Goal: Answer question/provide support: Share knowledge or assist other users

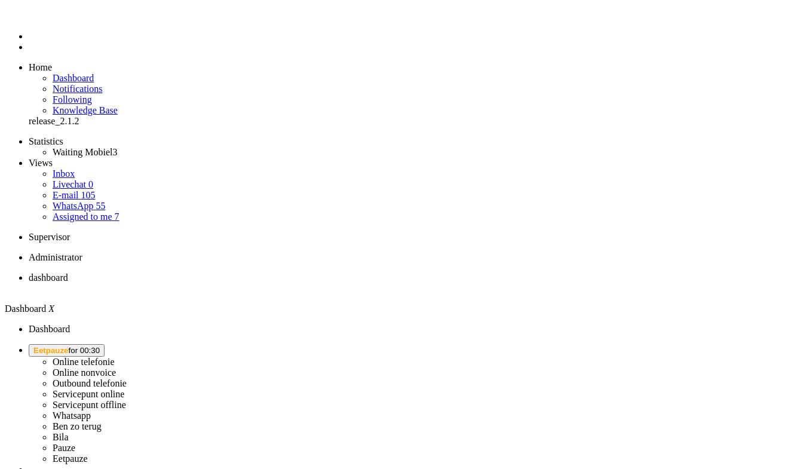
click at [69, 346] on span "Eetpauze" at bounding box center [50, 350] width 35 height 9
click at [115, 357] on label "Online telefonie" at bounding box center [84, 362] width 62 height 10
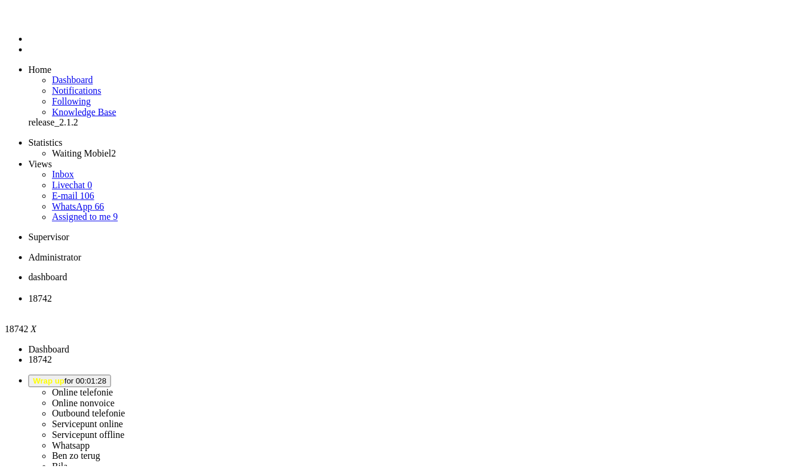
scroll to position [179, 0]
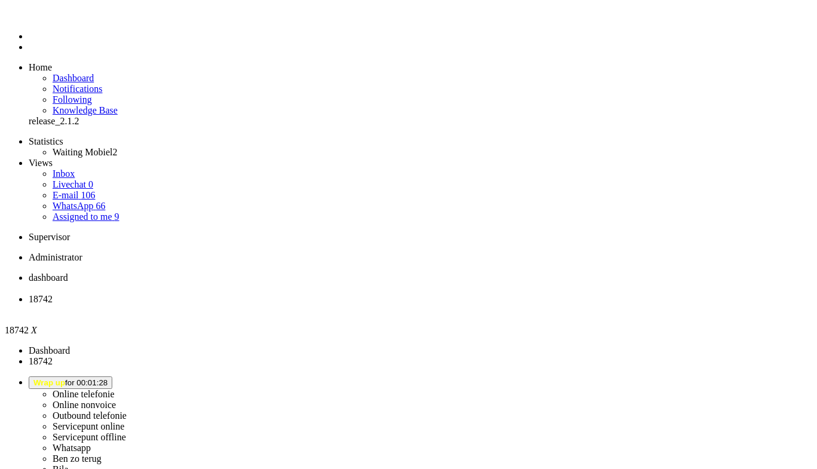
click at [112, 376] on button "Wrap up for 00:01:28" at bounding box center [71, 382] width 84 height 13
click at [115, 389] on label "Online telefonie" at bounding box center [84, 394] width 62 height 10
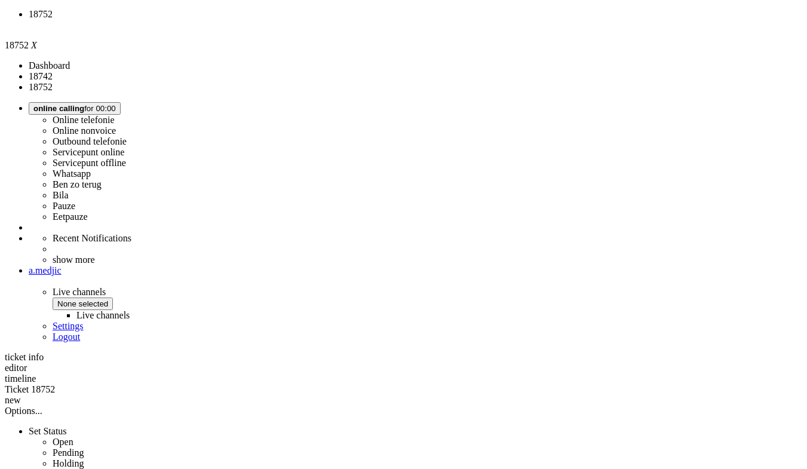
scroll to position [358, 0]
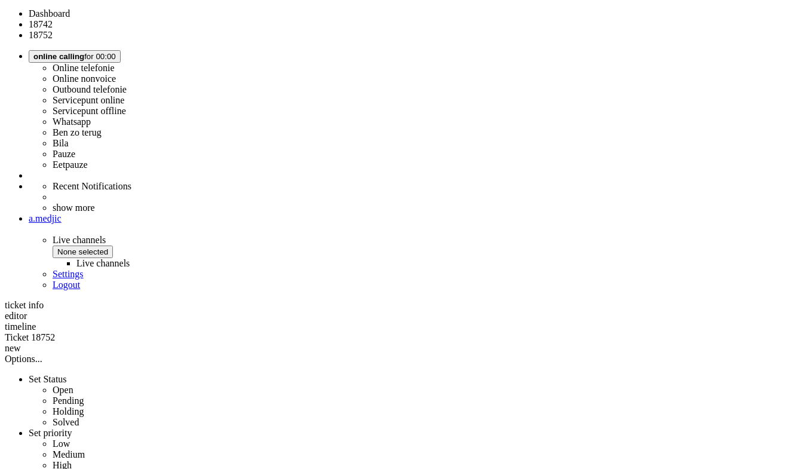
drag, startPoint x: 360, startPoint y: 252, endPoint x: 328, endPoint y: 252, distance: 32.3
copy div "3942533"
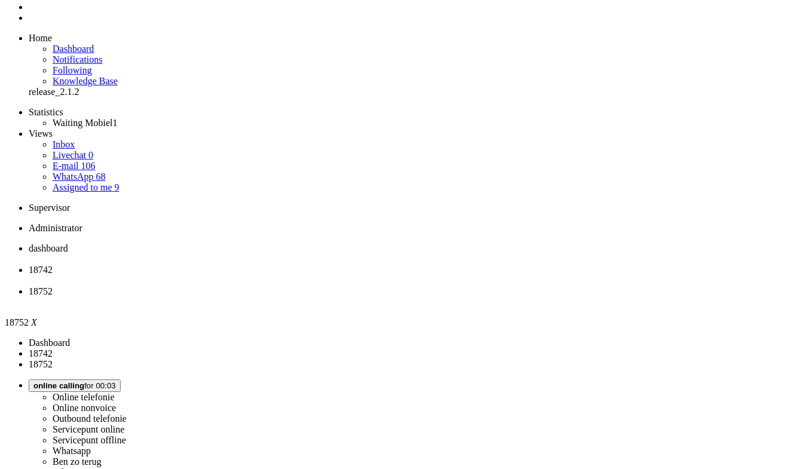
scroll to position [0, 0]
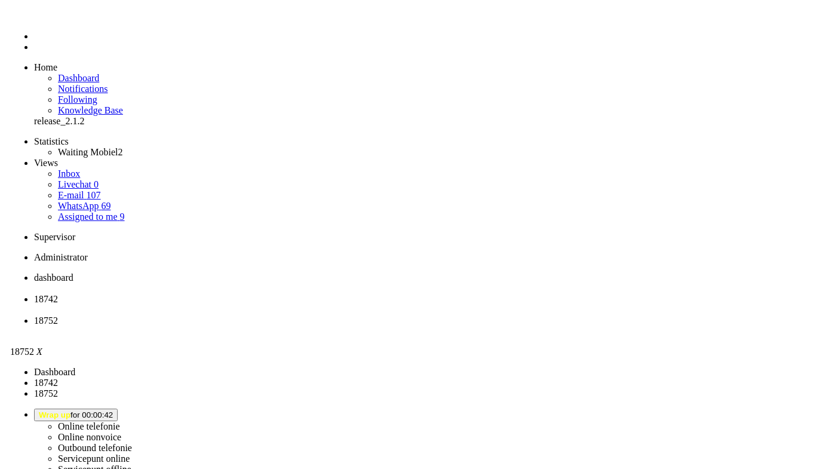
scroll to position [60, 0]
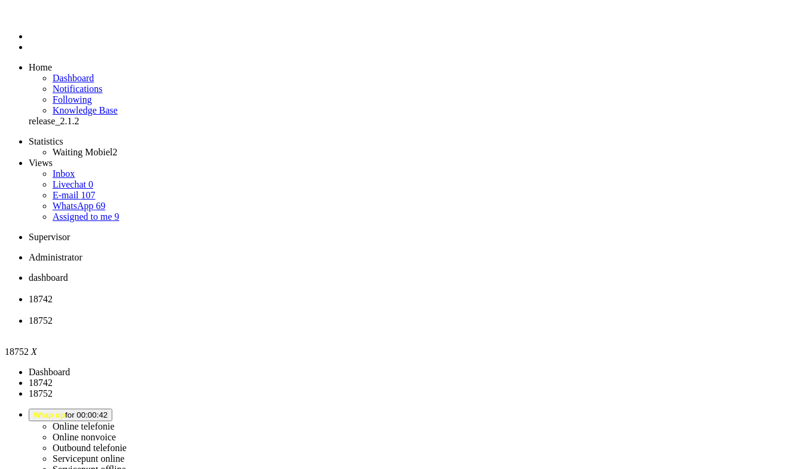
click at [447, 326] on div "Close tab" at bounding box center [416, 331] width 774 height 11
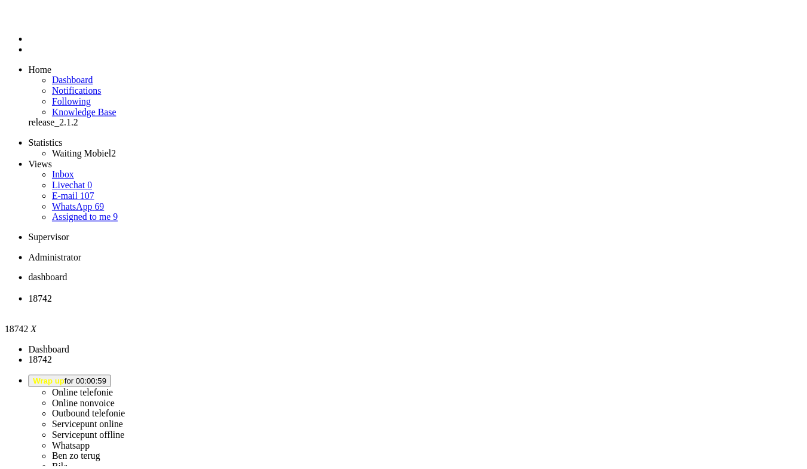
scroll to position [179, 0]
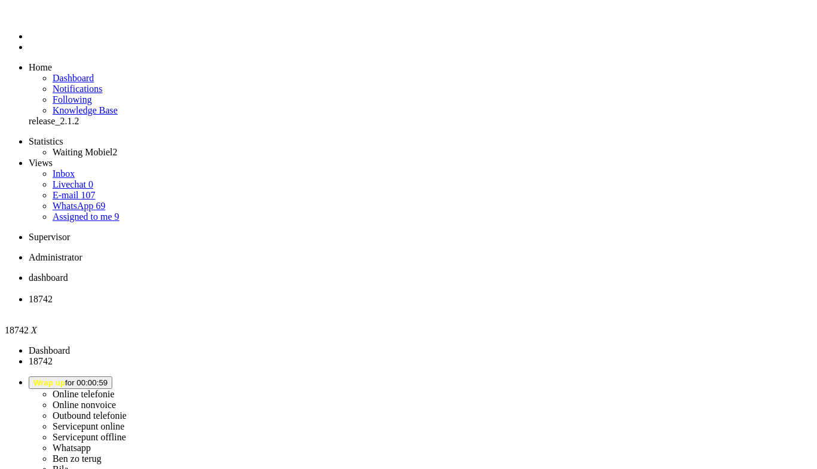
click at [346, 305] on div "Close tab" at bounding box center [421, 310] width 784 height 11
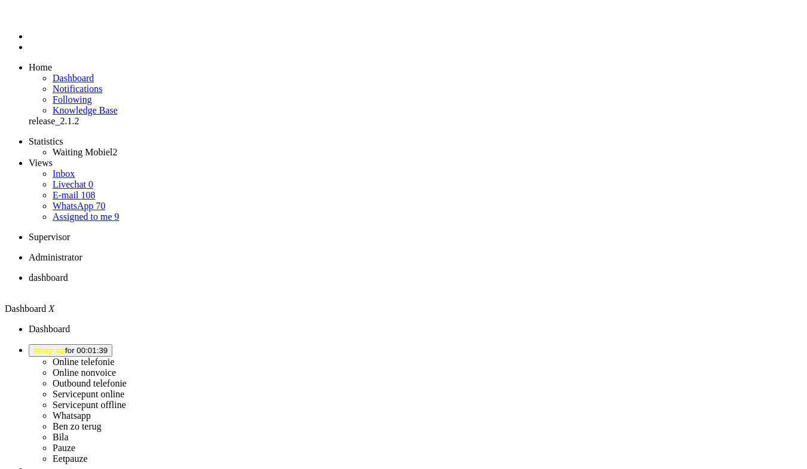
click at [666, 344] on li "Online telefonie Online nonvoice Outbound telefonie Servicepunt online Servicep…" at bounding box center [416, 404] width 774 height 120
click at [667, 344] on ul "Online telefonie Online nonvoice Outbound telefonie Servicepunt online Servicep…" at bounding box center [403, 464] width 797 height 240
click at [108, 346] on span "Wrap up for 00:01:39" at bounding box center [70, 350] width 74 height 9
click at [116, 367] on label "Online nonvoice" at bounding box center [84, 372] width 63 height 10
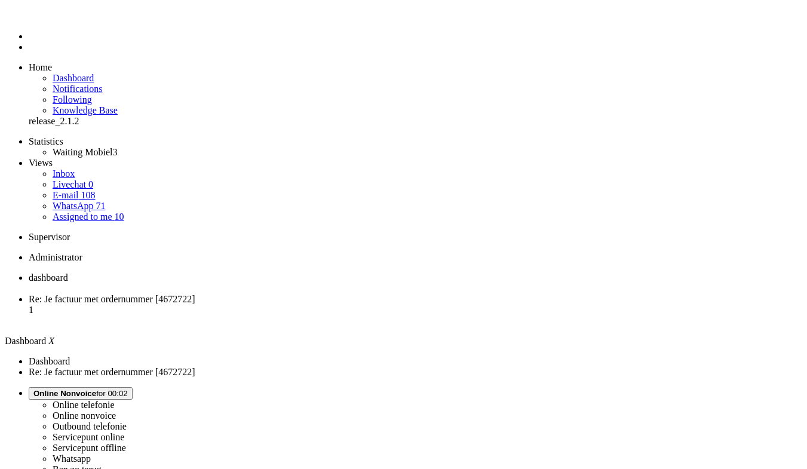
click at [677, 387] on li "Online telefonie Online nonvoice Outbound telefonie Servicepunt online Servicep…" at bounding box center [416, 447] width 774 height 120
click at [128, 389] on span "Online Nonvoice for 00:02" at bounding box center [80, 393] width 94 height 9
click at [115, 400] on label "Online telefonie" at bounding box center [84, 405] width 62 height 10
click at [195, 294] on span "Re: Je factuur met ordernummer [4672722]" at bounding box center [112, 299] width 167 height 10
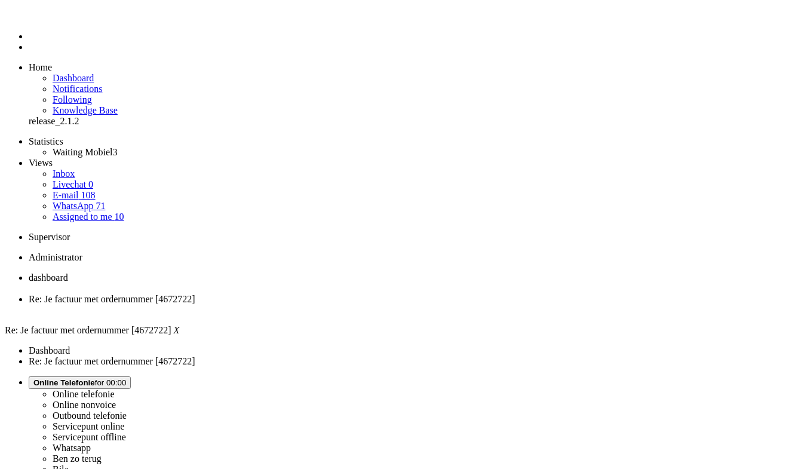
click at [345, 294] on li "Re: Je factuur met ordernummer [4672722]" at bounding box center [416, 305] width 774 height 22
click at [347, 305] on div "Close tab" at bounding box center [416, 310] width 774 height 11
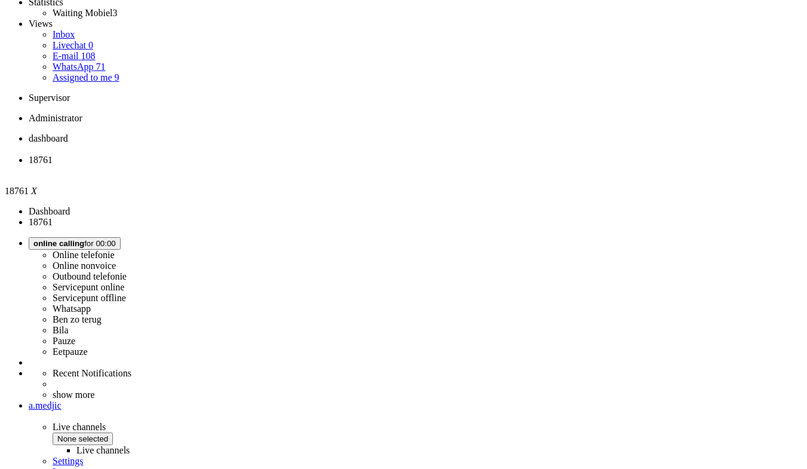
scroll to position [192, 0]
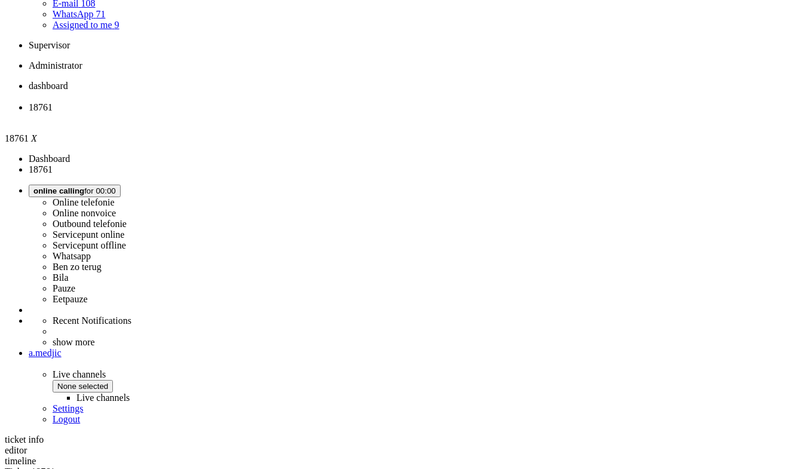
copy div "4667803"
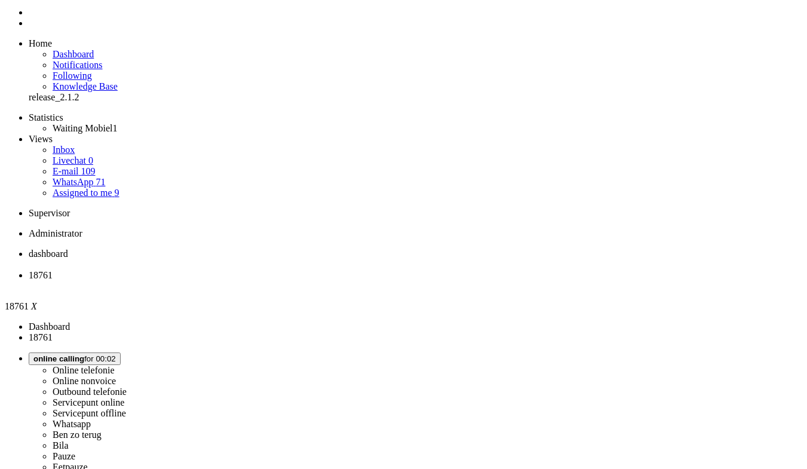
scroll to position [0, 0]
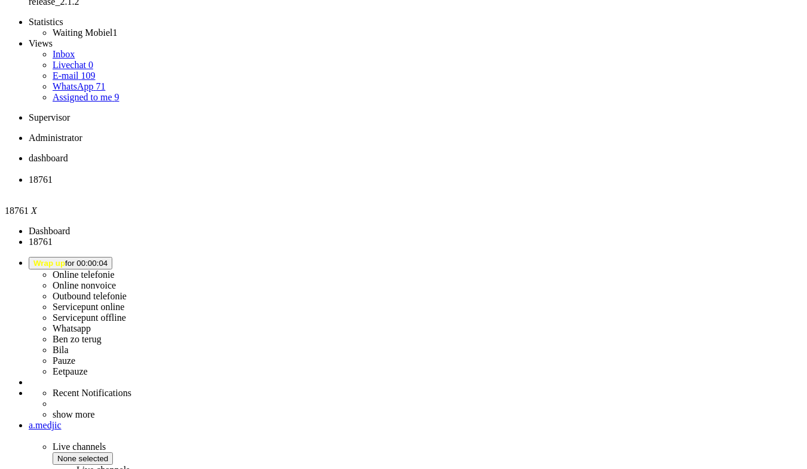
scroll to position [179, 0]
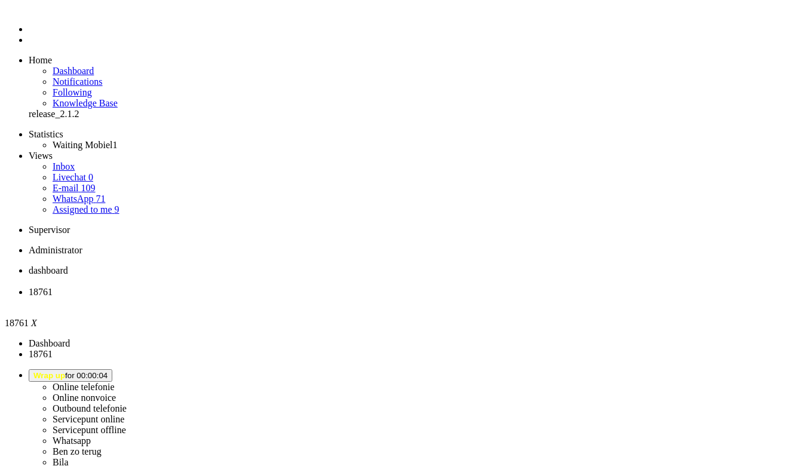
scroll to position [0, 0]
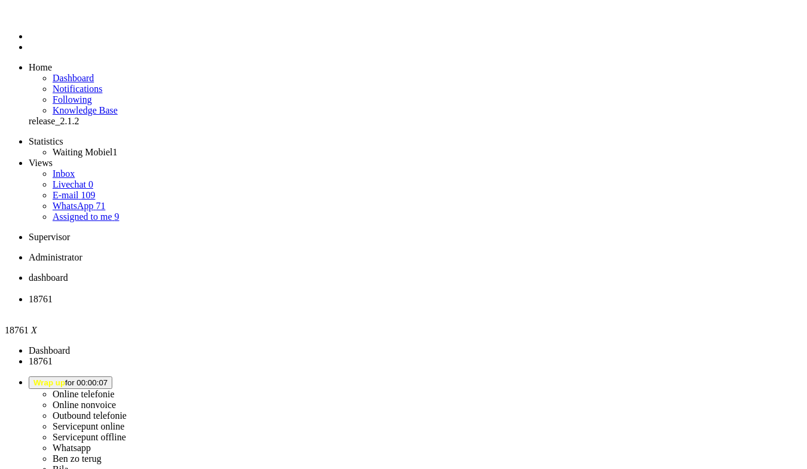
click at [343, 305] on div "Close tab" at bounding box center [416, 310] width 774 height 11
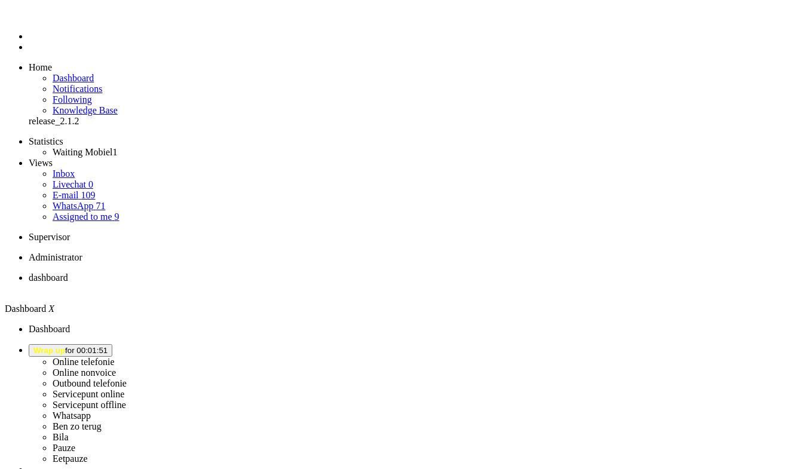
click at [650, 344] on li "Online telefonie Online nonvoice Outbound telefonie Servicepunt online Servicep…" at bounding box center [416, 404] width 774 height 120
click at [112, 344] on button "Wrap up for 00:01:51" at bounding box center [71, 350] width 84 height 13
click at [115, 357] on label "Online telefonie" at bounding box center [84, 362] width 62 height 10
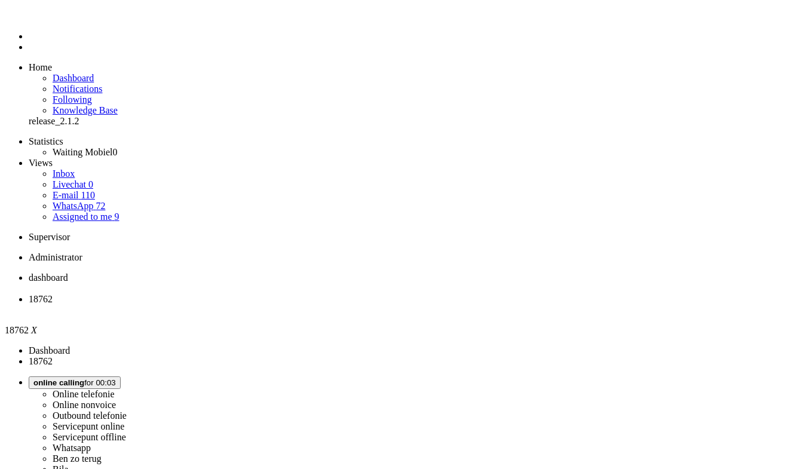
click at [346, 305] on div "Close tab" at bounding box center [416, 310] width 774 height 11
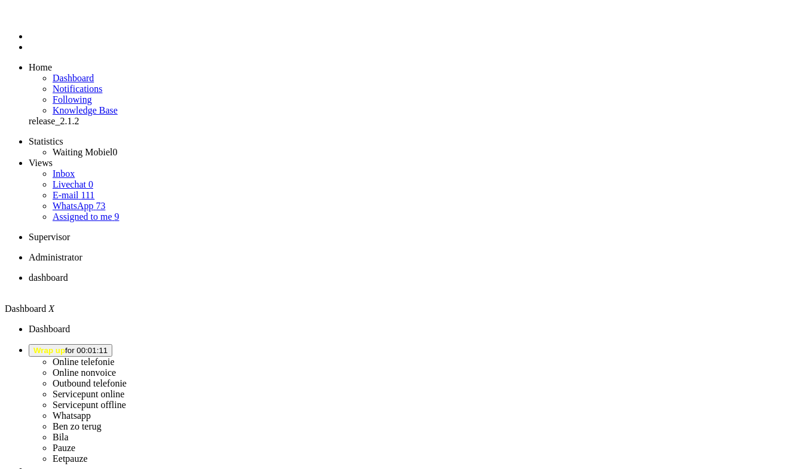
click at [29, 18] on img "Omnidesk" at bounding box center [39, 18] width 21 height 0
click at [112, 344] on button "Wrap up for 00:01:51" at bounding box center [71, 350] width 84 height 13
click at [115, 357] on label "Online telefonie" at bounding box center [84, 362] width 62 height 10
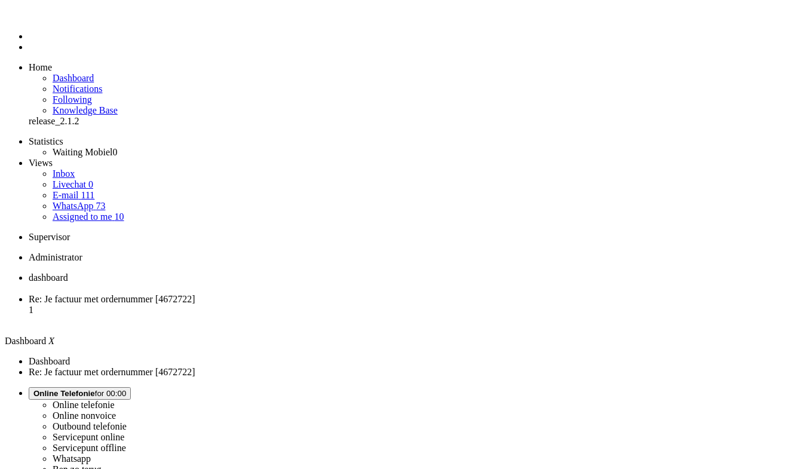
click at [315, 294] on li "Re: Je factuur met ordernummer [4672722] 1" at bounding box center [416, 310] width 774 height 32
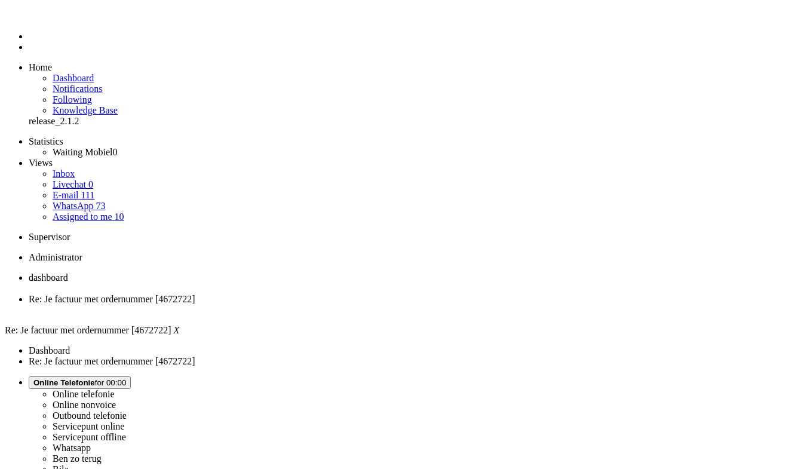
click at [345, 305] on div "Close tab" at bounding box center [416, 310] width 774 height 11
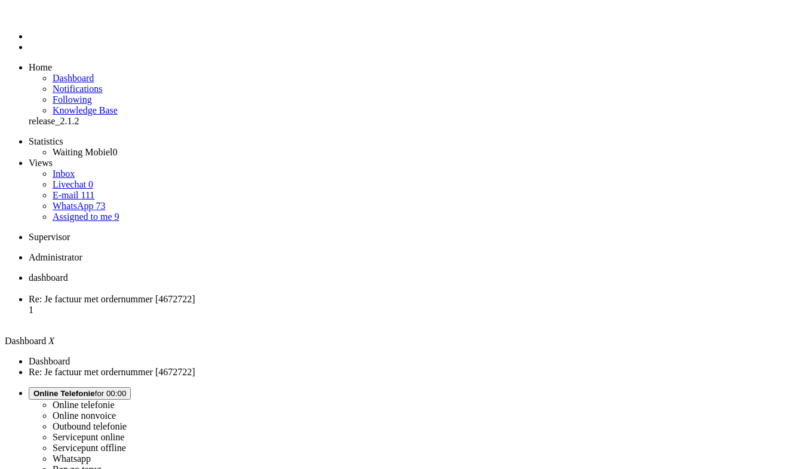
click at [62, 211] on span "Assigned to me" at bounding box center [83, 216] width 60 height 10
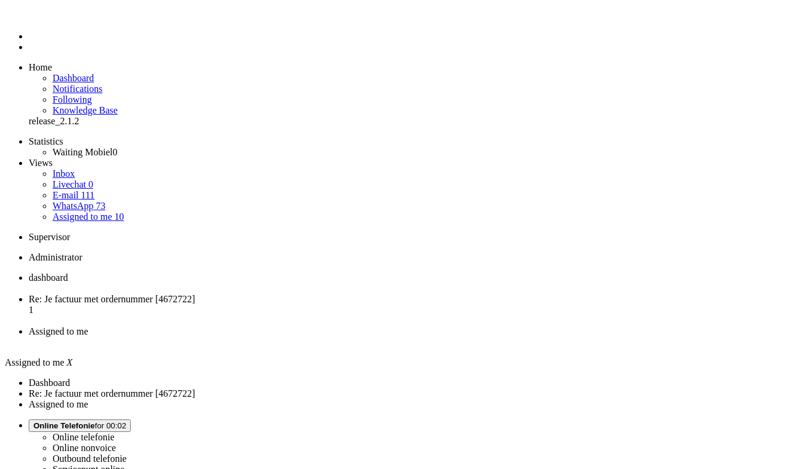
click at [72, 201] on span "WhatsApp" at bounding box center [73, 206] width 41 height 10
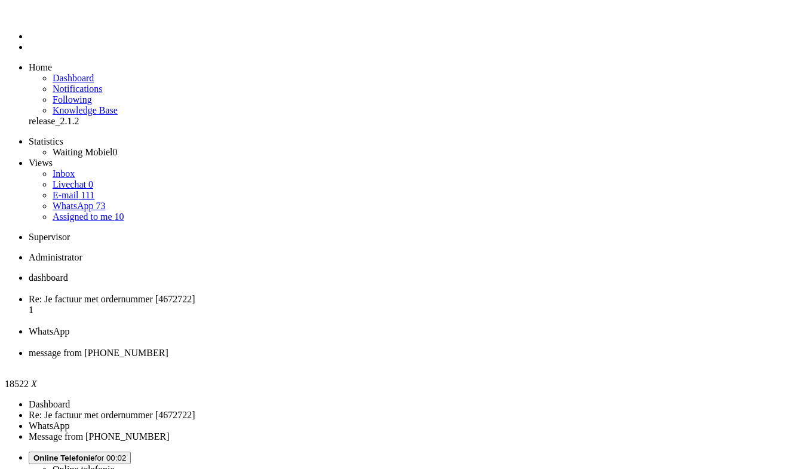
click at [548, 358] on div "Close tab" at bounding box center [416, 363] width 774 height 11
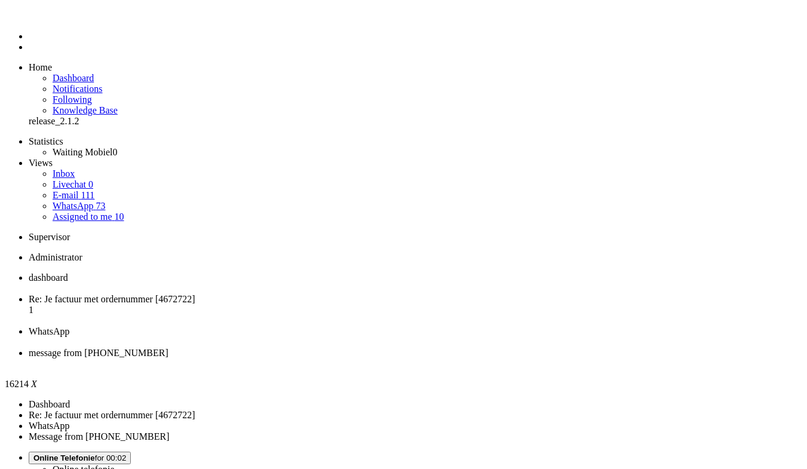
click at [546, 358] on div "Close tab" at bounding box center [416, 363] width 774 height 11
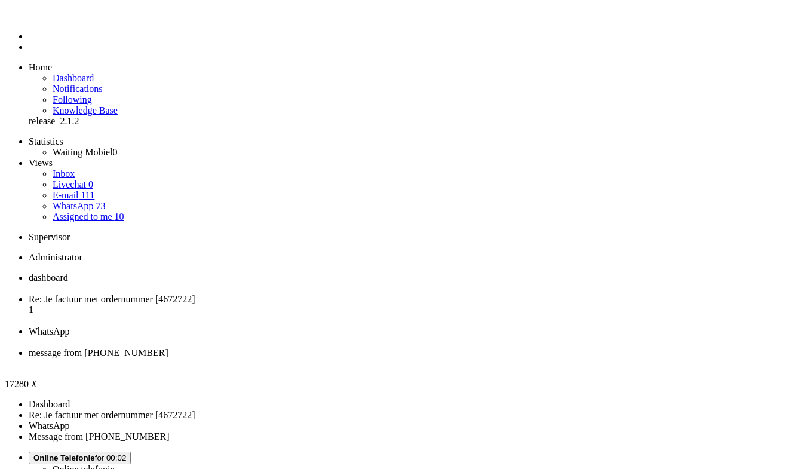
click at [550, 358] on div "Close tab" at bounding box center [416, 363] width 774 height 11
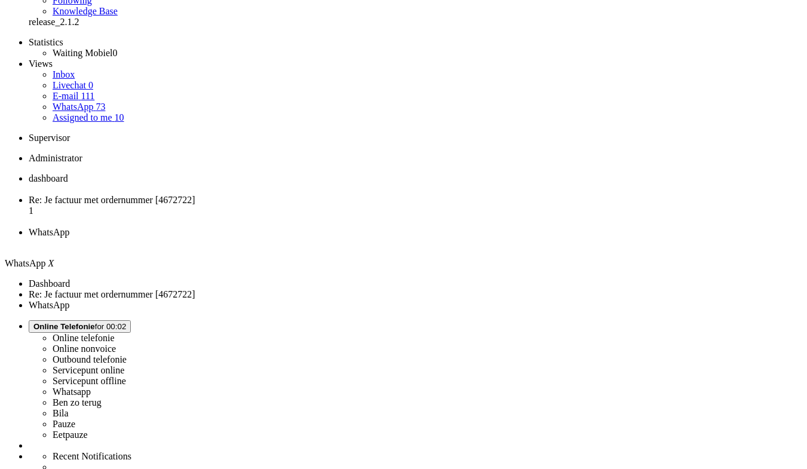
scroll to position [100, 0]
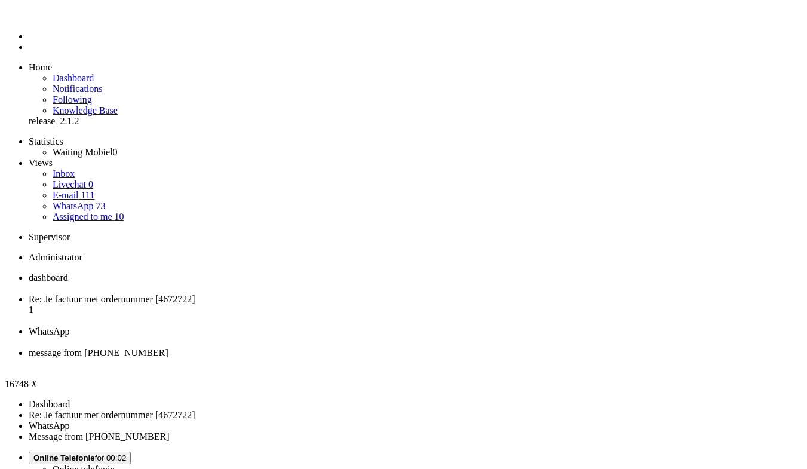
click at [547, 358] on div "Close tab" at bounding box center [416, 363] width 774 height 11
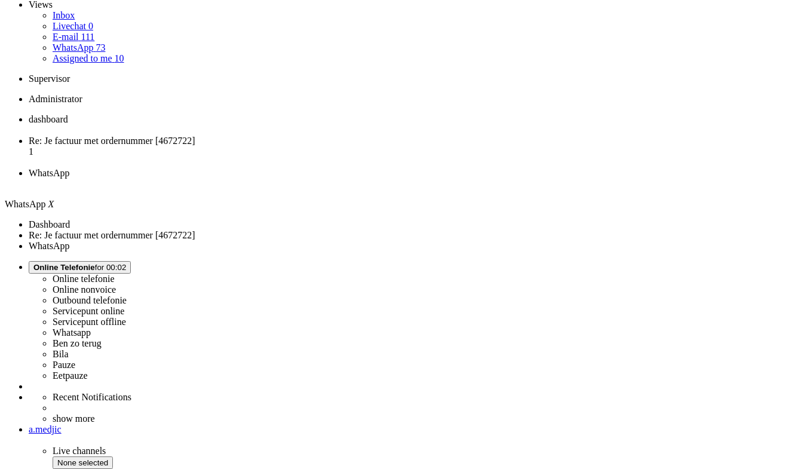
scroll to position [159, 0]
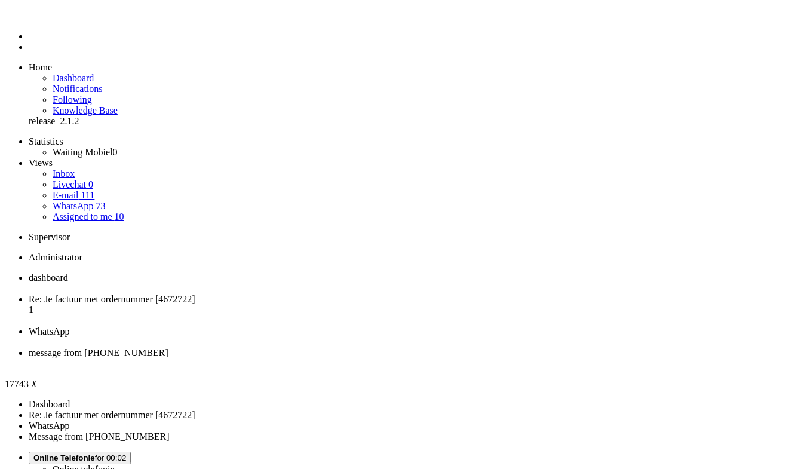
click at [547, 358] on div "Close tab" at bounding box center [416, 363] width 774 height 11
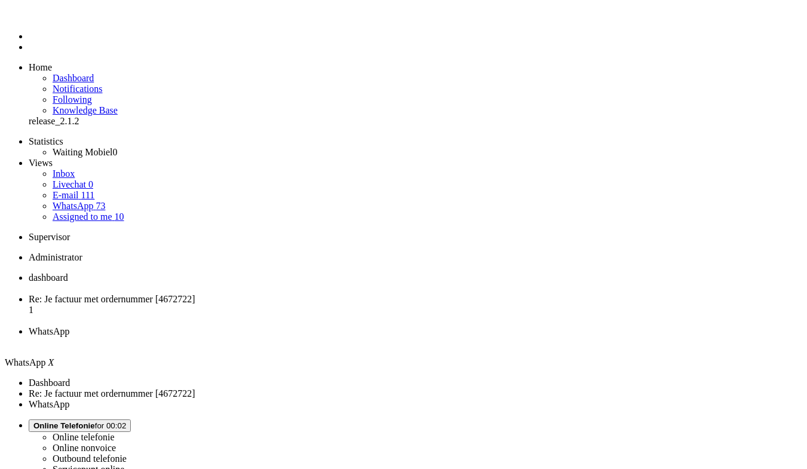
scroll to position [168, 0]
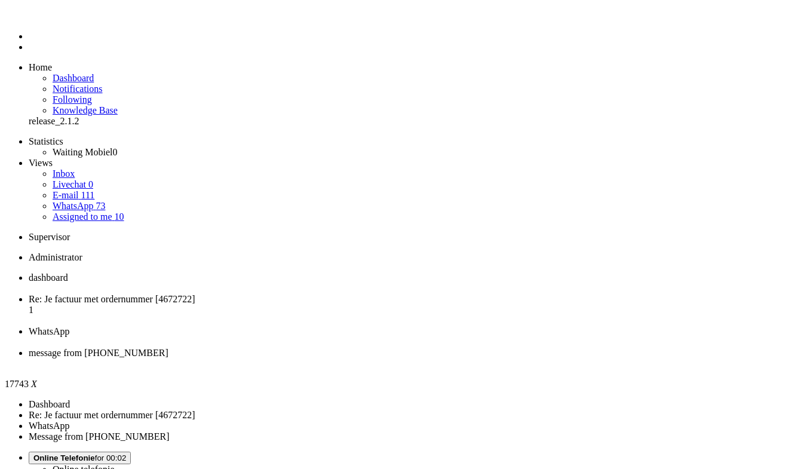
click at [545, 358] on div "Close tab" at bounding box center [416, 363] width 774 height 11
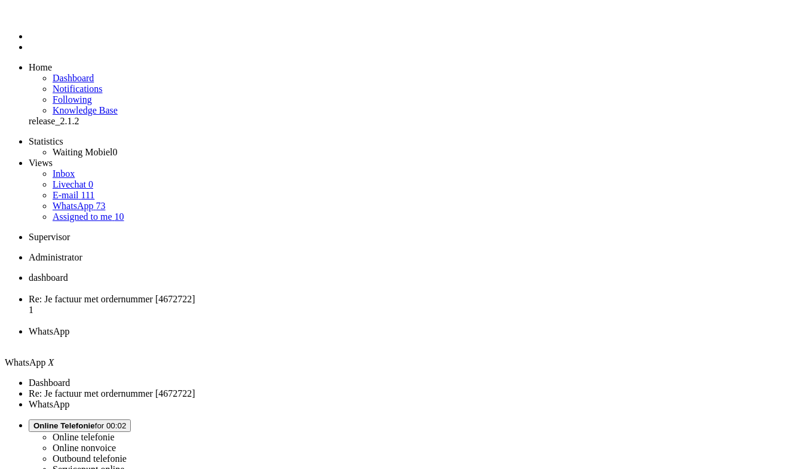
scroll to position [168, 0]
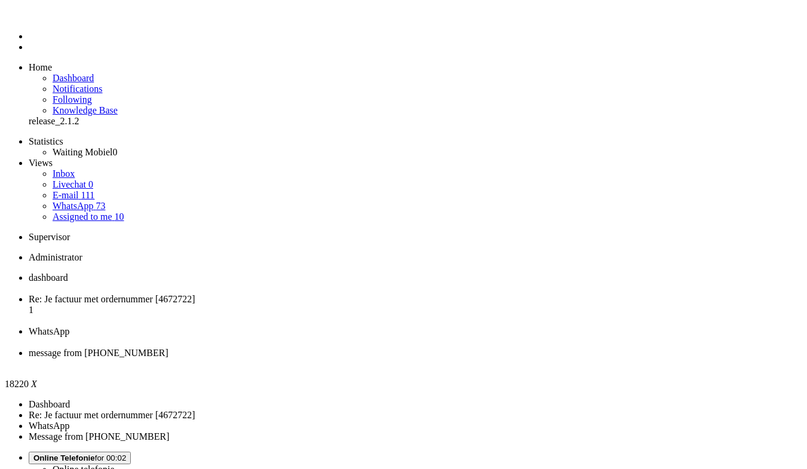
click at [548, 358] on div "Close tab" at bounding box center [416, 363] width 774 height 11
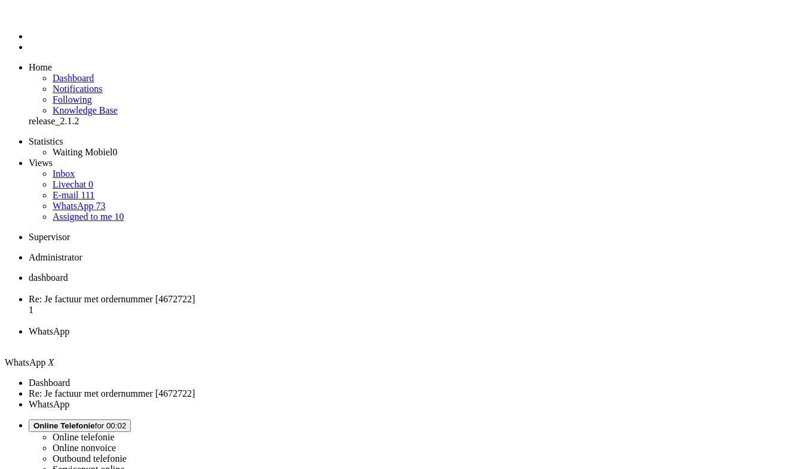
scroll to position [168, 0]
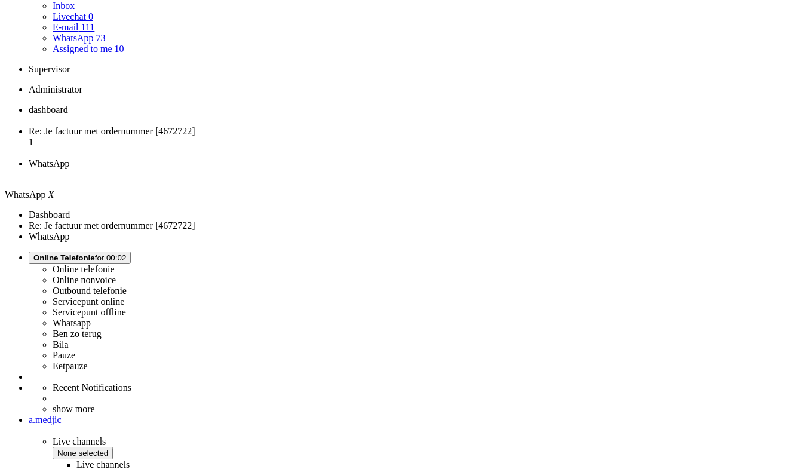
type input "2"
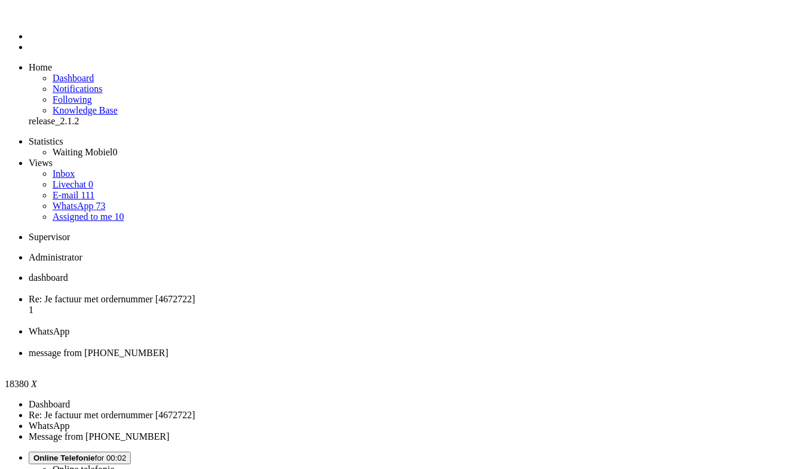
drag, startPoint x: 134, startPoint y: 2060, endPoint x: 283, endPoint y: 2116, distance: 159.2
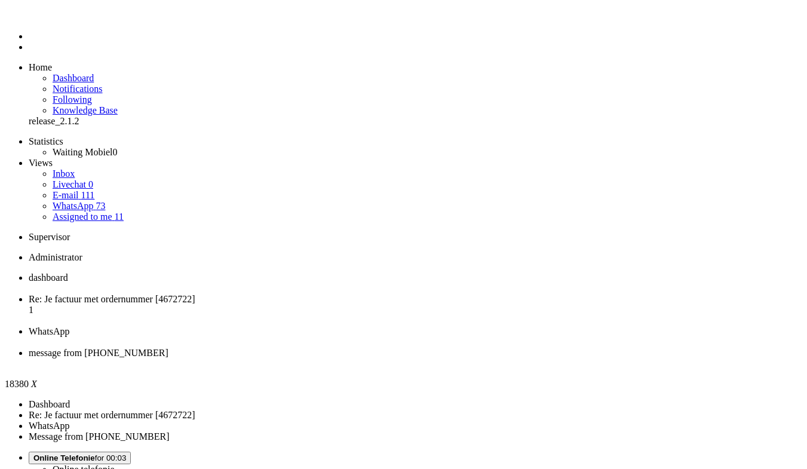
drag, startPoint x: 114, startPoint y: 2069, endPoint x: 265, endPoint y: 2096, distance: 153.6
click at [548, 358] on div "Close tab" at bounding box center [416, 363] width 774 height 11
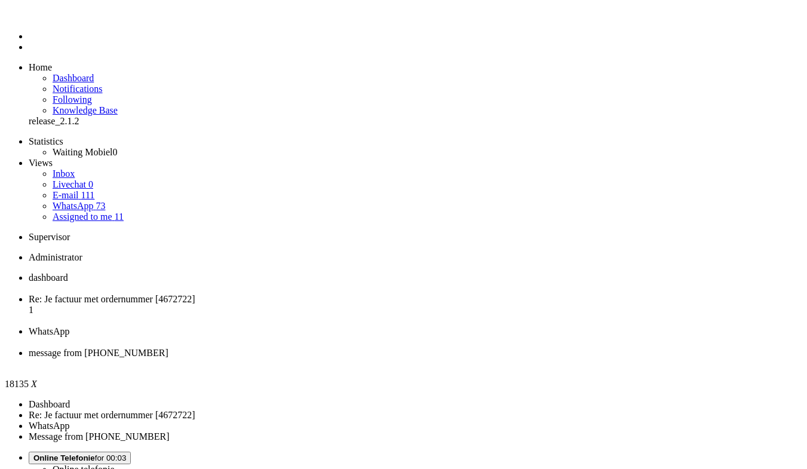
click at [549, 358] on div "Close tab" at bounding box center [416, 363] width 774 height 11
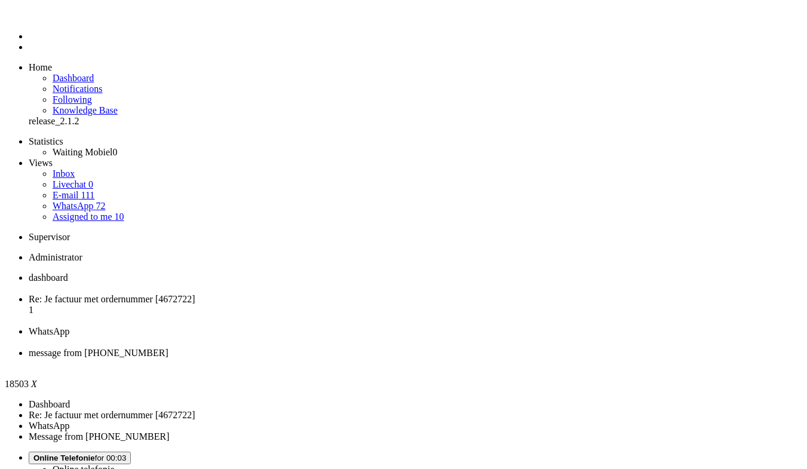
click at [546, 358] on div "Close tab" at bounding box center [416, 363] width 774 height 11
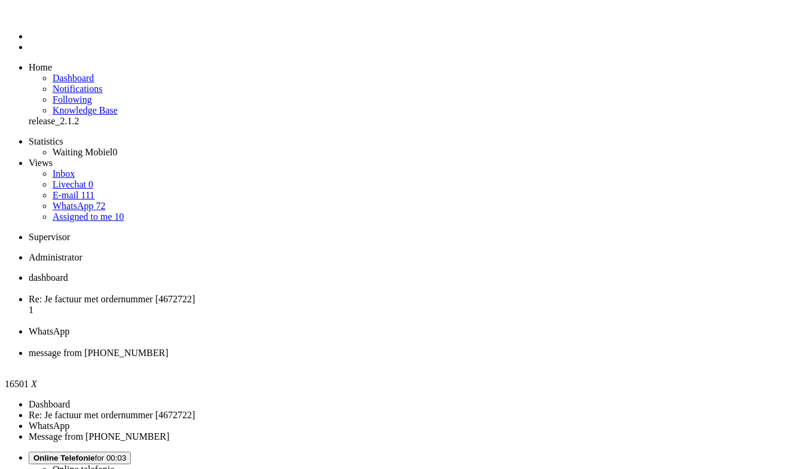
click at [548, 358] on div "Close tab" at bounding box center [416, 363] width 774 height 11
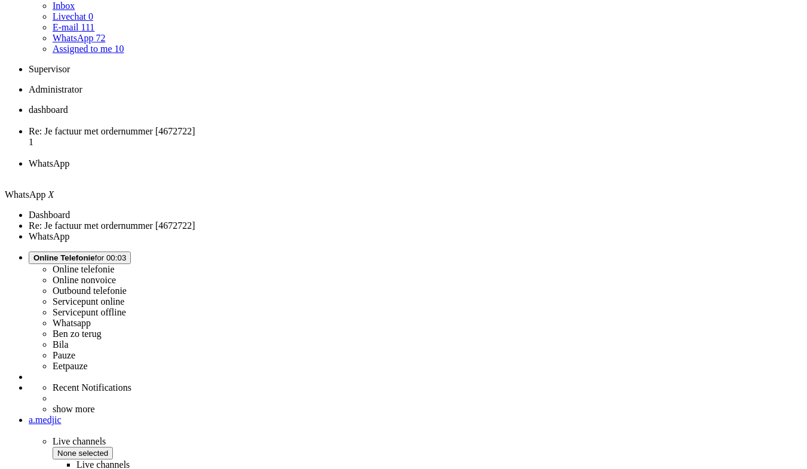
scroll to position [168, 0]
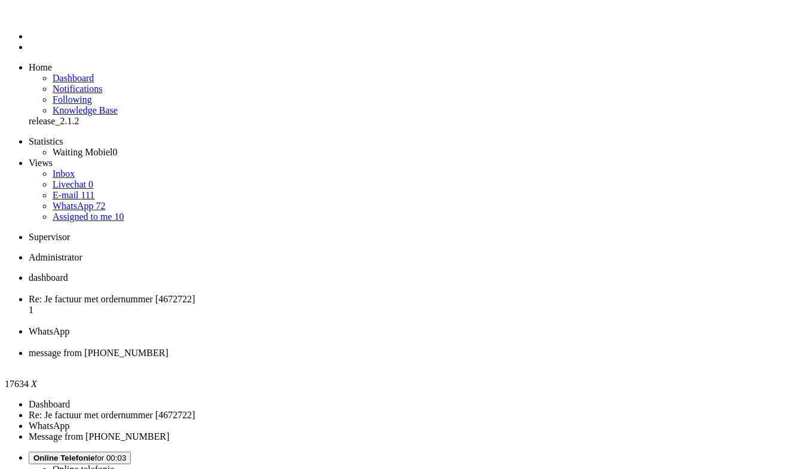
type input "reeds"
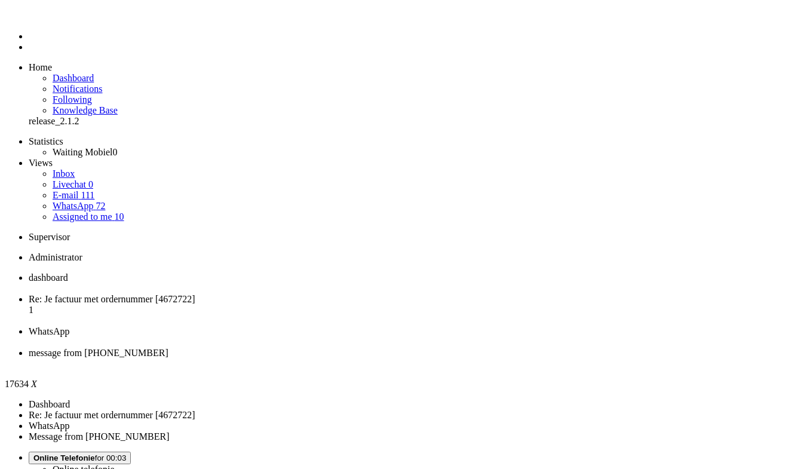
drag, startPoint x: 121, startPoint y: 2080, endPoint x: 109, endPoint y: 2078, distance: 11.5
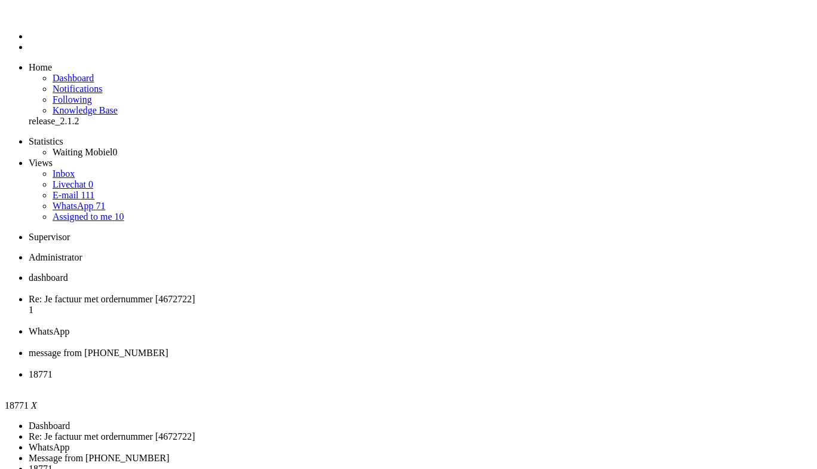
click at [168, 348] on span "message from [PHONE_NUMBER]" at bounding box center [99, 353] width 140 height 10
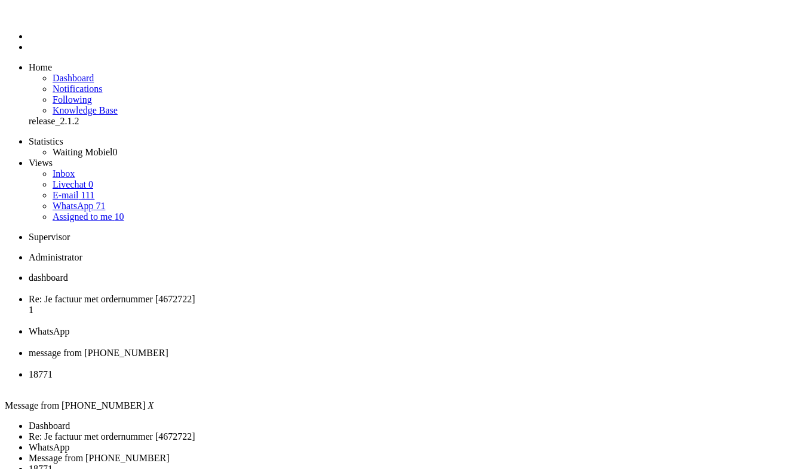
click at [480, 358] on div "Close tab" at bounding box center [416, 363] width 774 height 11
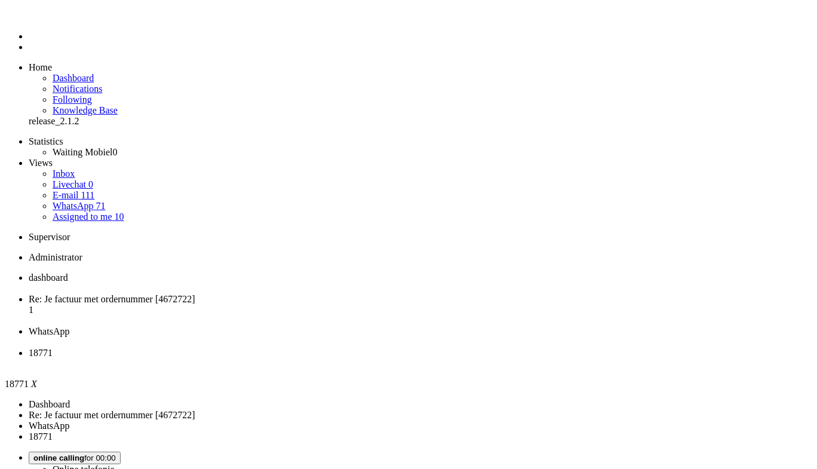
click at [398, 326] on li "WhatsApp" at bounding box center [421, 337] width 784 height 22
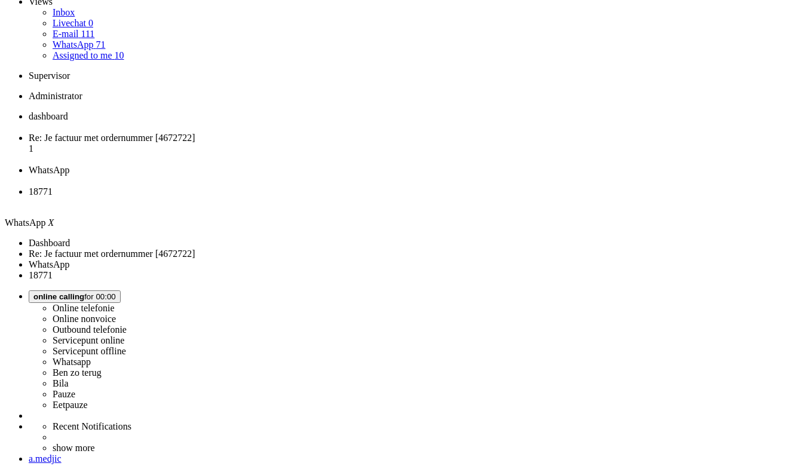
scroll to position [168, 0]
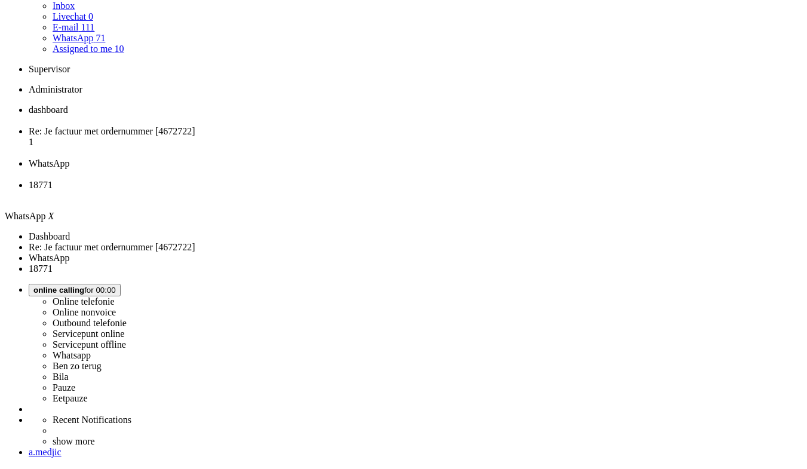
click at [0, 0] on div "Result Tickets have been solved." at bounding box center [0, 0] width 0 height 0
click at [0, 0] on icon at bounding box center [0, 0] width 0 height 0
drag, startPoint x: 492, startPoint y: 421, endPoint x: 498, endPoint y: 404, distance: 17.2
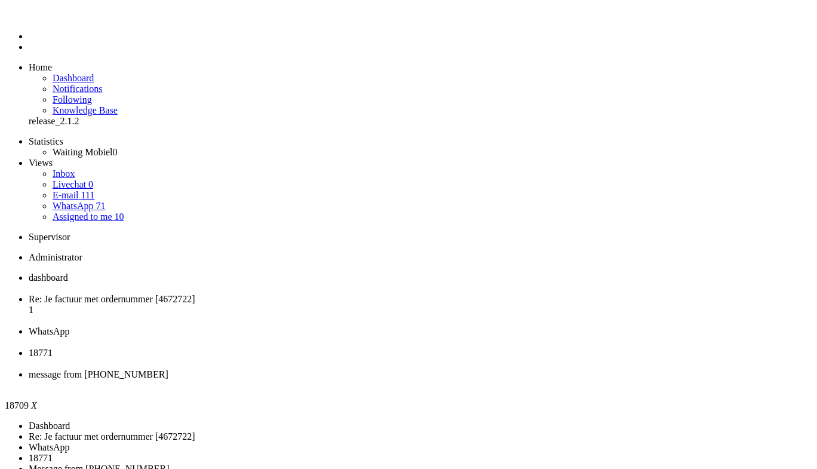
click at [565, 380] on div "Close tab" at bounding box center [421, 385] width 784 height 11
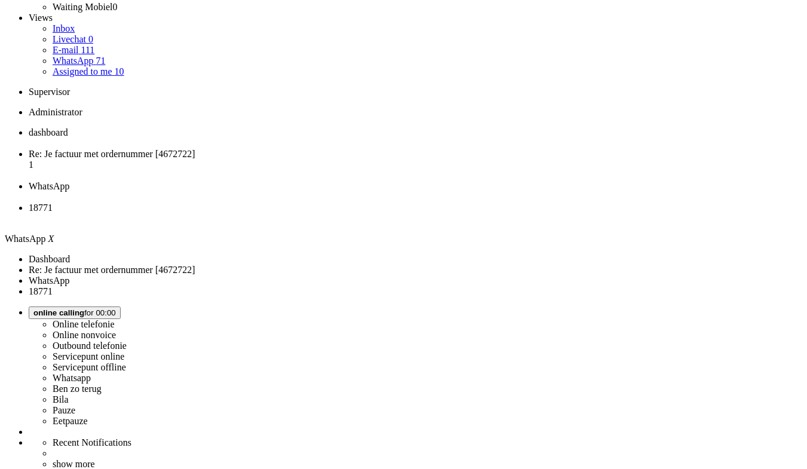
scroll to position [168, 0]
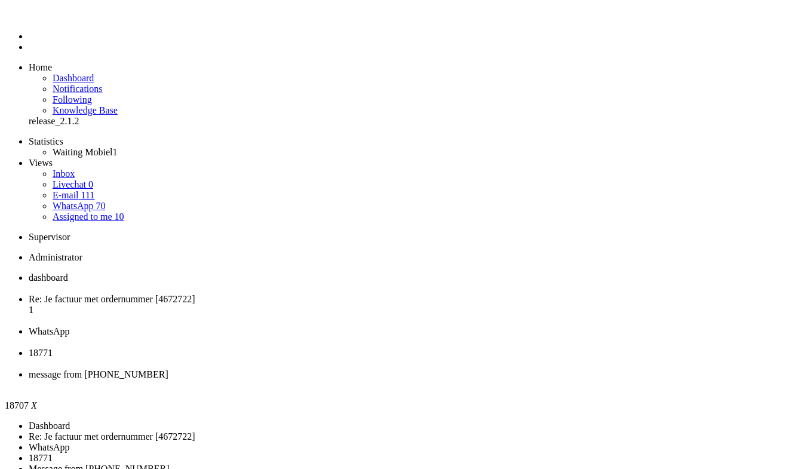
click at [53, 348] on span "18771" at bounding box center [41, 353] width 24 height 10
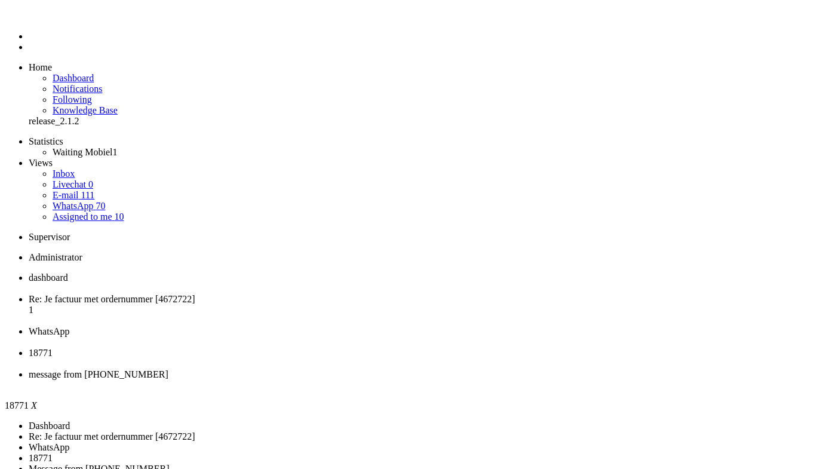
click at [481, 358] on div "Close tab" at bounding box center [421, 363] width 784 height 11
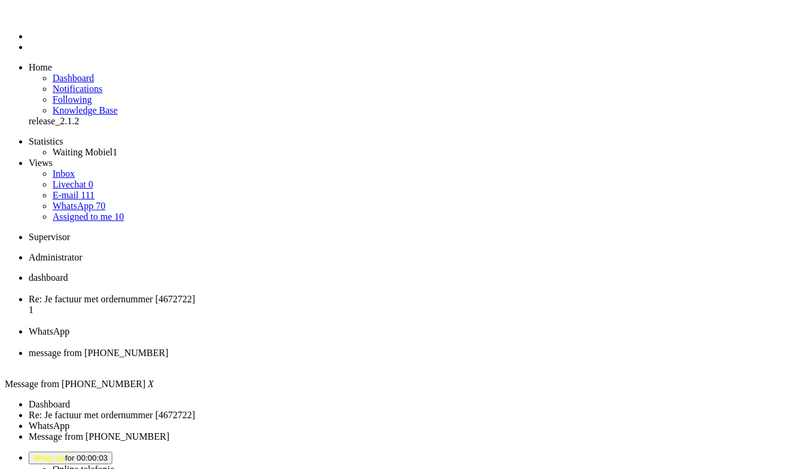
click at [545, 358] on div "Close tab" at bounding box center [416, 363] width 774 height 11
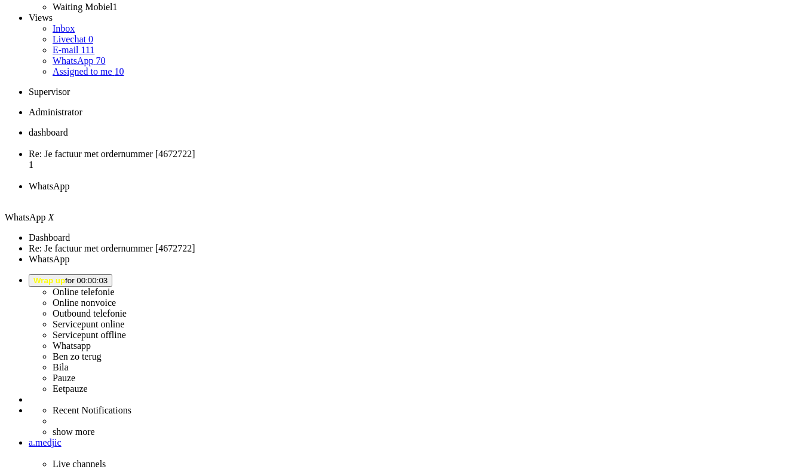
scroll to position [168, 0]
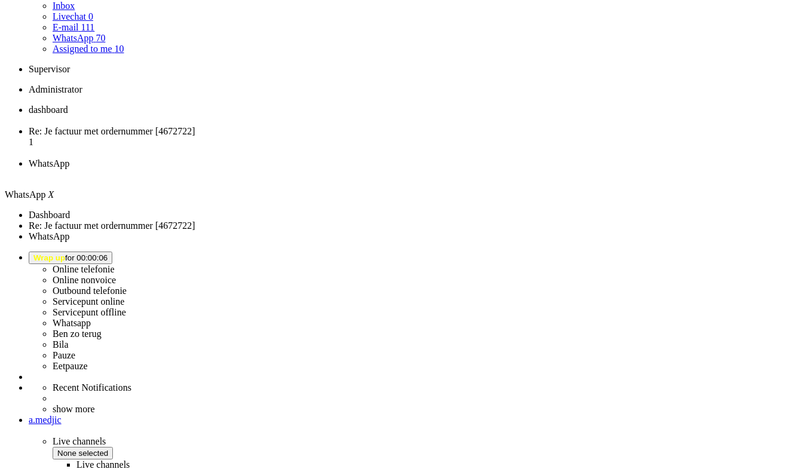
type input "3"
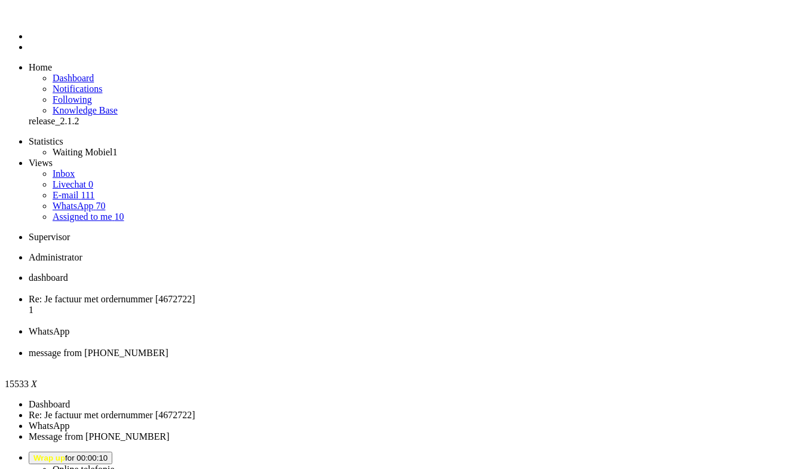
drag, startPoint x: 548, startPoint y: 19, endPoint x: 531, endPoint y: 51, distance: 35.8
click at [548, 358] on div "Close tab" at bounding box center [416, 363] width 774 height 11
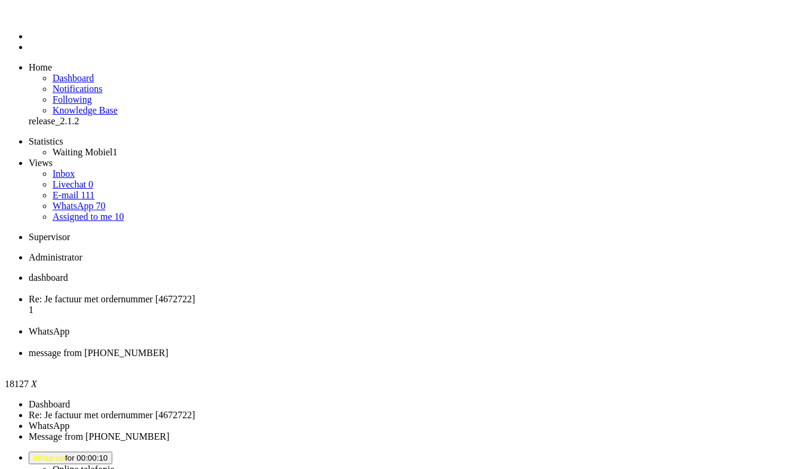
click at [550, 348] on li "message from [PHONE_NUMBER]" at bounding box center [416, 359] width 774 height 22
click at [550, 358] on div "Close tab" at bounding box center [416, 363] width 774 height 11
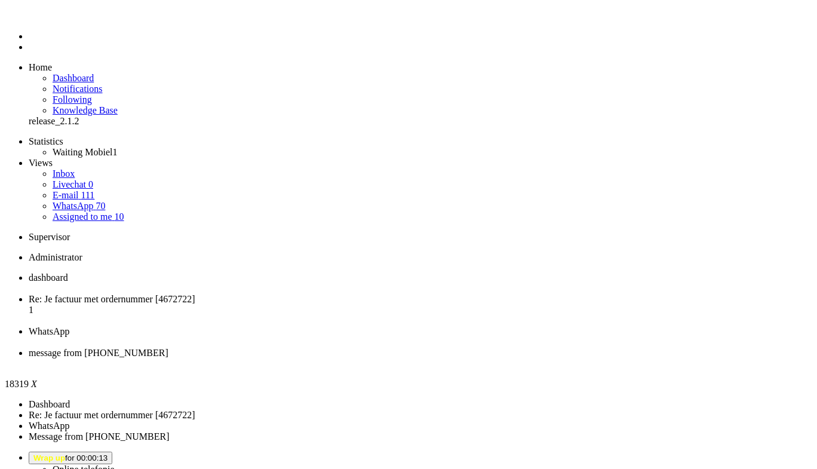
click at [548, 358] on div "Close tab" at bounding box center [421, 363] width 784 height 11
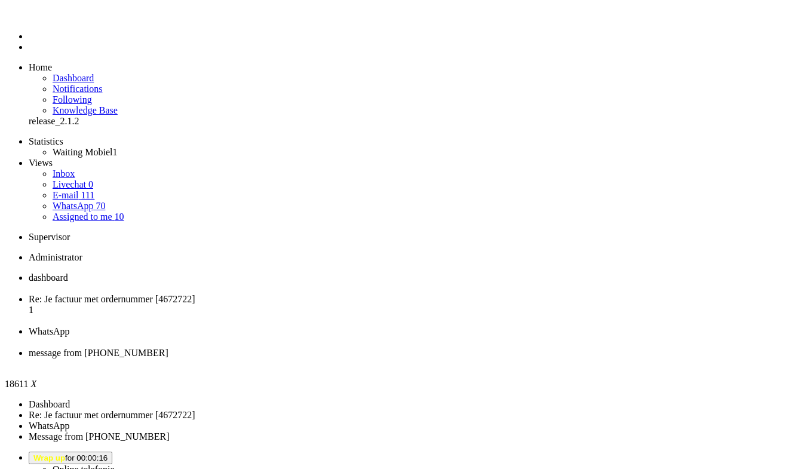
click at [544, 348] on li "message from [PHONE_NUMBER]" at bounding box center [416, 359] width 774 height 22
click at [552, 358] on div "Close tab" at bounding box center [416, 363] width 774 height 11
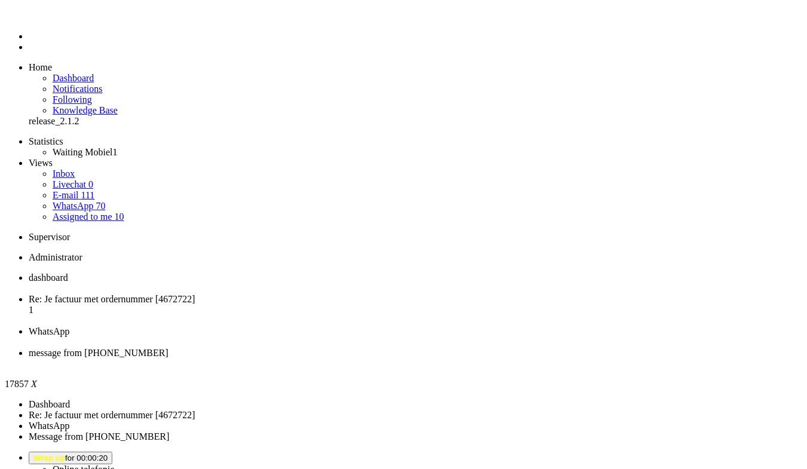
click at [550, 358] on div "Close tab" at bounding box center [416, 363] width 774 height 11
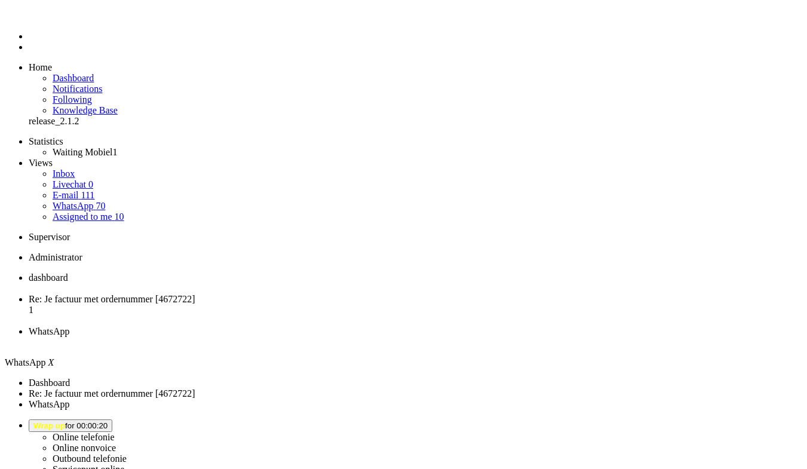
click at [328, 294] on li "Re: Je factuur met ordernummer [4672722] 1" at bounding box center [416, 310] width 774 height 32
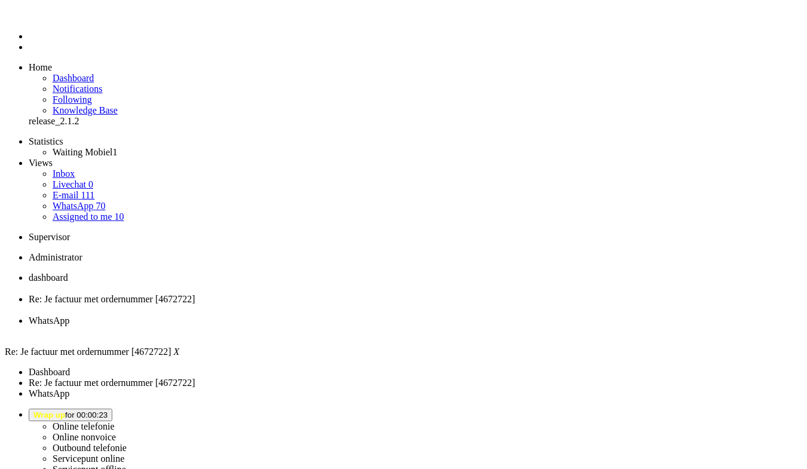
click at [394, 315] on li "WhatsApp" at bounding box center [416, 326] width 774 height 22
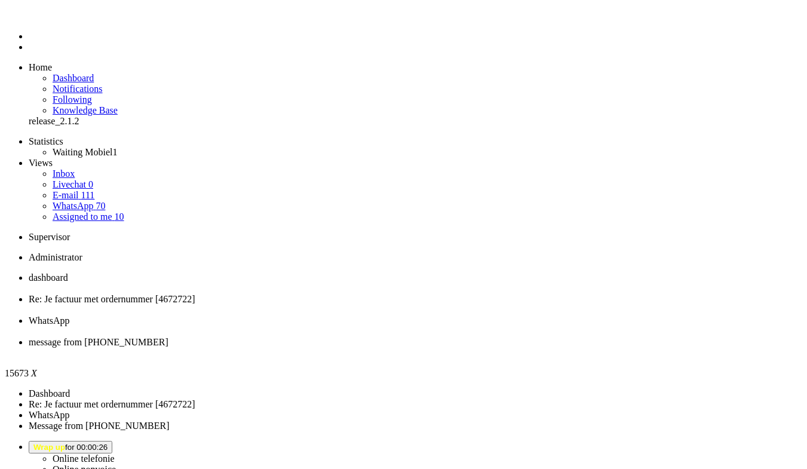
click at [546, 348] on div "Close tab" at bounding box center [416, 353] width 774 height 11
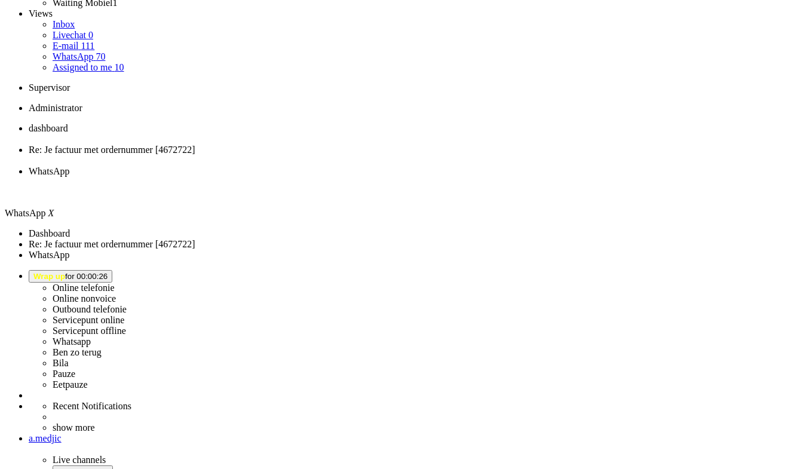
scroll to position [168, 0]
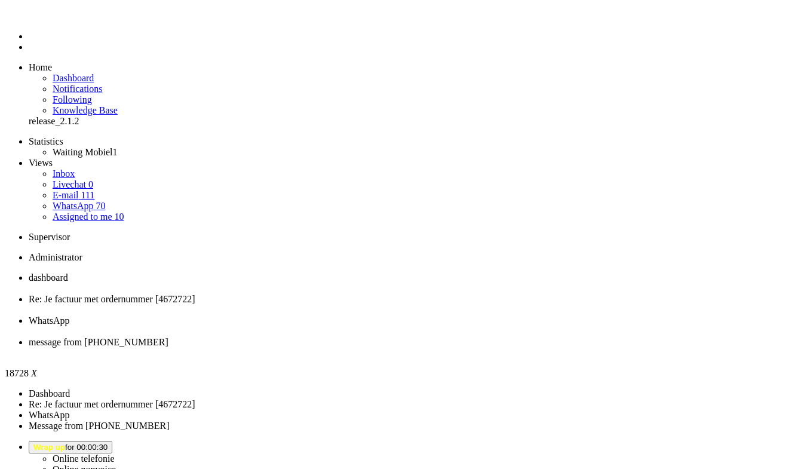
click at [548, 348] on div "Close tab" at bounding box center [416, 353] width 774 height 11
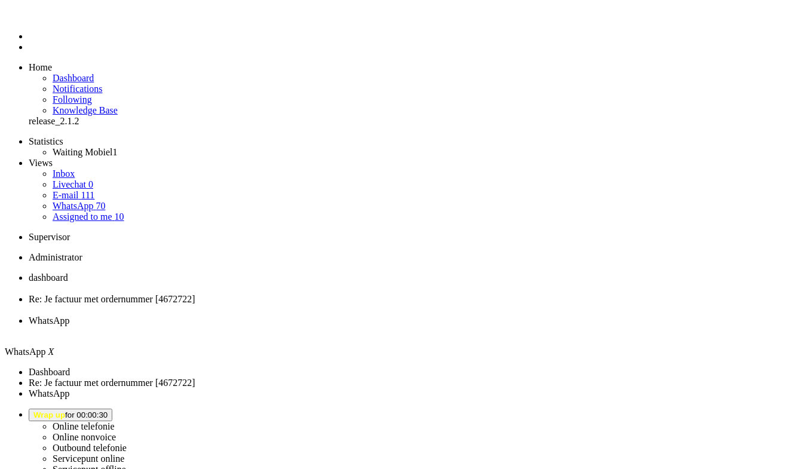
scroll to position [168, 0]
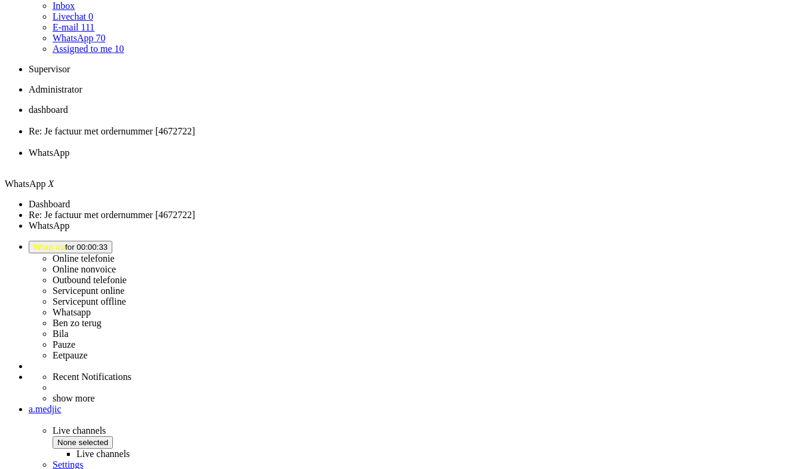
type input "4"
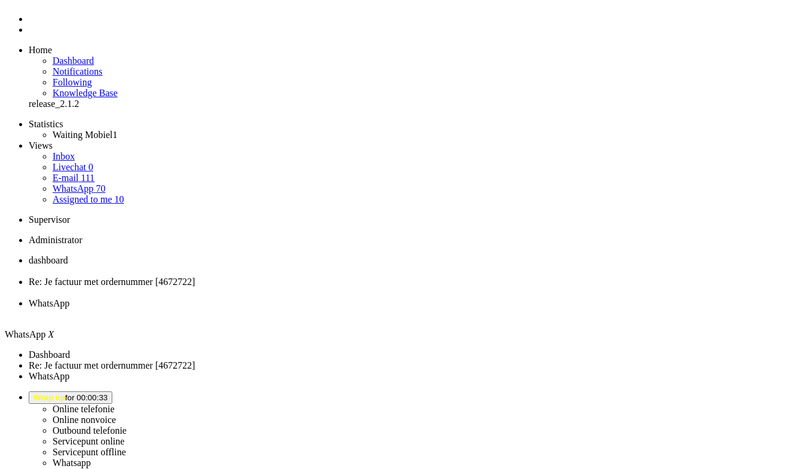
scroll to position [0, 0]
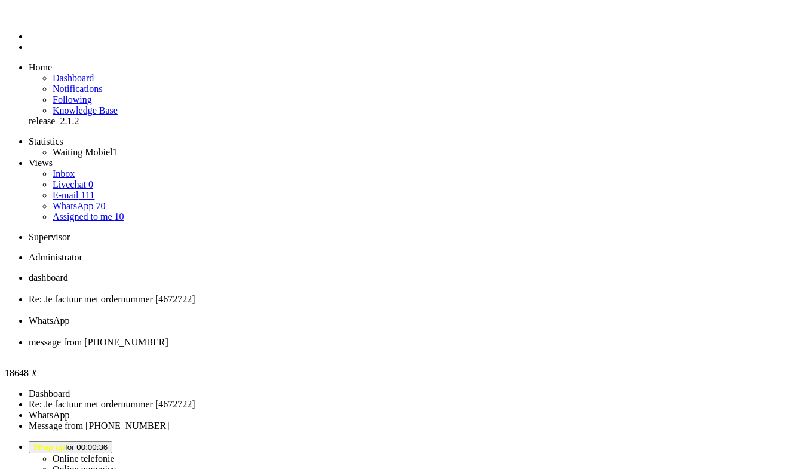
click at [548, 337] on li "message from [PHONE_NUMBER]" at bounding box center [416, 348] width 774 height 22
click at [550, 348] on div "Close tab" at bounding box center [416, 353] width 774 height 11
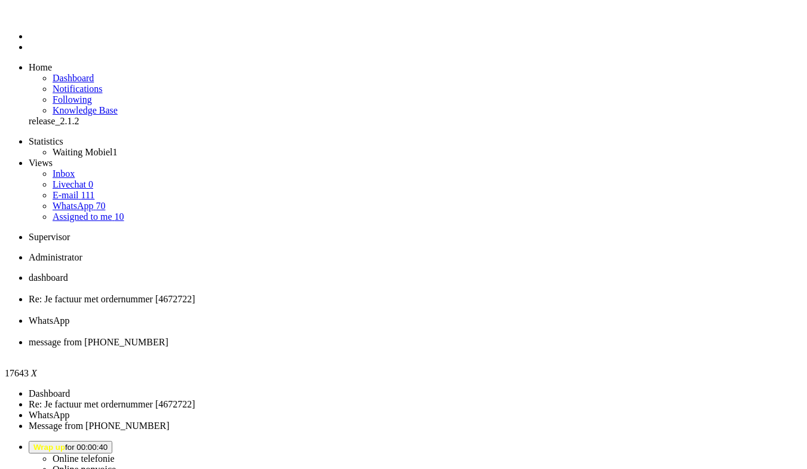
click at [548, 348] on div "Close tab" at bounding box center [416, 353] width 774 height 11
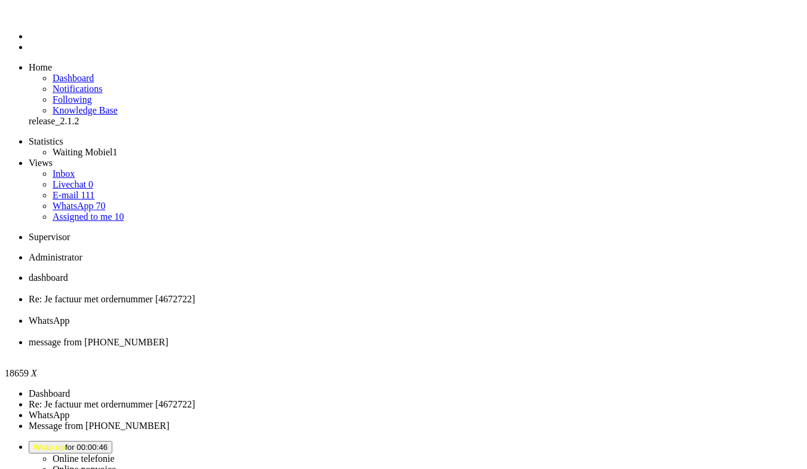
click at [550, 348] on div "Close tab" at bounding box center [416, 353] width 774 height 11
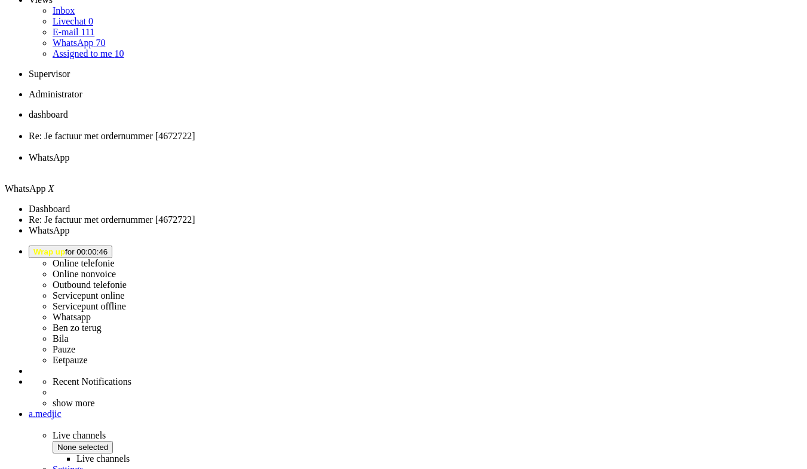
scroll to position [168, 0]
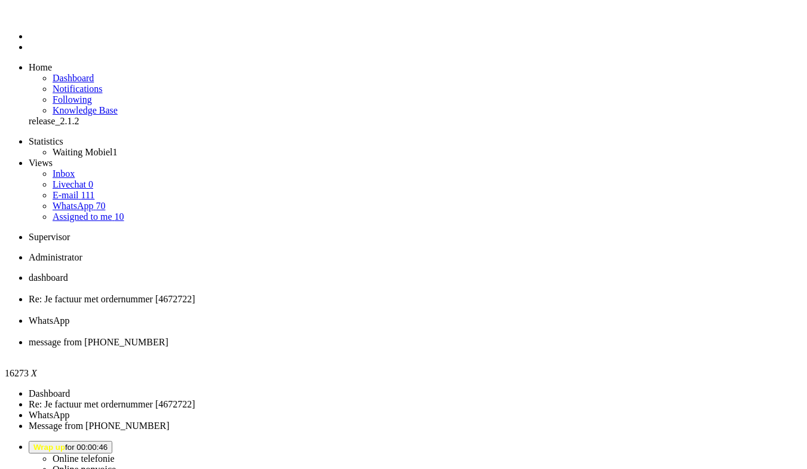
click at [548, 348] on div "Close tab" at bounding box center [416, 353] width 774 height 11
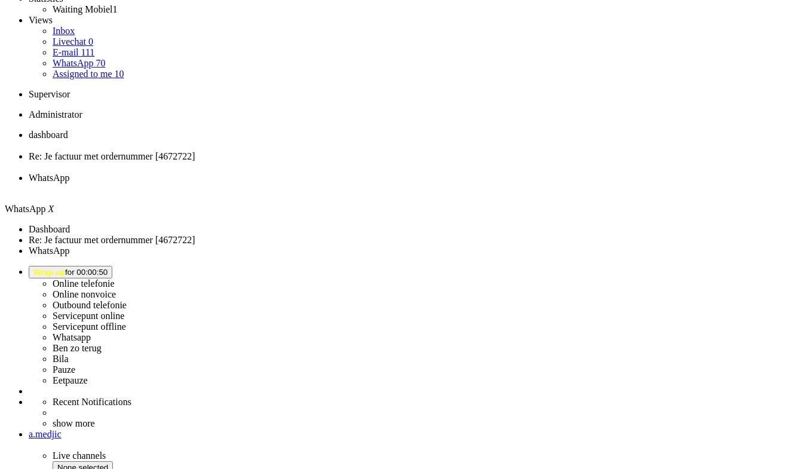
scroll to position [168, 0]
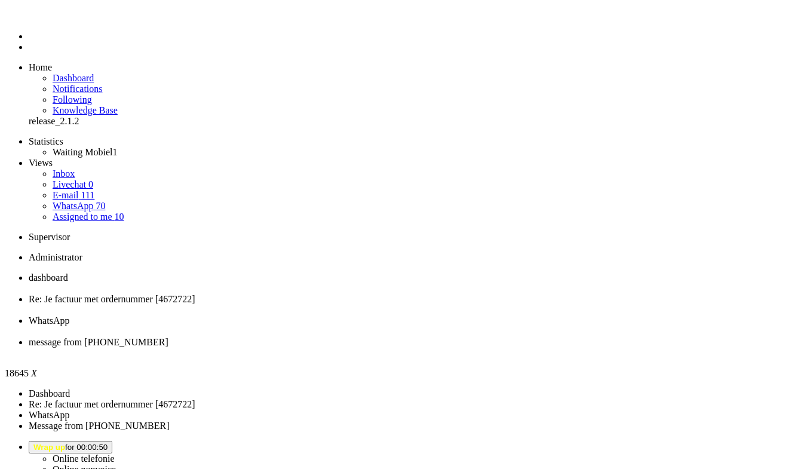
drag, startPoint x: 108, startPoint y: 2061, endPoint x: -13, endPoint y: 2048, distance: 122.0
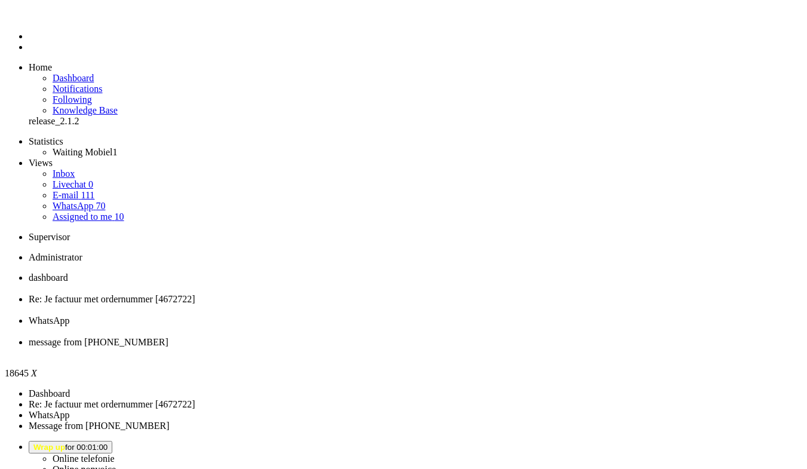
click at [550, 348] on div "Close tab" at bounding box center [416, 353] width 774 height 11
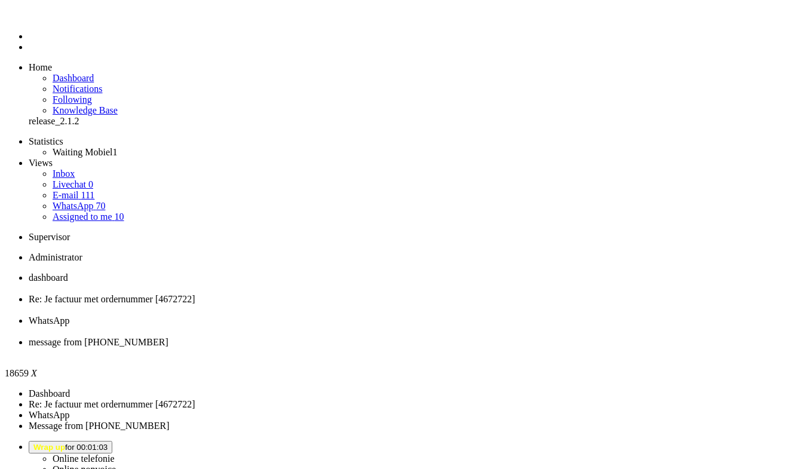
click at [548, 348] on div "Close tab" at bounding box center [416, 353] width 774 height 11
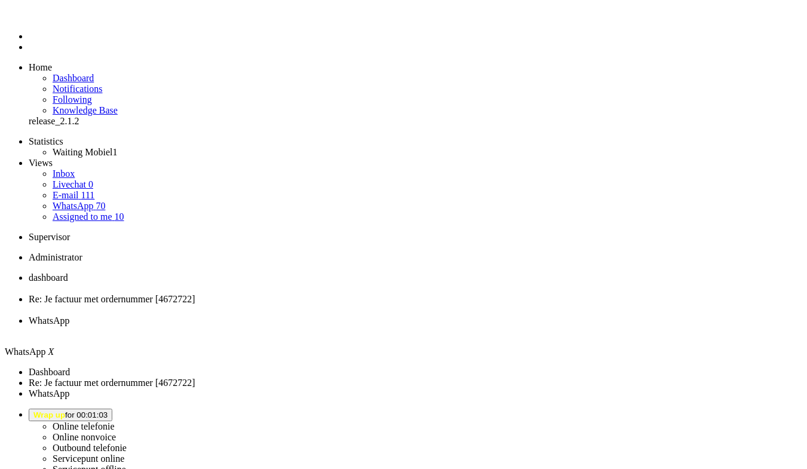
scroll to position [168, 0]
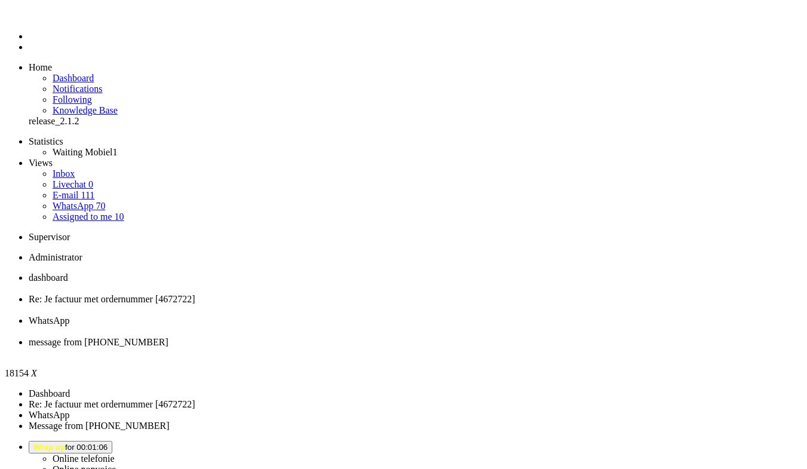
click at [549, 348] on div "Close tab" at bounding box center [416, 353] width 774 height 11
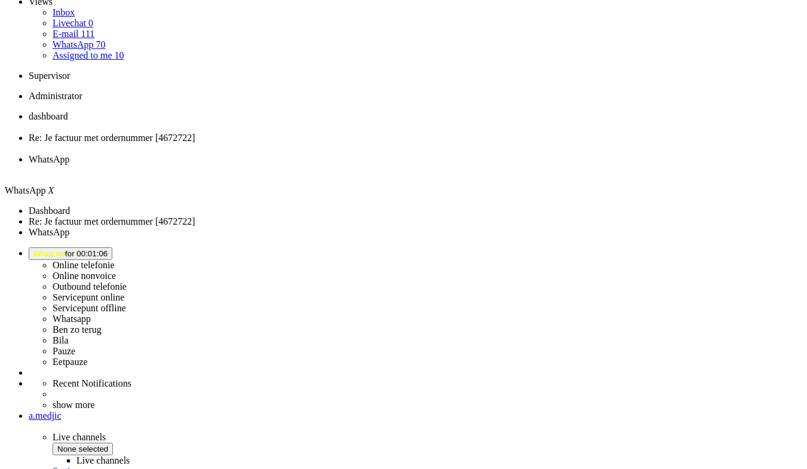
scroll to position [168, 0]
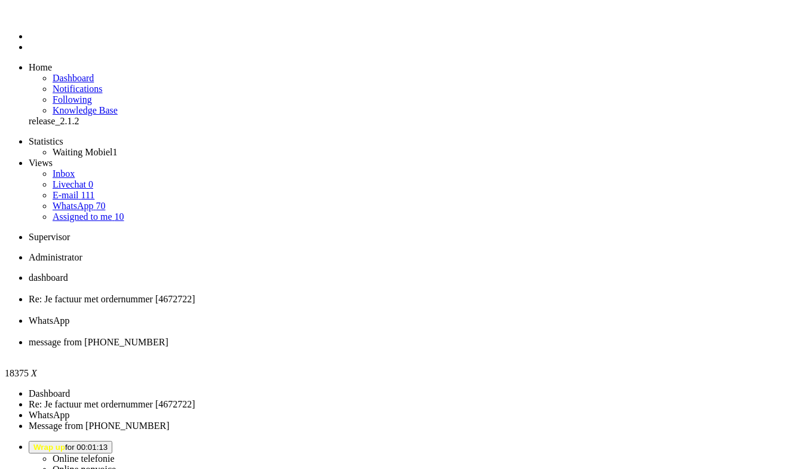
paste body "Rich Text Area. Press ALT-0 for help."
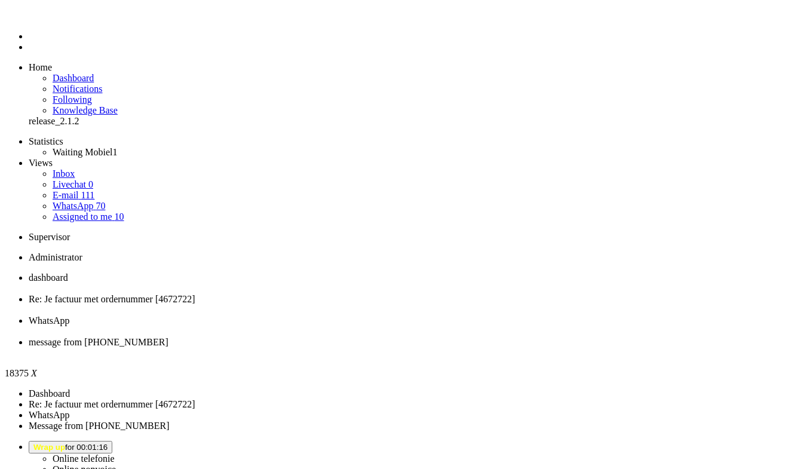
click at [545, 348] on div "Close tab" at bounding box center [416, 353] width 774 height 11
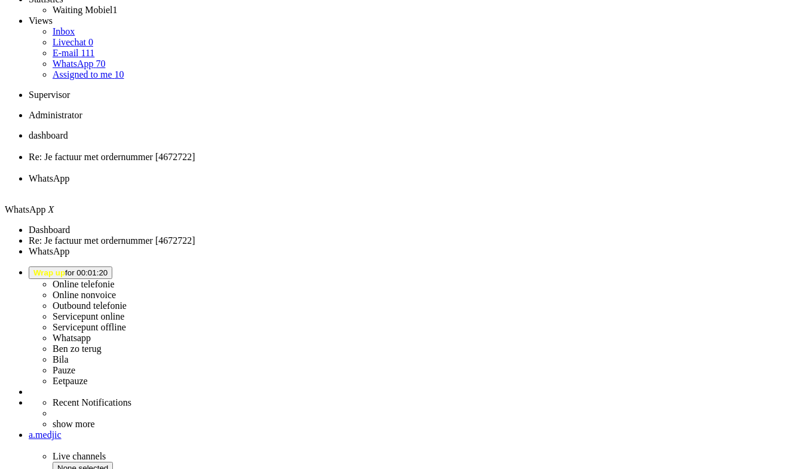
scroll to position [168, 0]
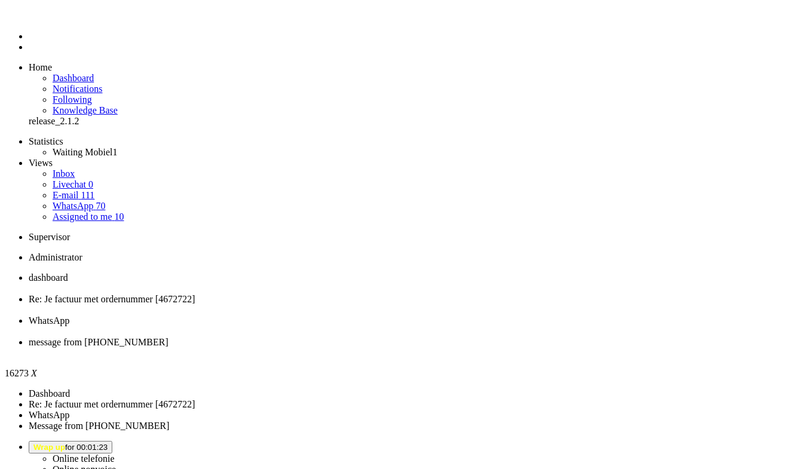
click at [551, 348] on div "Close tab" at bounding box center [416, 353] width 774 height 11
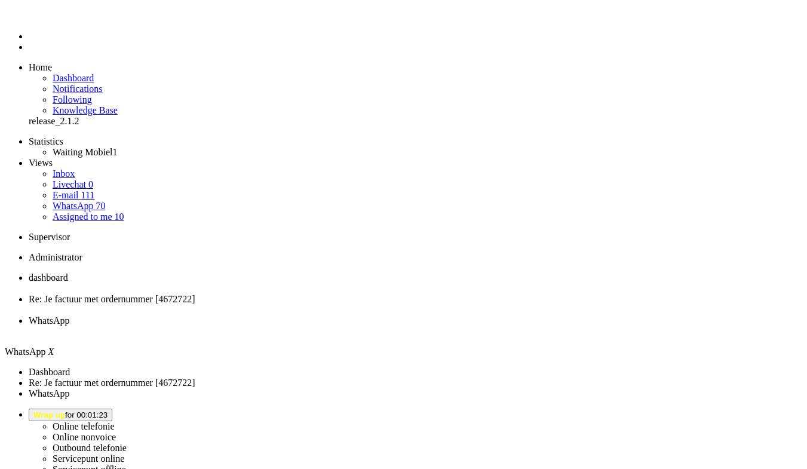
scroll to position [168, 0]
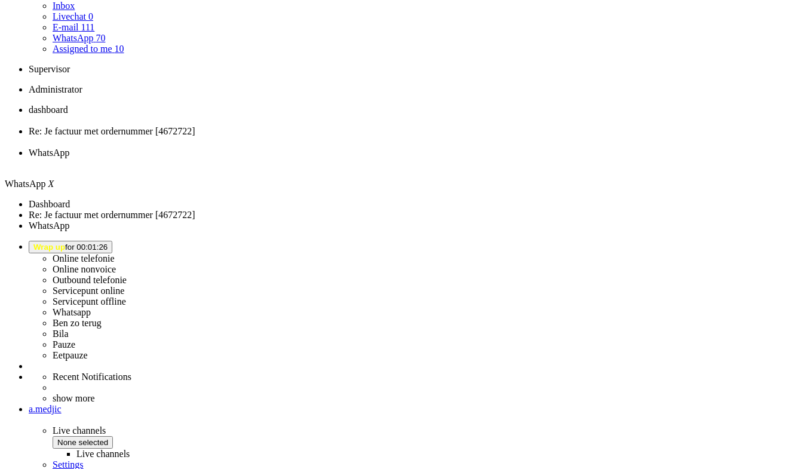
type input "5"
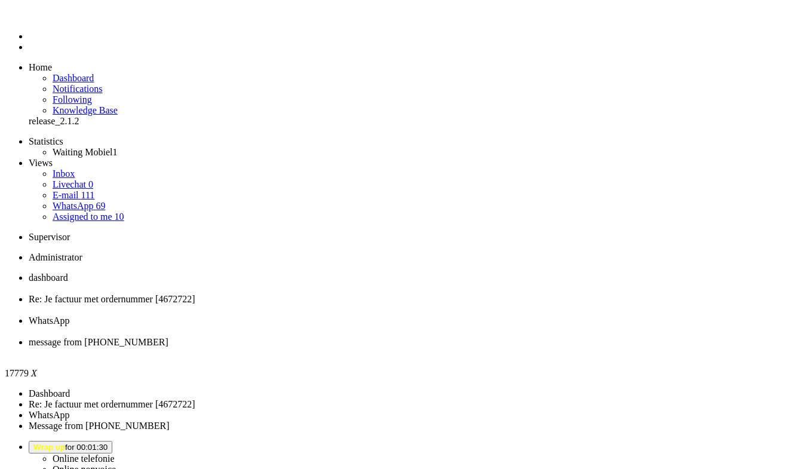
click at [550, 348] on div "Close tab" at bounding box center [416, 353] width 774 height 11
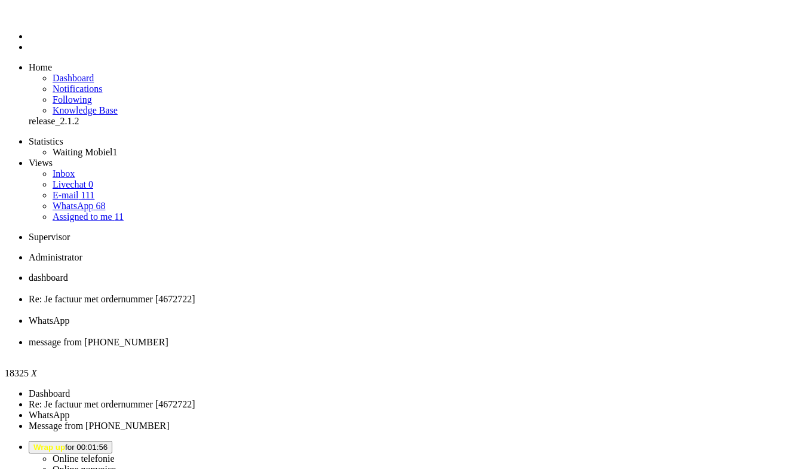
click at [547, 348] on div "Close tab" at bounding box center [416, 353] width 774 height 11
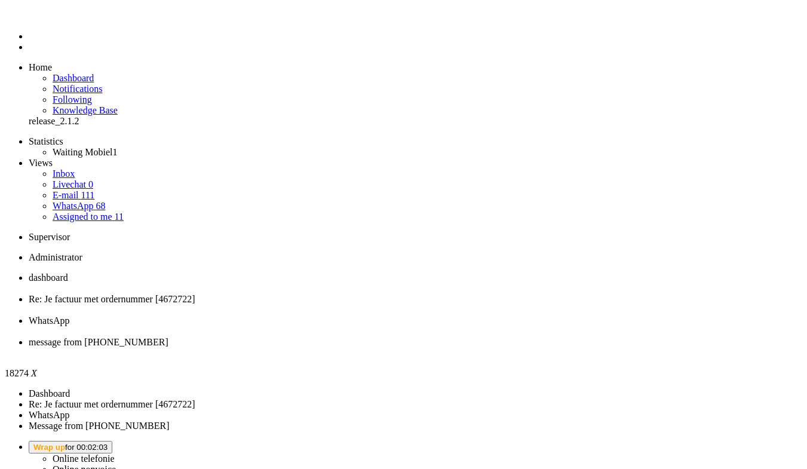
click at [553, 337] on li "message from [PHONE_NUMBER]" at bounding box center [416, 348] width 774 height 22
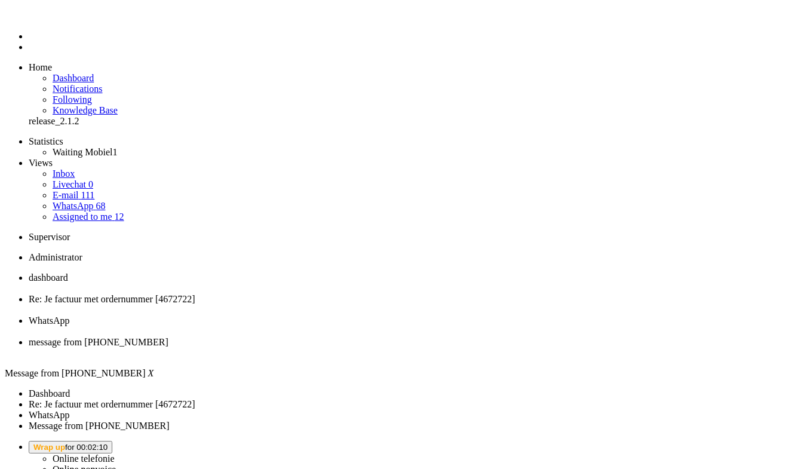
click at [551, 348] on div "Close tab" at bounding box center [416, 353] width 774 height 11
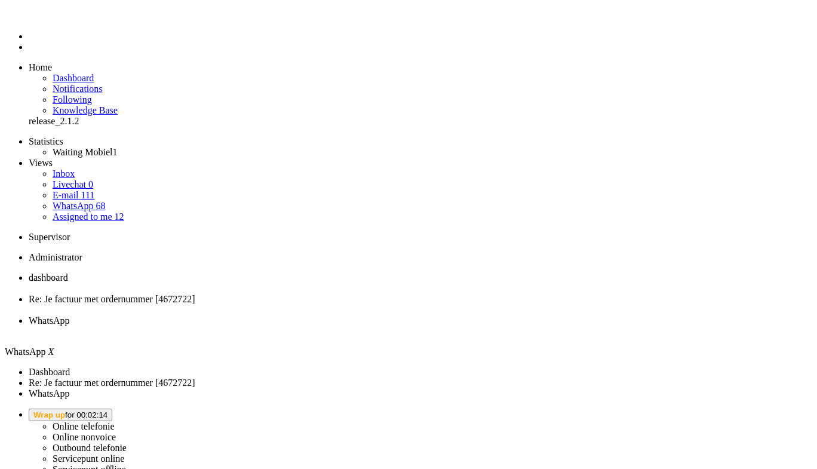
click at [448, 326] on div "Close tab" at bounding box center [421, 331] width 784 height 11
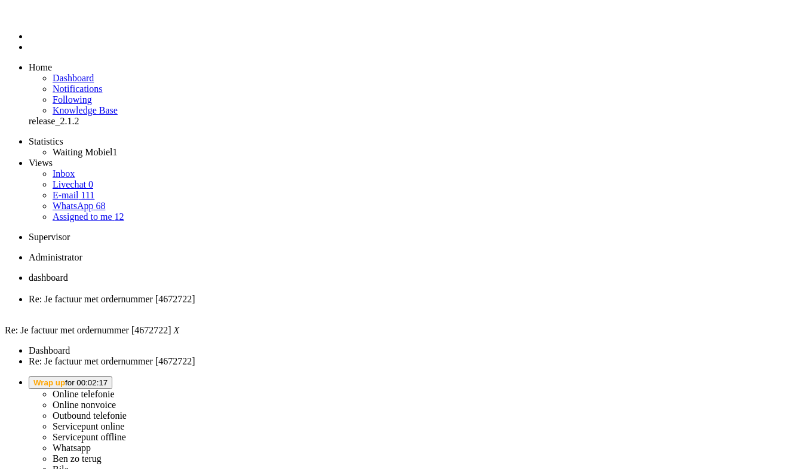
click at [112, 376] on button "Wrap up for 00:02:17" at bounding box center [71, 382] width 84 height 13
click at [115, 389] on label "Online telefonie" at bounding box center [84, 394] width 62 height 10
click at [344, 305] on div "Close tab" at bounding box center [416, 310] width 774 height 11
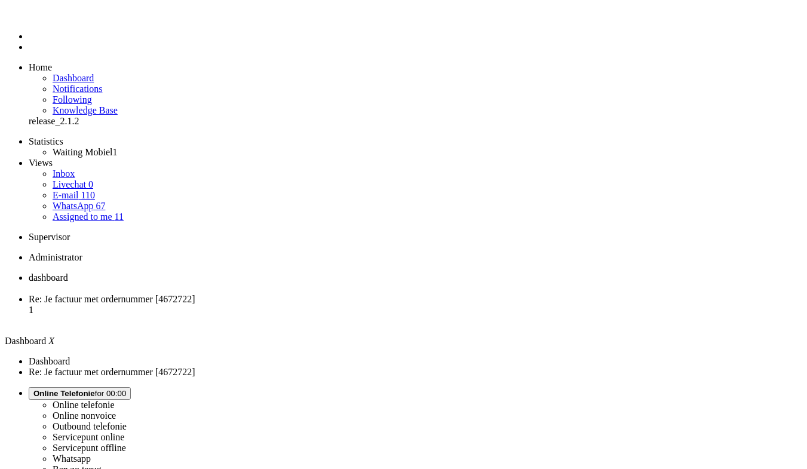
click at [195, 294] on span "Re: Je factuur met ordernummer [4672722]" at bounding box center [112, 299] width 167 height 10
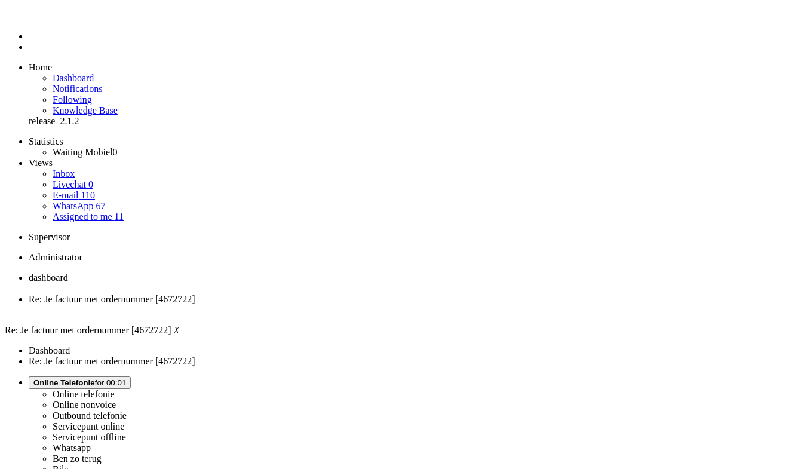
type input "sa"
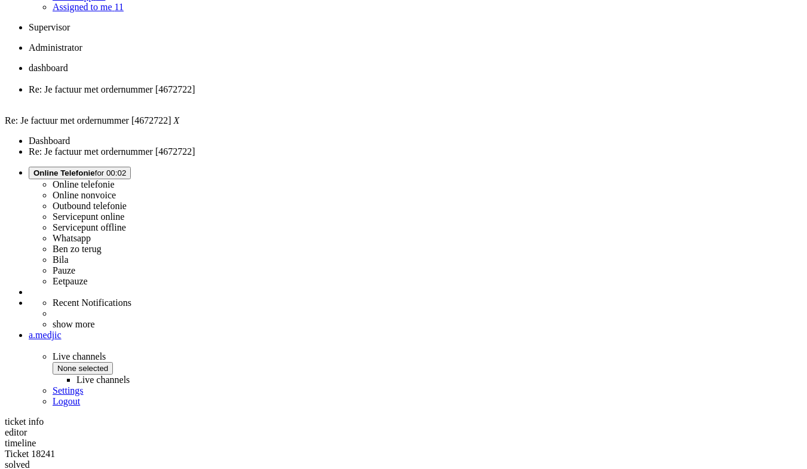
scroll to position [299, 0]
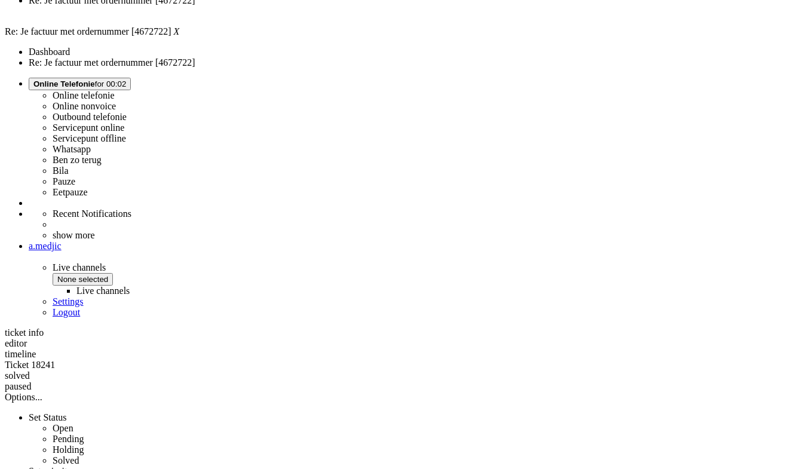
drag, startPoint x: 328, startPoint y: 274, endPoint x: 532, endPoint y: 346, distance: 216.7
copy div "Voor die Galaxy Watch te bestellen moet je een overzicht of factuur bijsluiten …"
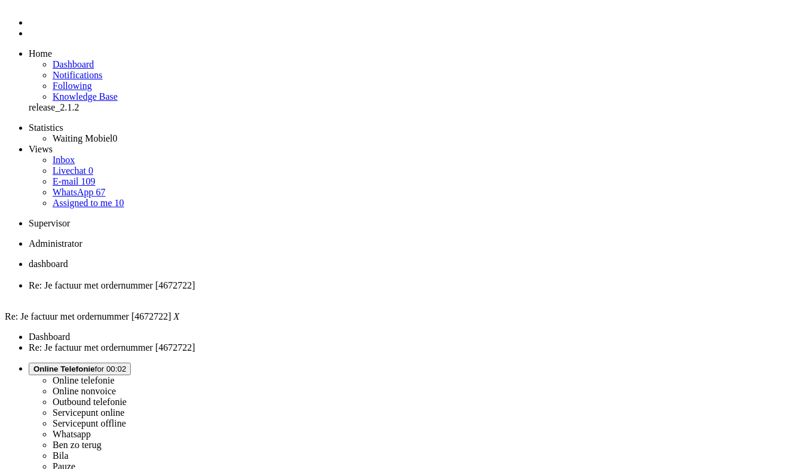
scroll to position [0, 0]
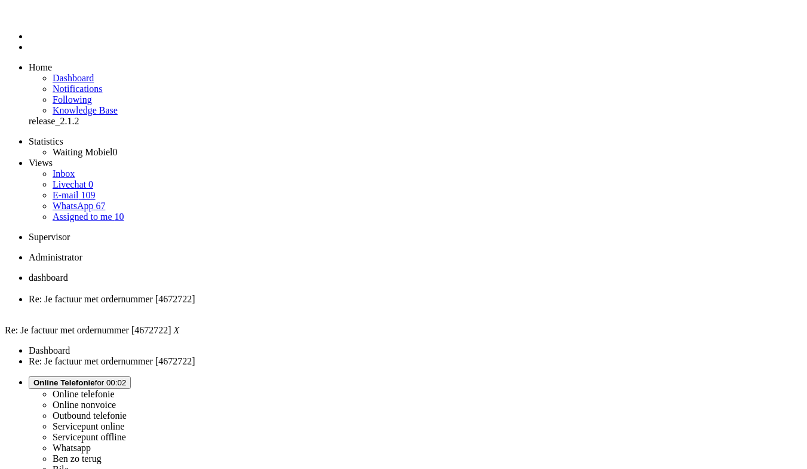
click at [342, 305] on div "Close tab" at bounding box center [416, 310] width 774 height 11
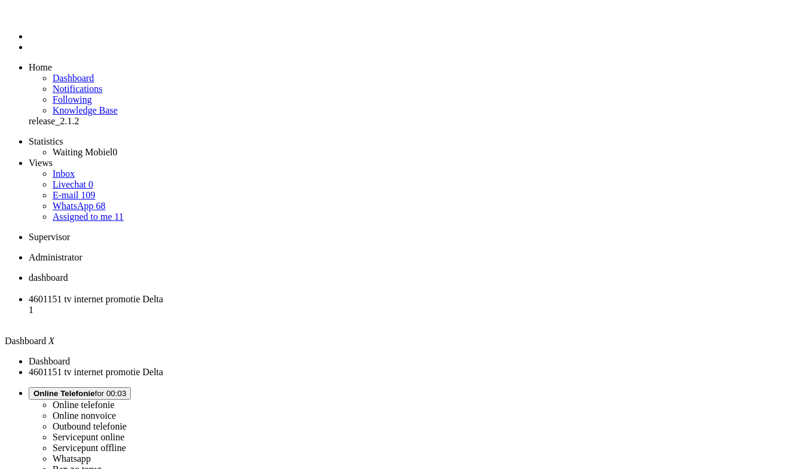
click at [163, 294] on span "4601151 tv internet promotie Delta" at bounding box center [96, 299] width 134 height 10
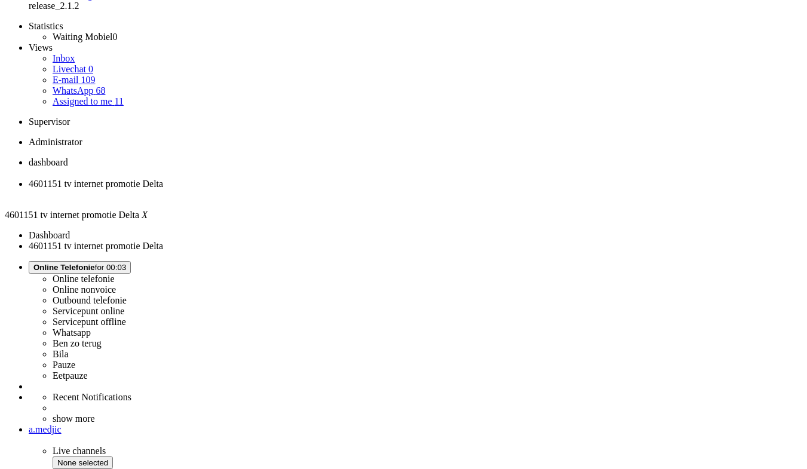
scroll to position [115, 0]
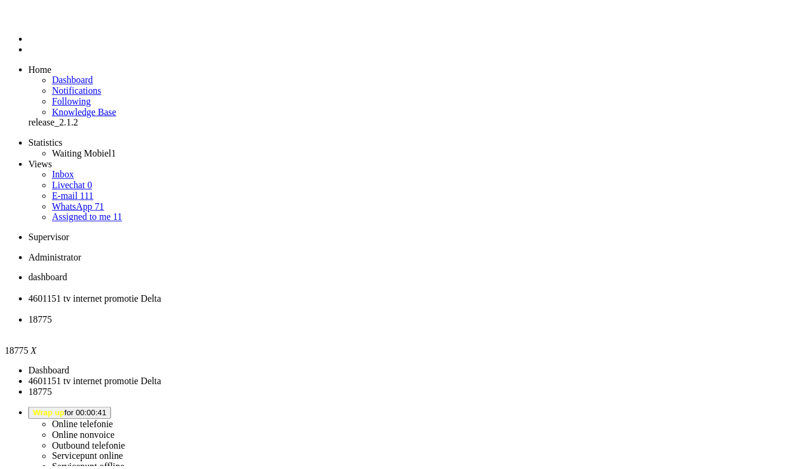
scroll to position [179, 0]
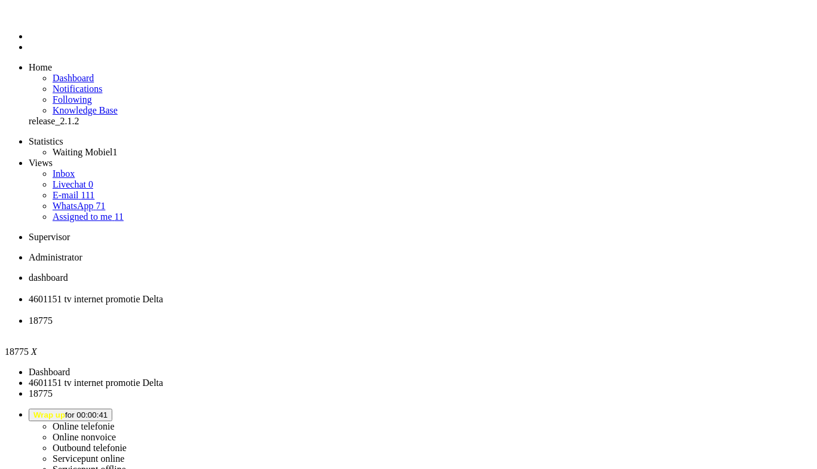
click at [447, 315] on li "18775" at bounding box center [421, 326] width 784 height 22
click at [445, 326] on div "Close tab" at bounding box center [421, 331] width 784 height 11
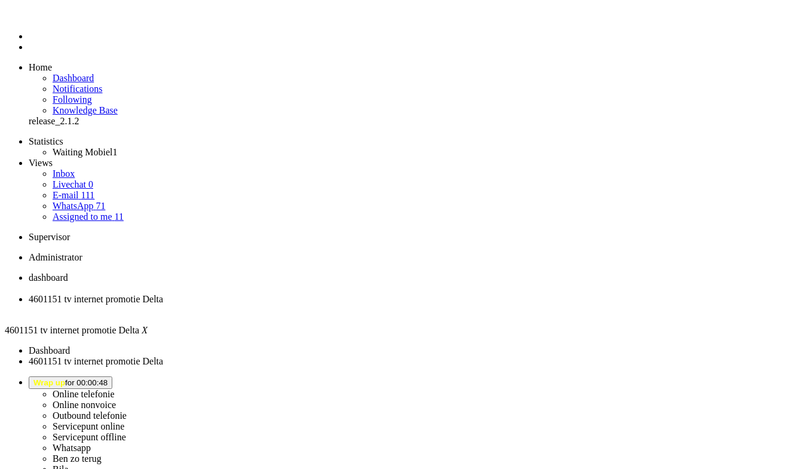
click at [68, 272] on span "dashboard" at bounding box center [48, 277] width 39 height 10
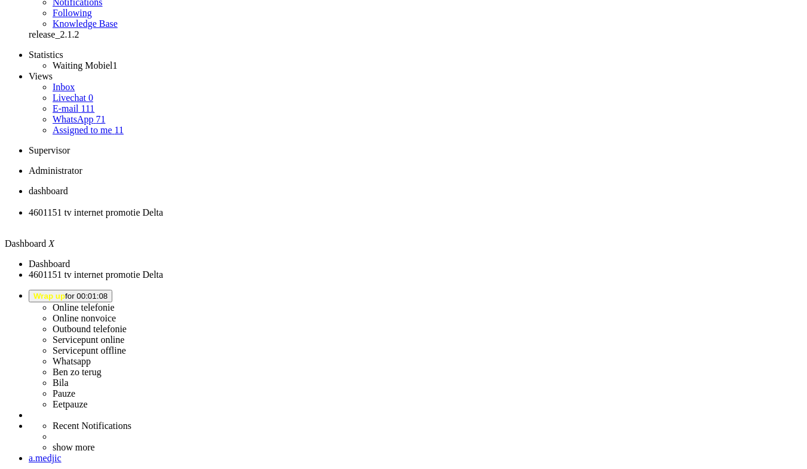
scroll to position [10, 0]
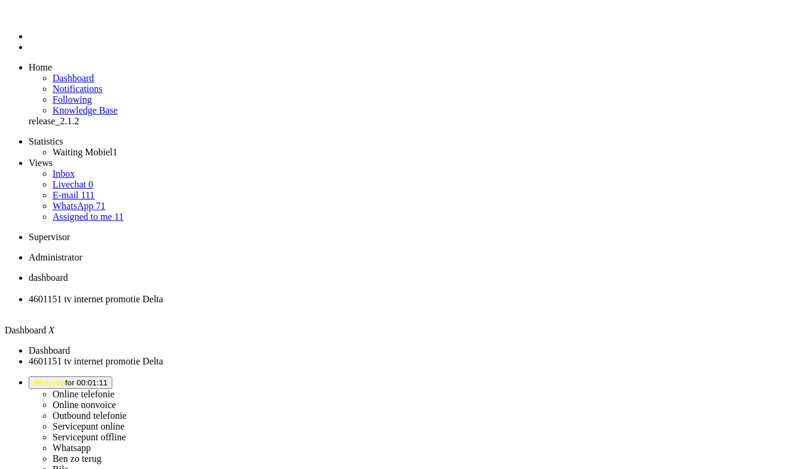
click at [163, 294] on span "4601151 tv internet promotie Delta" at bounding box center [96, 299] width 134 height 10
click at [108, 378] on span "Wrap up for 00:01:58" at bounding box center [70, 382] width 74 height 9
click at [115, 389] on label "Online telefonie" at bounding box center [84, 394] width 62 height 10
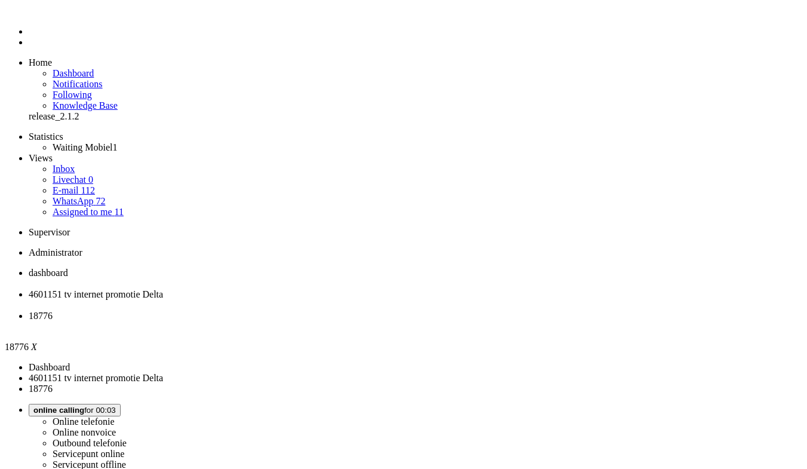
scroll to position [14, 0]
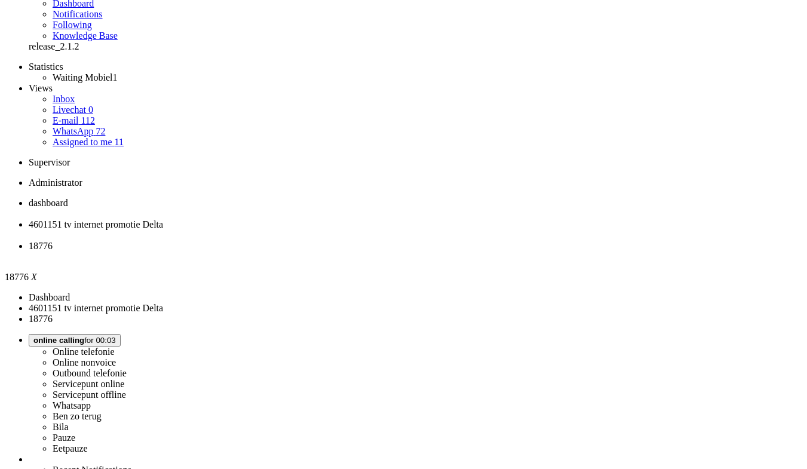
scroll to position [119, 0]
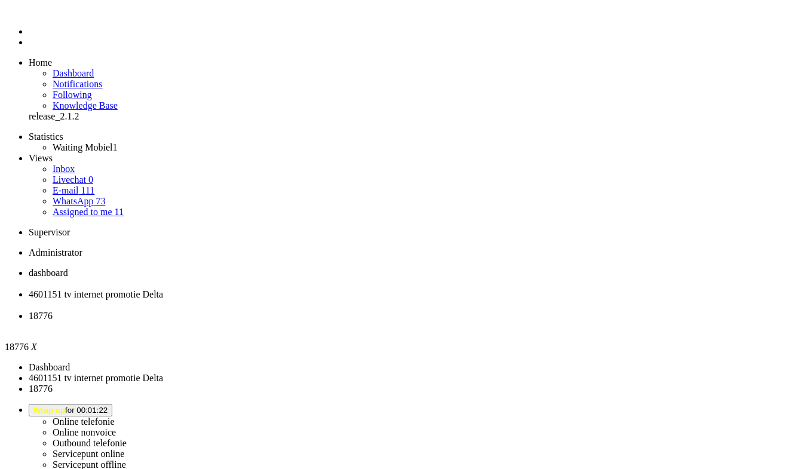
scroll to position [0, 0]
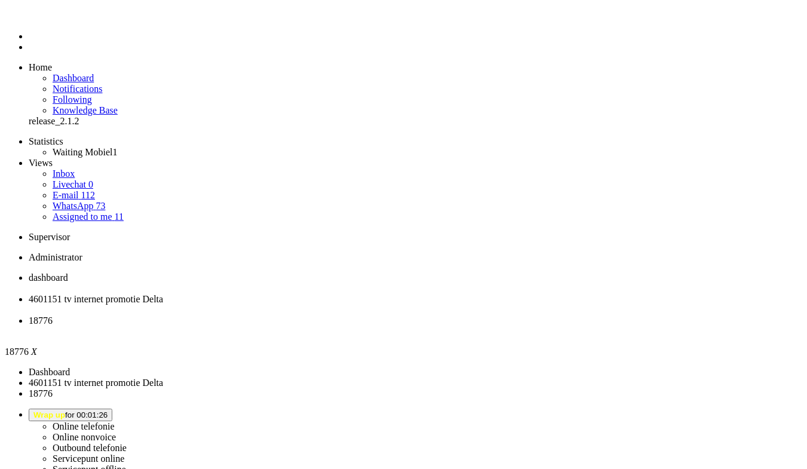
click at [444, 326] on div "Close tab" at bounding box center [416, 331] width 774 height 11
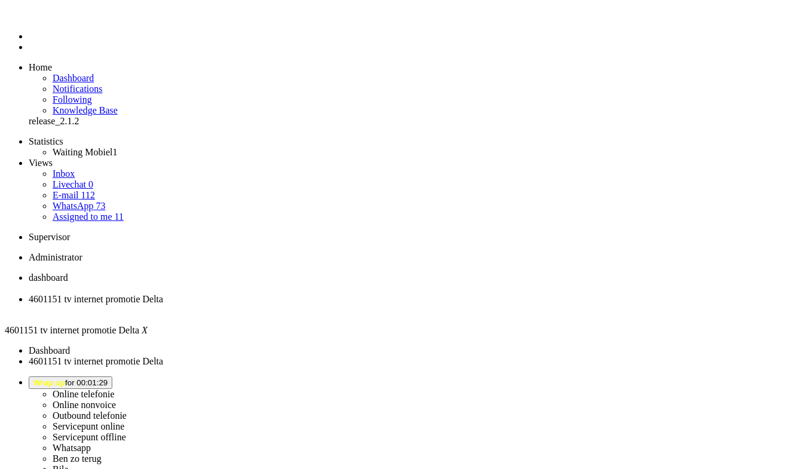
click at [68, 272] on span "dashboard" at bounding box center [48, 277] width 39 height 10
click at [665, 376] on li "Online telefonie Online nonvoice Outbound telefonie Servicepunt online Servicep…" at bounding box center [416, 436] width 774 height 120
click at [112, 376] on button "Wrap up for 00:02:09" at bounding box center [71, 382] width 84 height 13
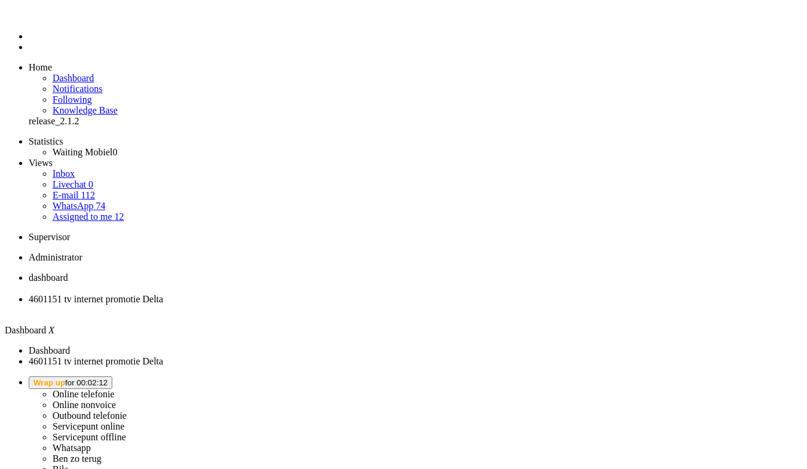
click at [115, 389] on label "Online telefonie" at bounding box center [84, 394] width 62 height 10
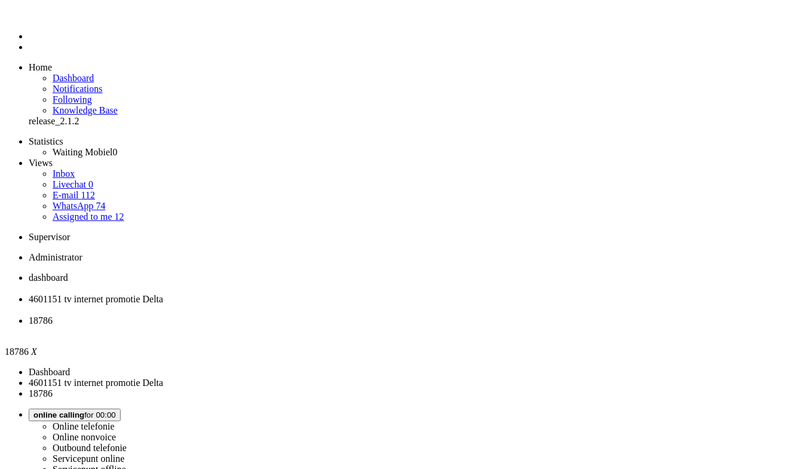
drag, startPoint x: 239, startPoint y: 358, endPoint x: 237, endPoint y: 369, distance: 10.3
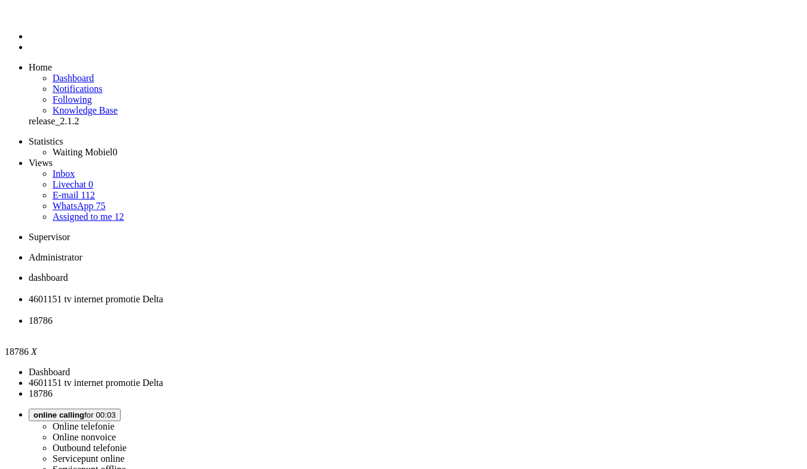
click at [444, 326] on div "Close tab" at bounding box center [416, 331] width 774 height 11
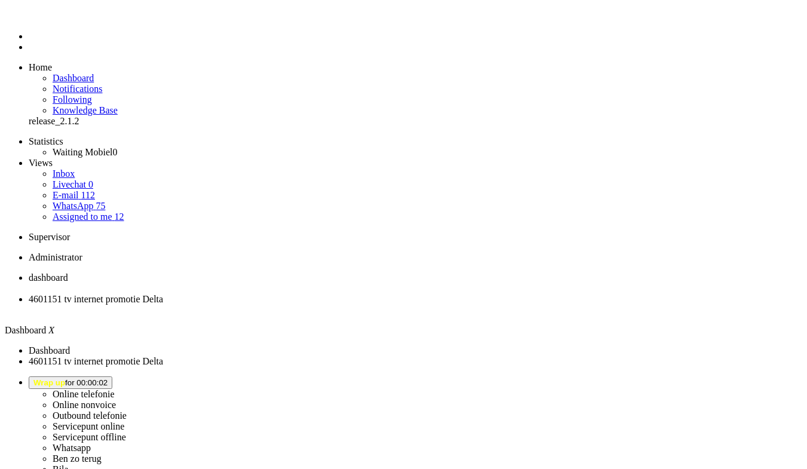
click at [163, 294] on span "4601151 tv internet promotie Delta" at bounding box center [96, 299] width 134 height 10
click at [65, 378] on span "Wrap up" at bounding box center [49, 382] width 32 height 9
click at [115, 389] on label "Online telefonie" at bounding box center [84, 394] width 62 height 10
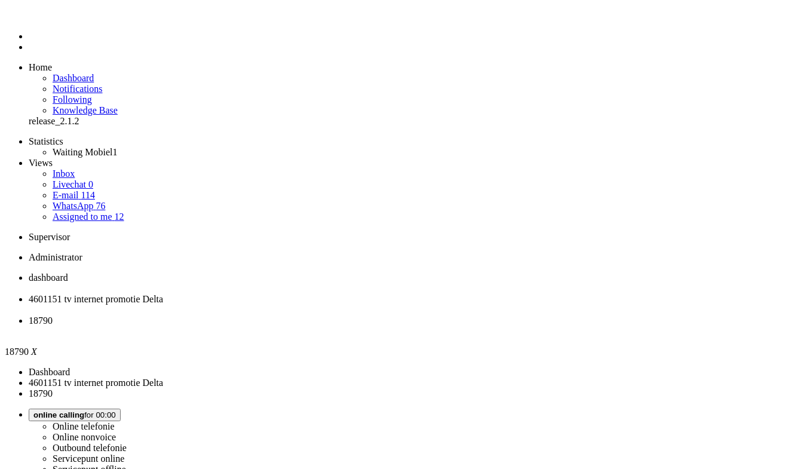
type input "[GEOGRAPHIC_DATA]"
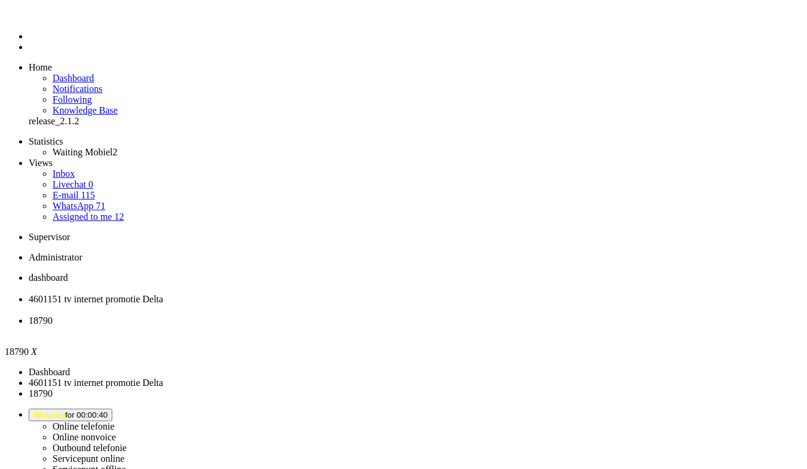
click at [447, 326] on div "Close tab" at bounding box center [416, 331] width 774 height 11
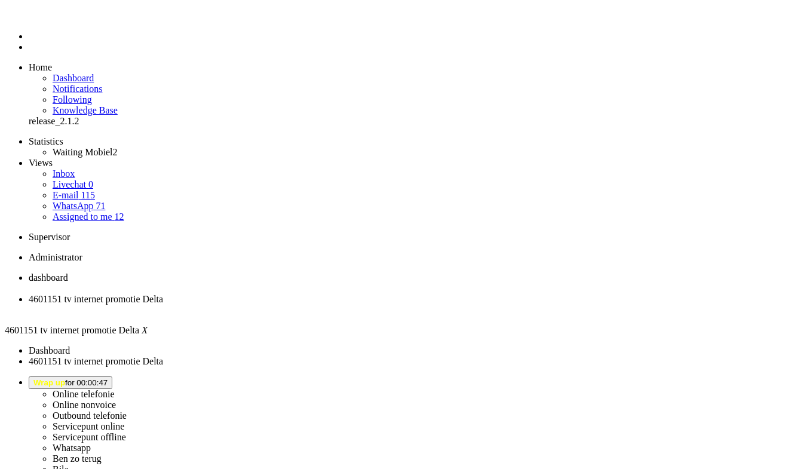
click at [108, 378] on span "Wrap up for 00:01:50" at bounding box center [70, 382] width 74 height 9
click at [115, 389] on label "Online telefonie" at bounding box center [84, 394] width 62 height 10
click at [68, 272] on span "dashboard" at bounding box center [48, 277] width 39 height 10
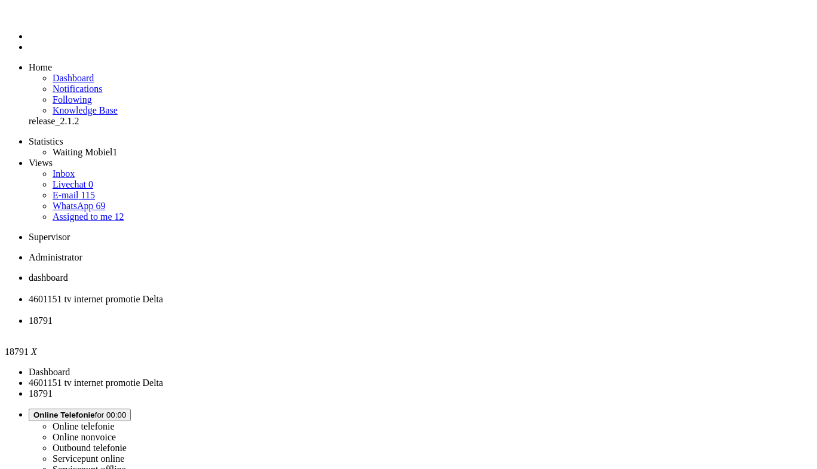
click at [163, 294] on span "4601151 tv internet promotie Delta" at bounding box center [96, 299] width 134 height 10
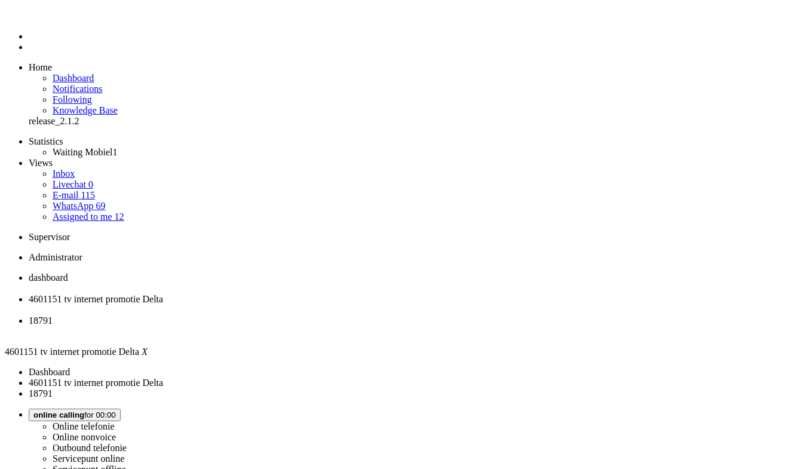
click at [413, 315] on li "18791" at bounding box center [416, 326] width 774 height 22
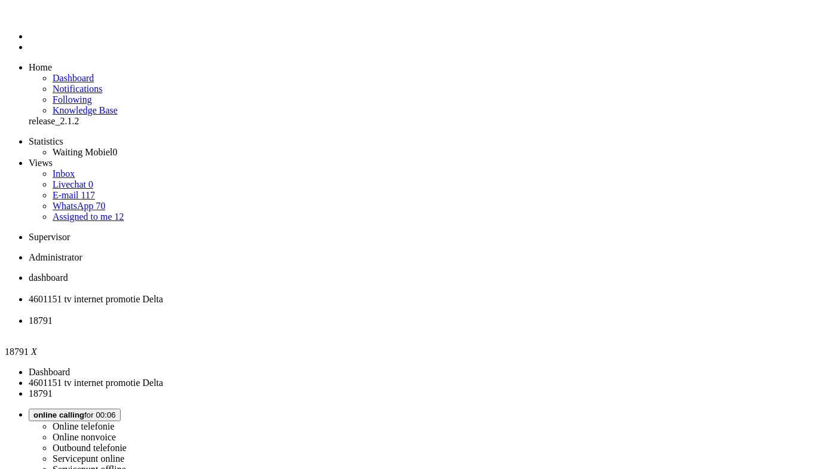
drag, startPoint x: 405, startPoint y: 231, endPoint x: 378, endPoint y: 234, distance: 27.6
copy span "619426199"
click at [163, 294] on span "4601151 tv internet promotie Delta" at bounding box center [96, 299] width 134 height 10
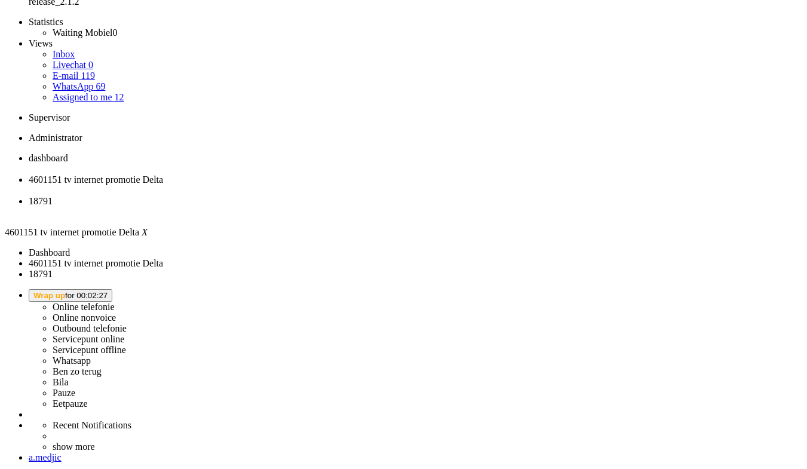
drag, startPoint x: 218, startPoint y: 377, endPoint x: 510, endPoint y: 257, distance: 315.3
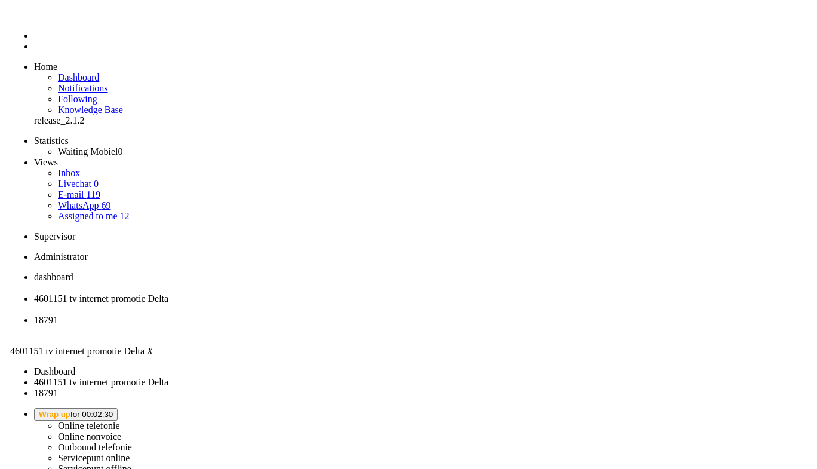
scroll to position [0, 0]
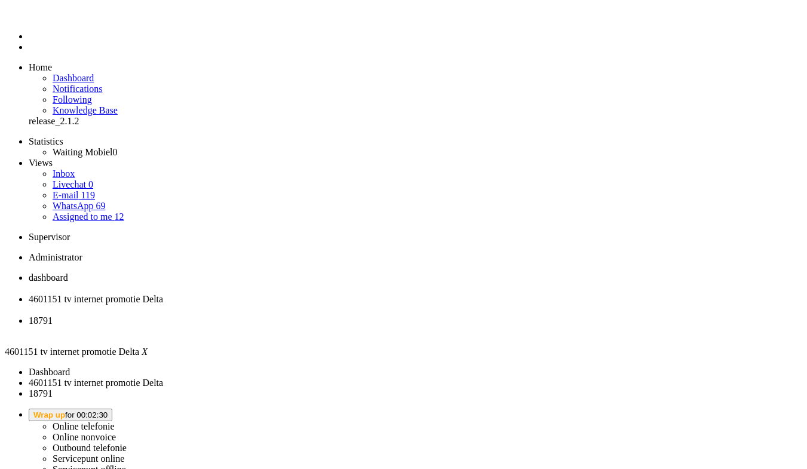
click at [345, 305] on div "Close tab" at bounding box center [416, 310] width 774 height 11
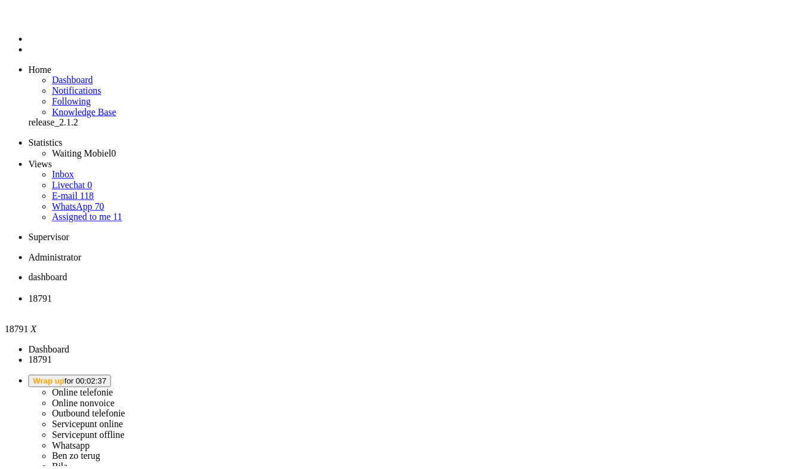
scroll to position [239, 0]
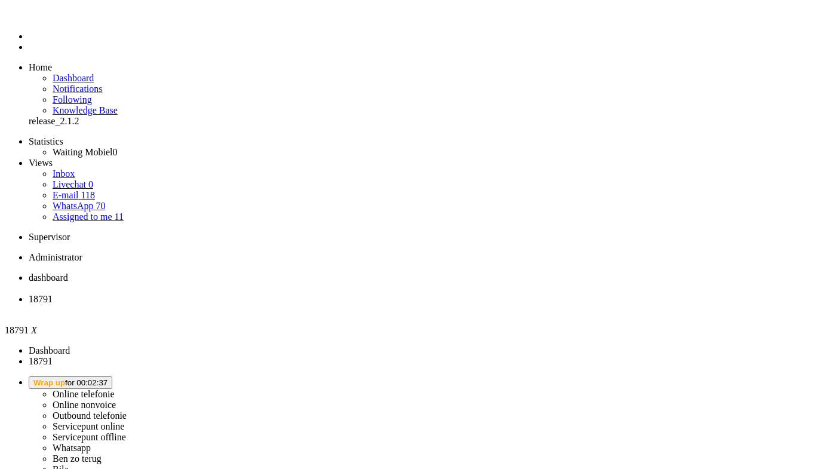
click at [345, 305] on div "Close tab" at bounding box center [421, 310] width 784 height 11
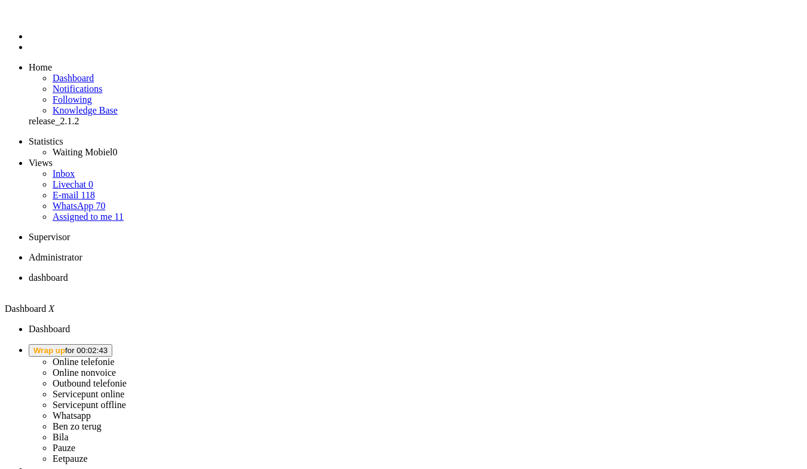
click at [112, 344] on button "Wrap up for 00:02:43" at bounding box center [71, 350] width 84 height 13
click at [75, 443] on label "Pauze" at bounding box center [64, 448] width 23 height 10
click at [88, 346] on span "Pauze for 00:15" at bounding box center [60, 350] width 54 height 9
click at [115, 357] on label "Online telefonie" at bounding box center [84, 362] width 62 height 10
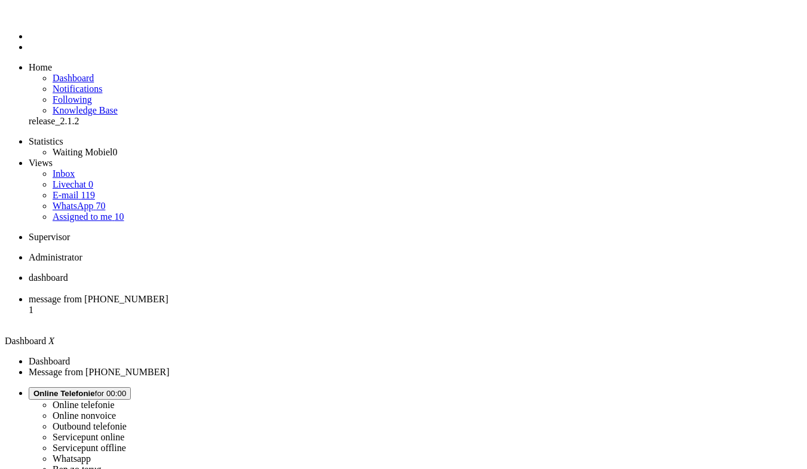
click at [312, 294] on li "message from [PHONE_NUMBER] 1" at bounding box center [416, 310] width 774 height 32
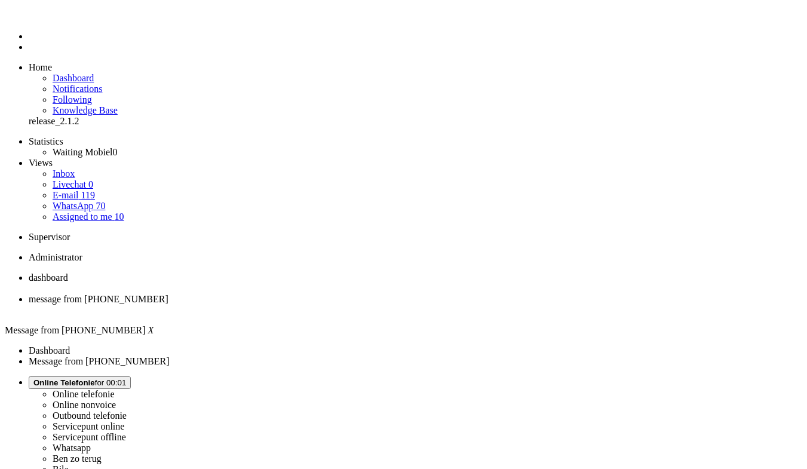
click at [204, 272] on li "dashboard" at bounding box center [416, 283] width 774 height 22
click at [168, 294] on span "message from [PHONE_NUMBER]" at bounding box center [99, 299] width 140 height 10
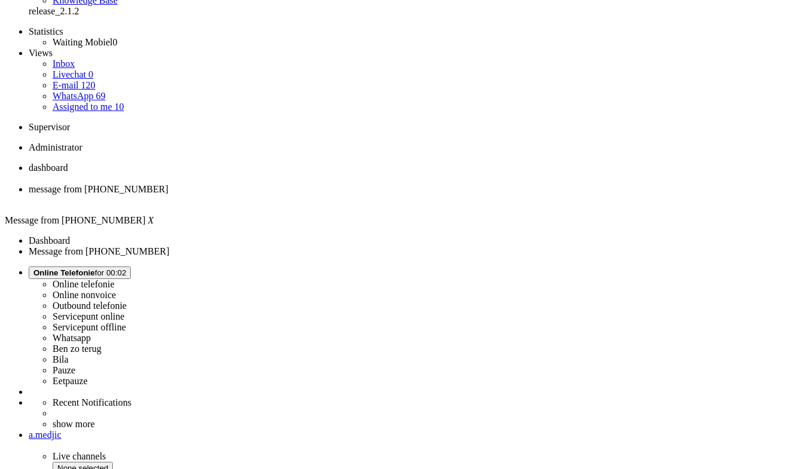
scroll to position [79, 0]
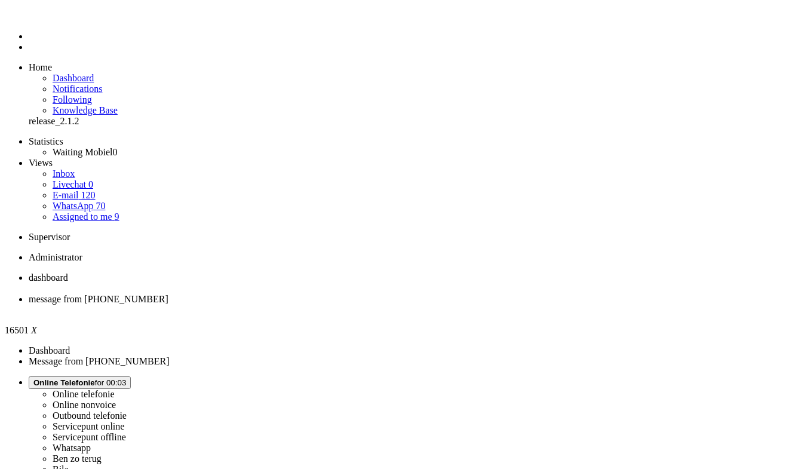
click at [345, 305] on div "Close tab" at bounding box center [416, 310] width 774 height 11
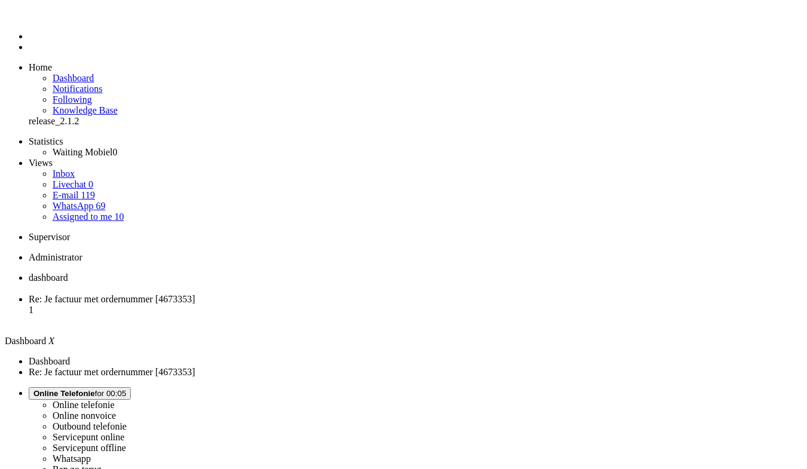
click at [195, 294] on span "Re: Je factuur met ordernummer [4673353]" at bounding box center [112, 299] width 167 height 10
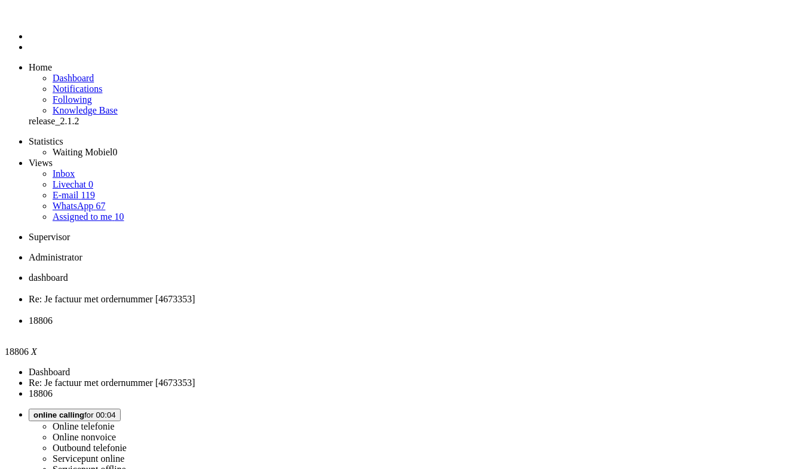
scroll to position [119, 0]
click at [448, 326] on div "Close tab" at bounding box center [416, 331] width 774 height 11
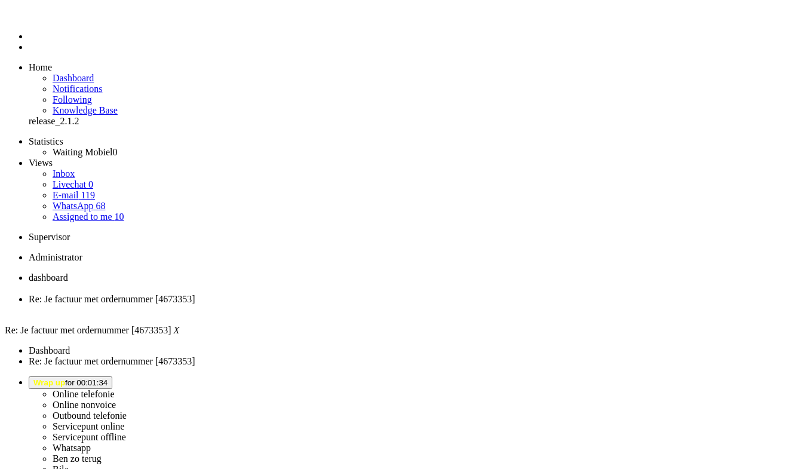
click at [348, 305] on div "Close tab" at bounding box center [416, 310] width 774 height 11
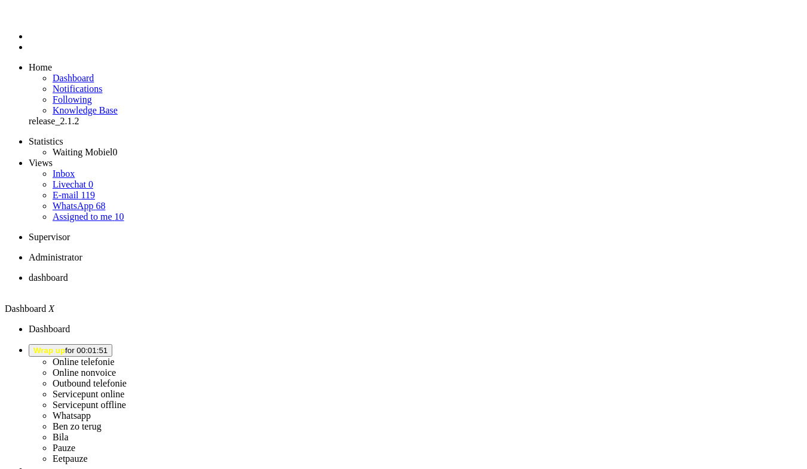
click at [112, 344] on button "Wrap up for 00:01:54" at bounding box center [71, 350] width 84 height 13
click at [115, 357] on label "Online telefonie" at bounding box center [84, 362] width 62 height 10
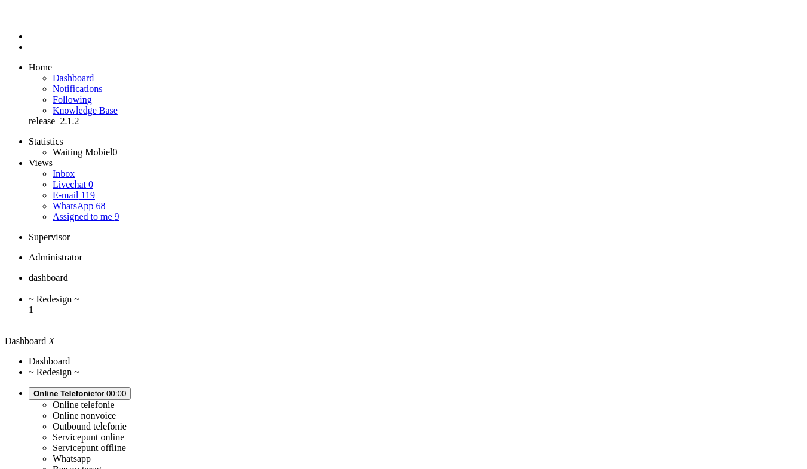
click at [79, 294] on span "~ Redesign ~" at bounding box center [54, 299] width 51 height 10
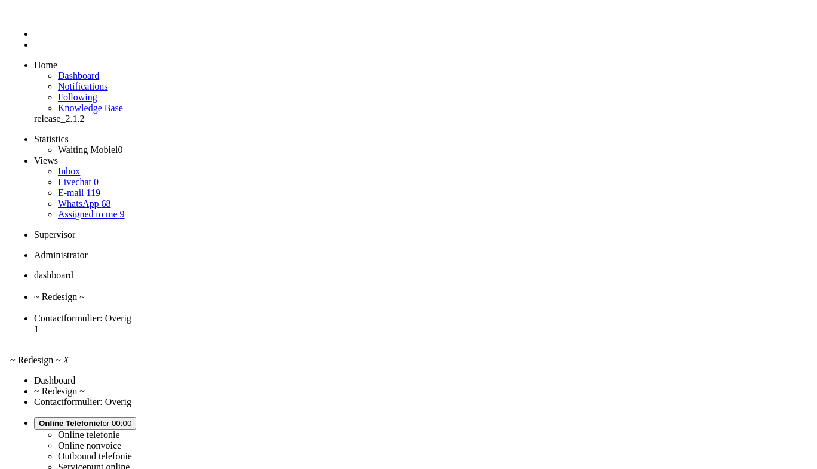
scroll to position [0, 0]
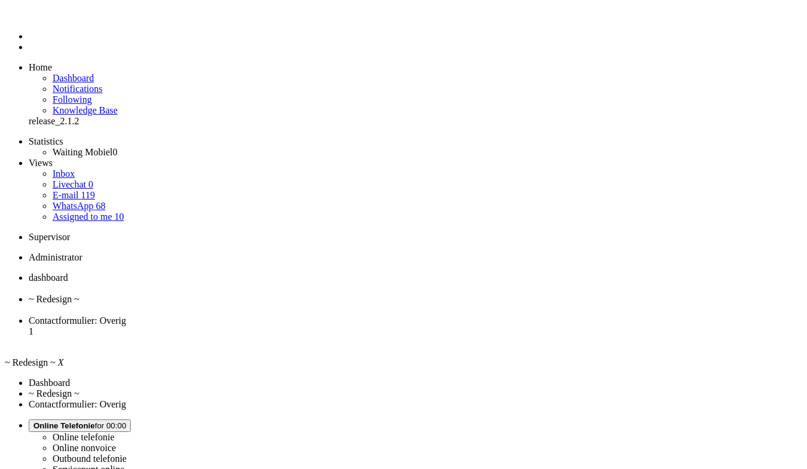
click at [345, 305] on div "Close tab" at bounding box center [416, 310] width 774 height 11
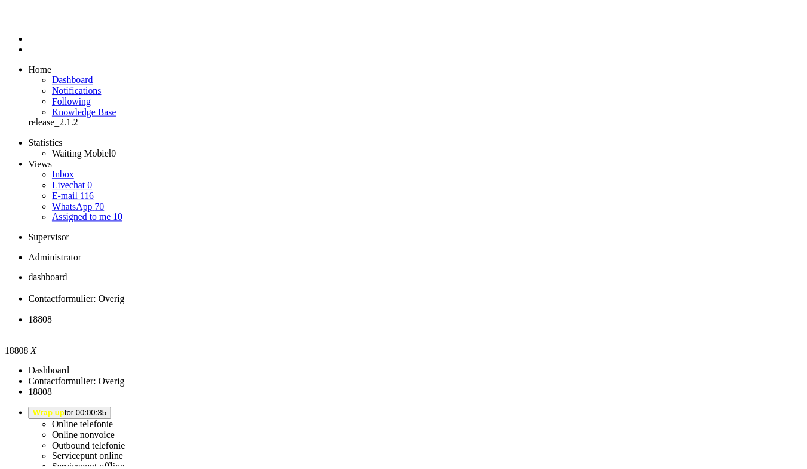
scroll to position [322, 0]
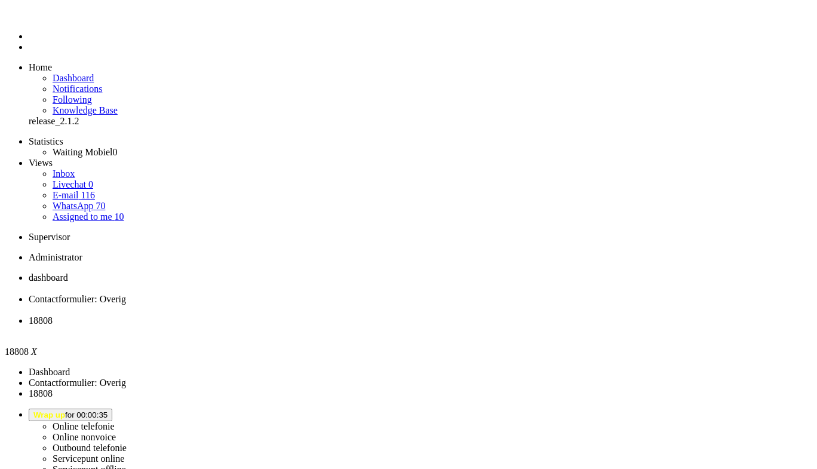
click at [446, 326] on div "Close tab" at bounding box center [421, 331] width 784 height 11
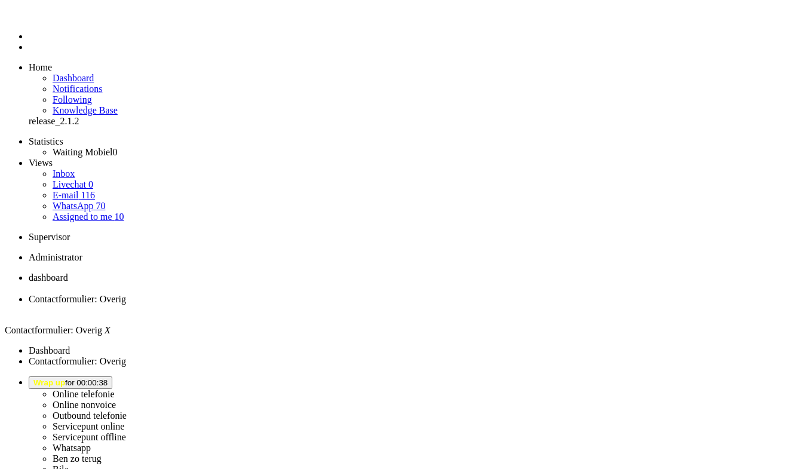
click at [223, 272] on li "dashboard" at bounding box center [416, 283] width 774 height 22
click at [108, 378] on span "Wrap up for 00:00:42" at bounding box center [70, 382] width 74 height 9
click at [115, 389] on label "Online telefonie" at bounding box center [84, 394] width 62 height 10
click at [126, 294] on span "Contactformulier: Overig" at bounding box center [77, 299] width 97 height 10
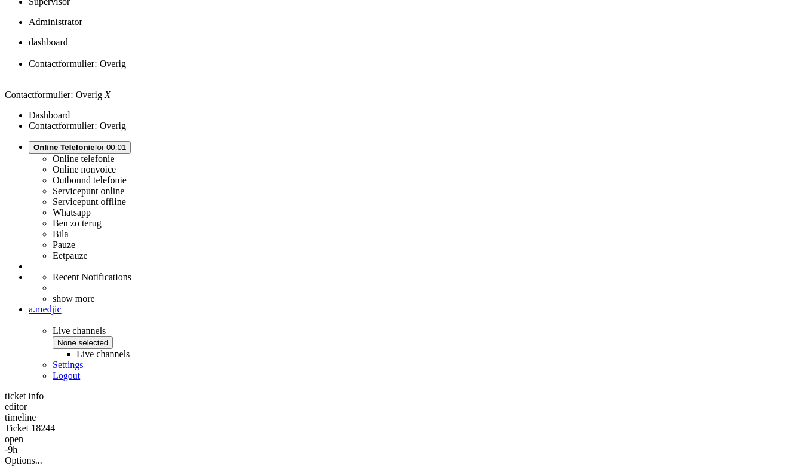
scroll to position [322, 0]
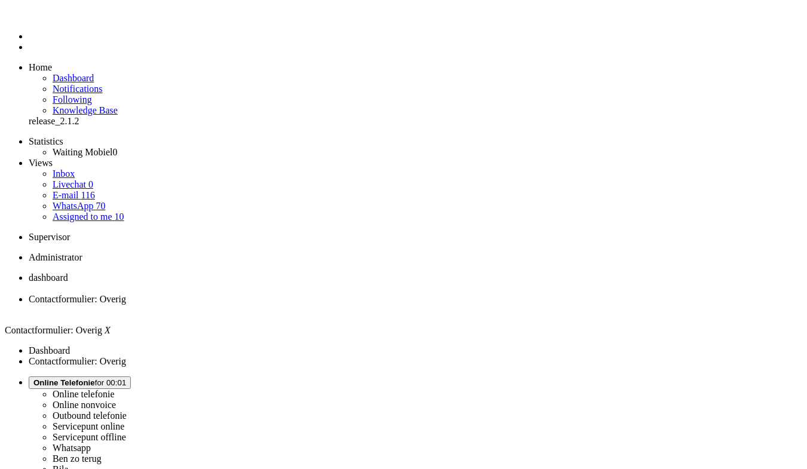
click at [346, 305] on div "Close tab" at bounding box center [416, 310] width 774 height 11
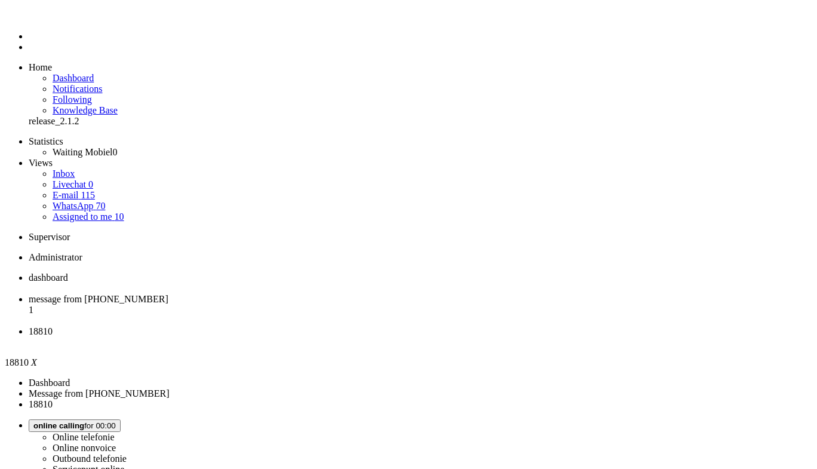
drag, startPoint x: 260, startPoint y: 85, endPoint x: 271, endPoint y: 85, distance: 10.2
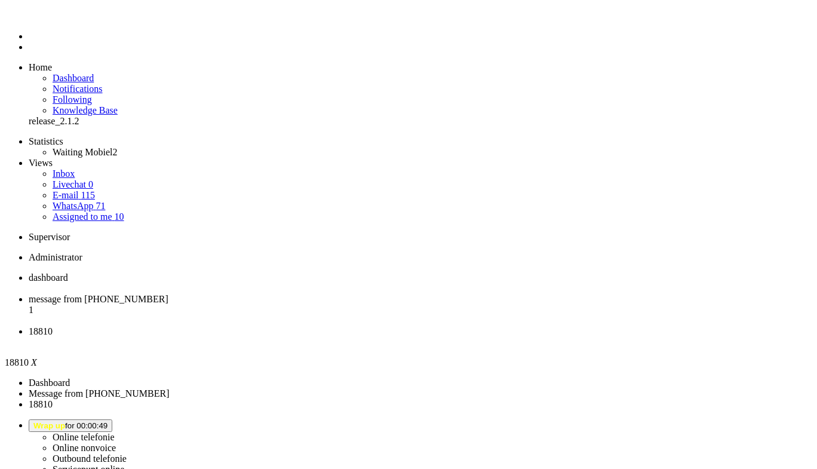
click at [446, 337] on div "Close tab" at bounding box center [421, 342] width 784 height 11
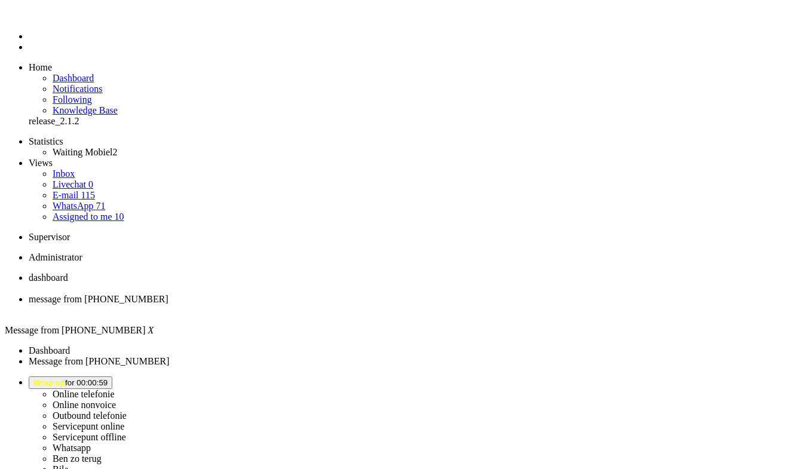
click at [108, 378] on span "Wrap up for 00:00:59" at bounding box center [70, 382] width 74 height 9
click at [536, 272] on ul "dashboard" at bounding box center [403, 293] width 797 height 43
click at [181, 272] on li "dashboard" at bounding box center [416, 283] width 774 height 22
click at [168, 294] on span "message from [PHONE_NUMBER]" at bounding box center [99, 299] width 140 height 10
click at [112, 376] on button "Wrap up for 00:01:49" at bounding box center [71, 382] width 84 height 13
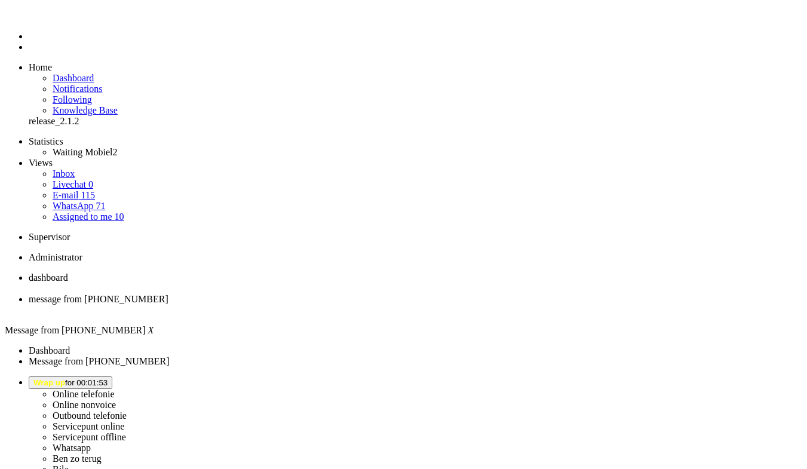
click at [115, 389] on label "Online telefonie" at bounding box center [84, 394] width 62 height 10
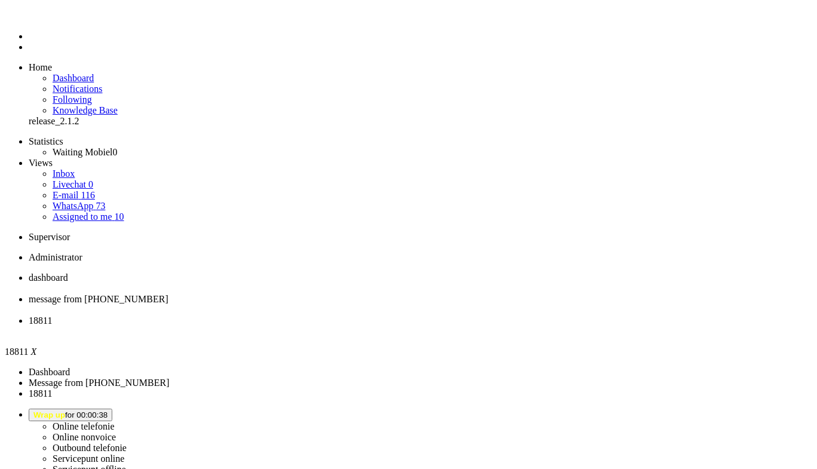
scroll to position [119, 0]
drag, startPoint x: 223, startPoint y: 169, endPoint x: 238, endPoint y: 159, distance: 17.6
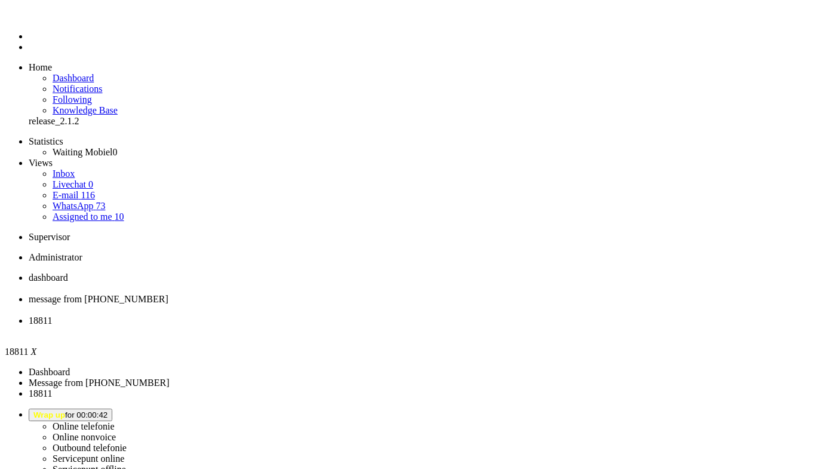
click at [446, 326] on div "Close tab" at bounding box center [421, 331] width 784 height 11
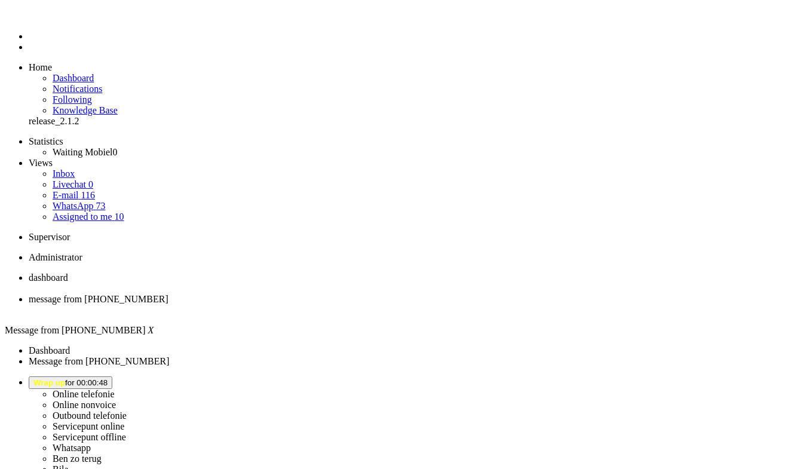
click at [394, 272] on ul "dashboard" at bounding box center [403, 293] width 797 height 43
click at [68, 272] on span "dashboard" at bounding box center [48, 277] width 39 height 10
click at [108, 378] on span "Wrap up for 00:02:08" at bounding box center [70, 382] width 74 height 9
click at [116, 400] on label "Online nonvoice" at bounding box center [84, 405] width 63 height 10
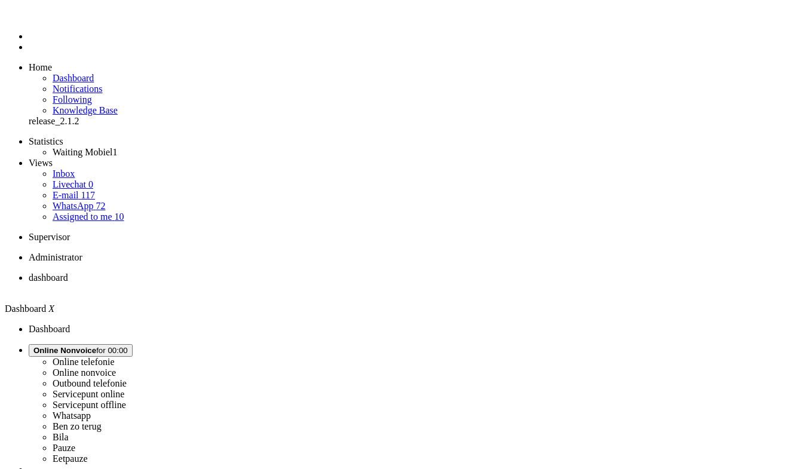
click at [133, 344] on button "Online Nonvoice for 00:00" at bounding box center [81, 350] width 104 height 13
click at [115, 357] on label "Online telefonie" at bounding box center [84, 362] width 62 height 10
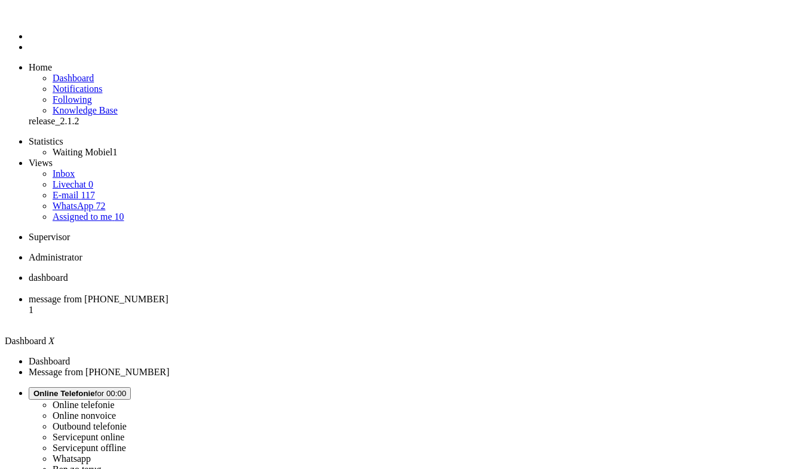
click at [168, 294] on span "message from +31630525908" at bounding box center [99, 299] width 140 height 10
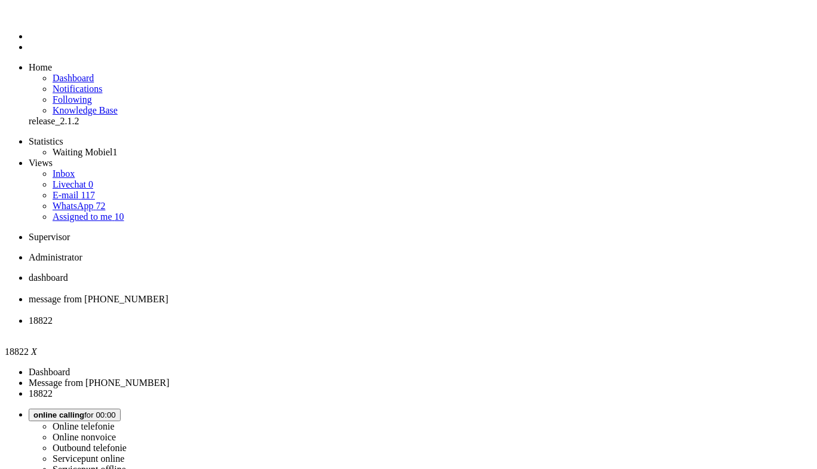
click at [108, 410] on span "Wrap up for 00:01:54" at bounding box center [70, 414] width 74 height 9
click at [115, 421] on label "Online telefonie" at bounding box center [84, 426] width 62 height 10
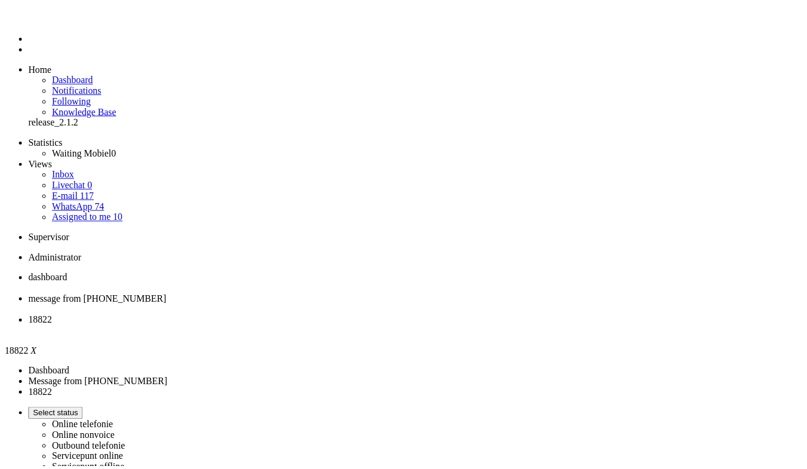
scroll to position [113, 0]
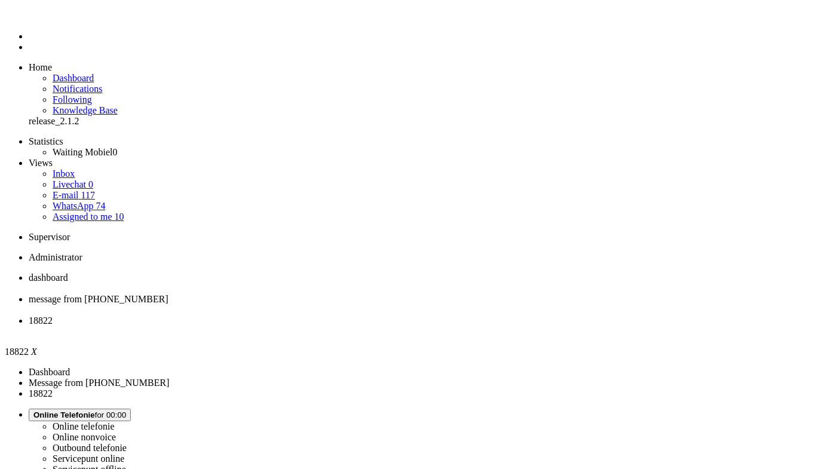
click at [447, 326] on div "Close tab" at bounding box center [421, 331] width 784 height 11
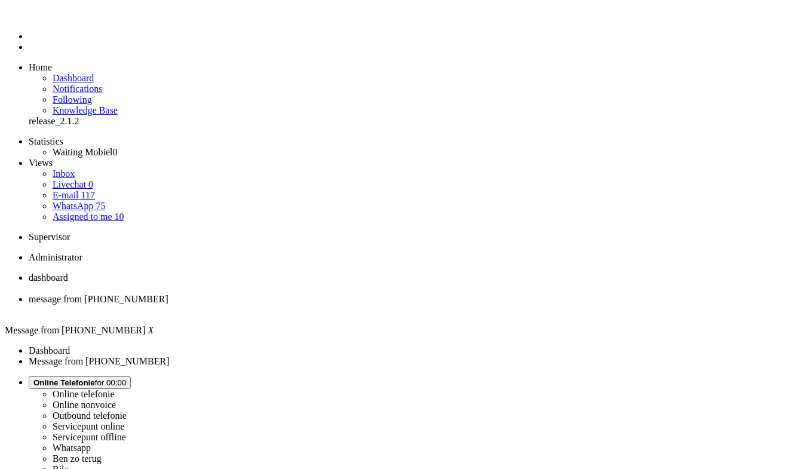
click at [68, 272] on span "dashboard" at bounding box center [48, 277] width 39 height 10
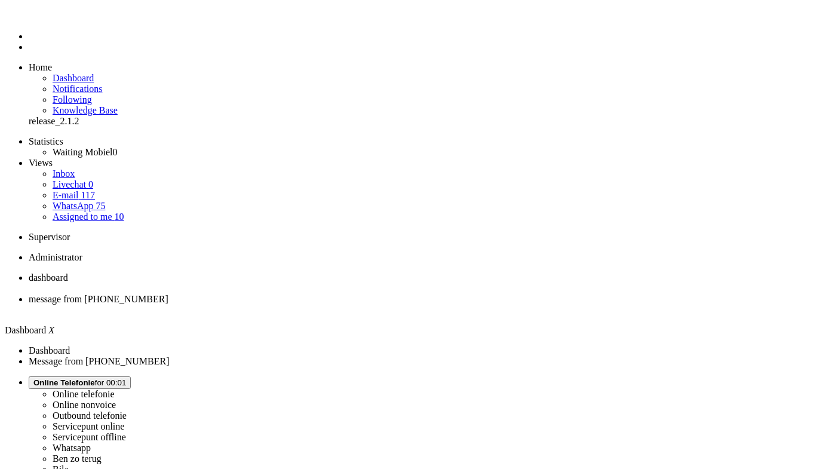
click at [317, 294] on li "message from [PHONE_NUMBER]" at bounding box center [421, 305] width 784 height 22
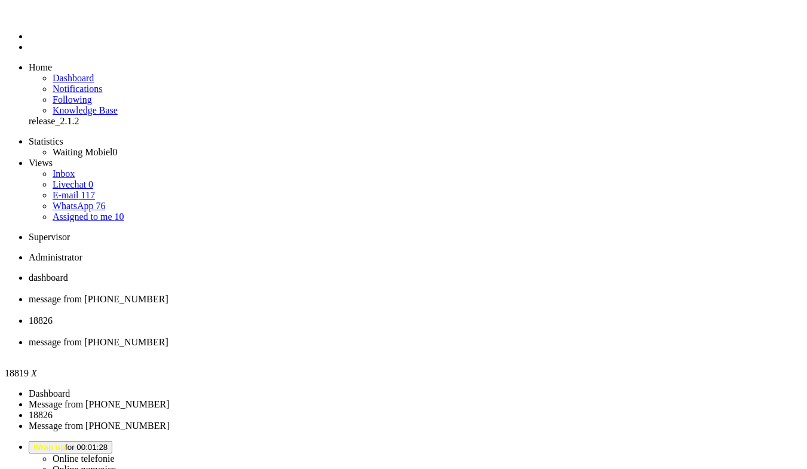
type input "ree"
drag, startPoint x: 286, startPoint y: 2057, endPoint x: 272, endPoint y: 2054, distance: 13.9
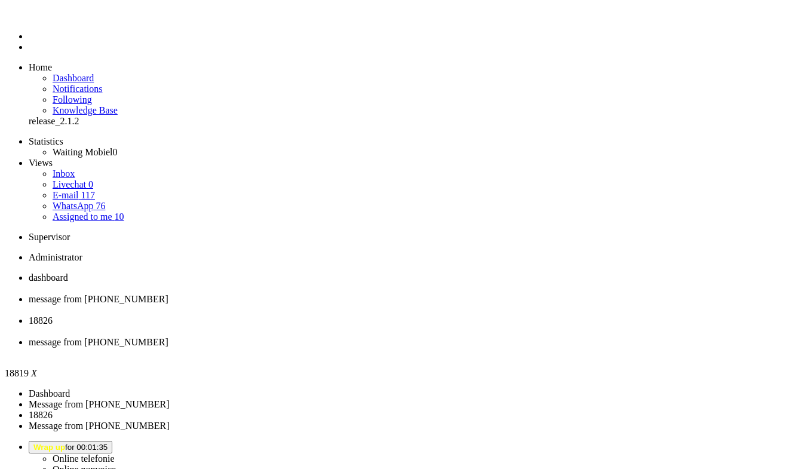
click at [551, 348] on div "Close tab" at bounding box center [416, 353] width 774 height 11
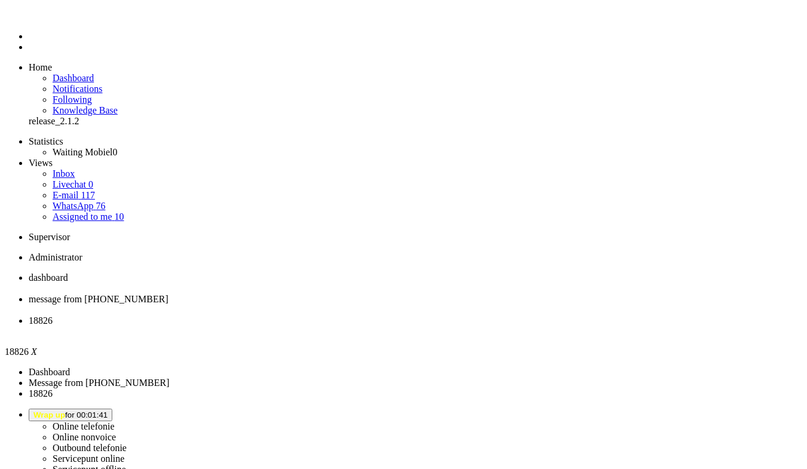
click at [447, 326] on div "Close tab" at bounding box center [416, 331] width 774 height 11
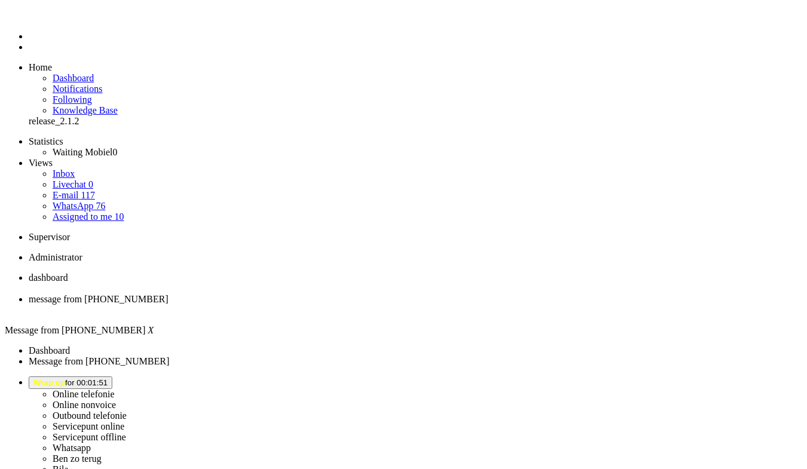
click at [108, 378] on span "Wrap up for 00:01:51" at bounding box center [70, 382] width 74 height 9
click at [115, 389] on label "Online telefonie" at bounding box center [84, 394] width 62 height 10
click at [68, 272] on span "dashboard" at bounding box center [48, 277] width 39 height 10
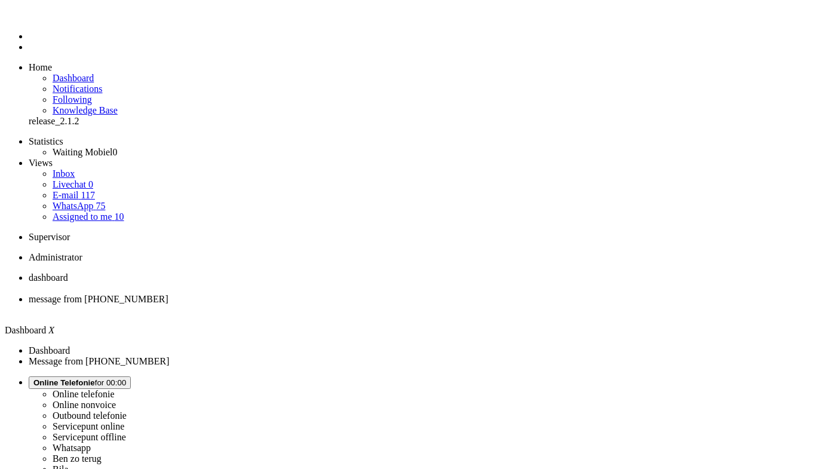
click at [300, 294] on li "message from [PHONE_NUMBER]" at bounding box center [421, 305] width 784 height 22
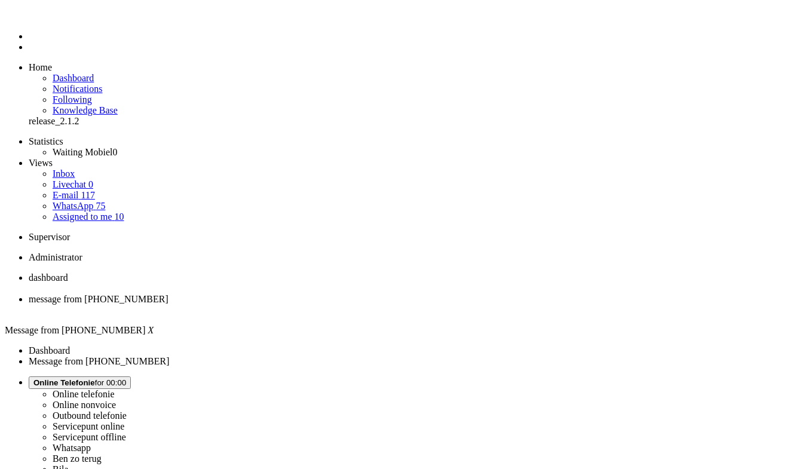
click at [68, 272] on span "dashboard" at bounding box center [48, 277] width 39 height 10
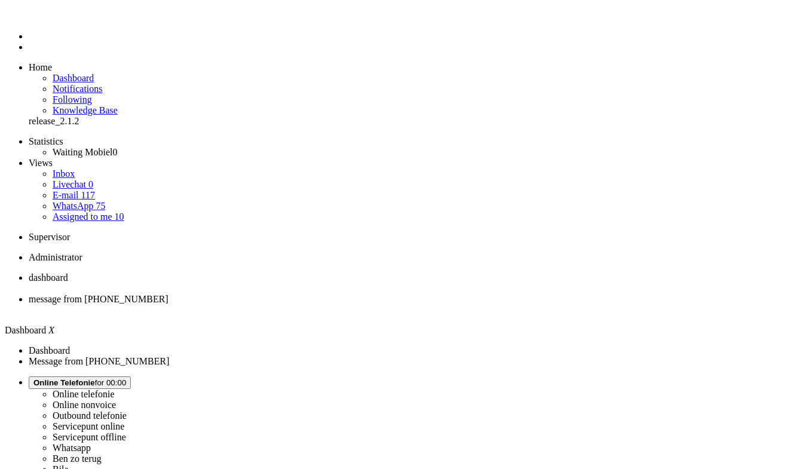
click at [289, 294] on li "message from [PHONE_NUMBER]" at bounding box center [416, 305] width 774 height 22
click at [348, 305] on div "Close tab" at bounding box center [416, 310] width 774 height 11
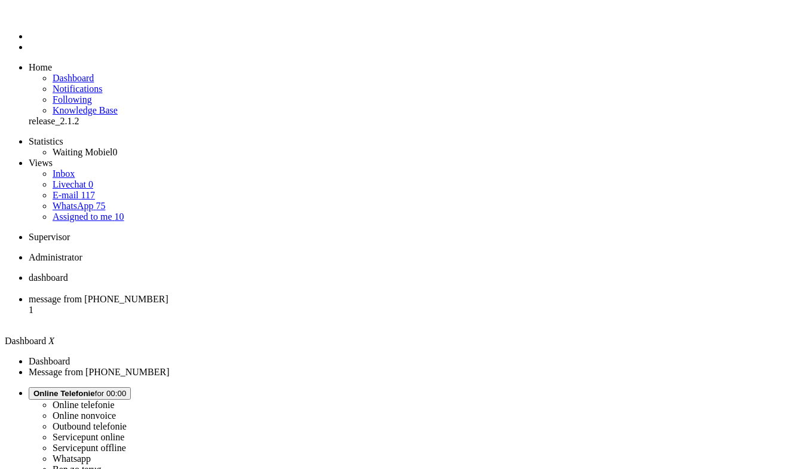
click at [168, 294] on span "message from [PHONE_NUMBER]" at bounding box center [99, 299] width 140 height 10
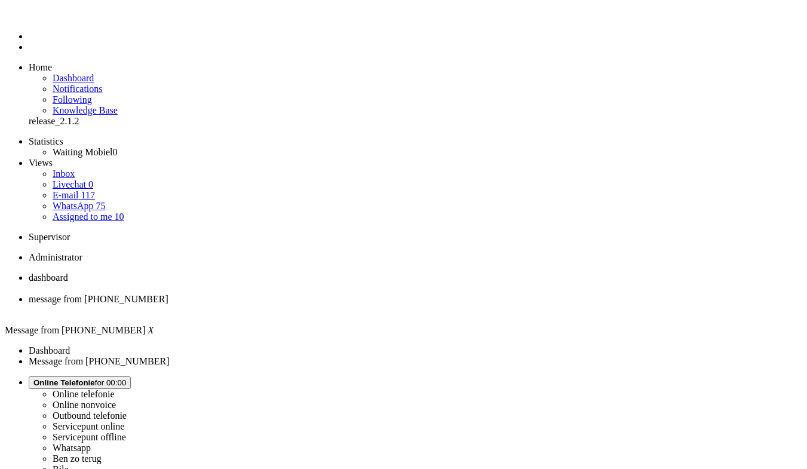
click at [348, 305] on div "Close tab" at bounding box center [416, 310] width 774 height 11
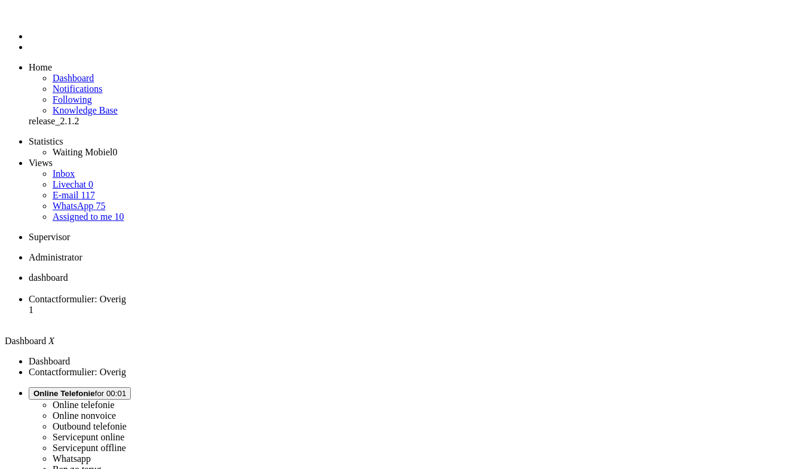
click at [126, 294] on span "Contactformulier: Overig" at bounding box center [77, 299] width 97 height 10
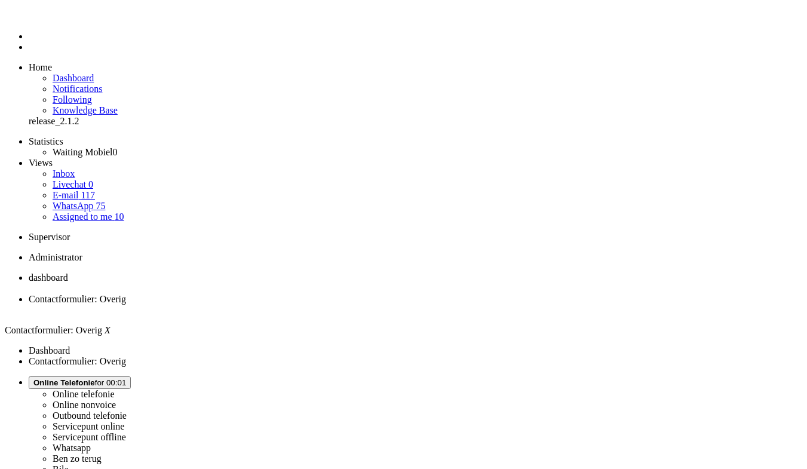
click at [68, 272] on span "dashboard" at bounding box center [48, 277] width 39 height 10
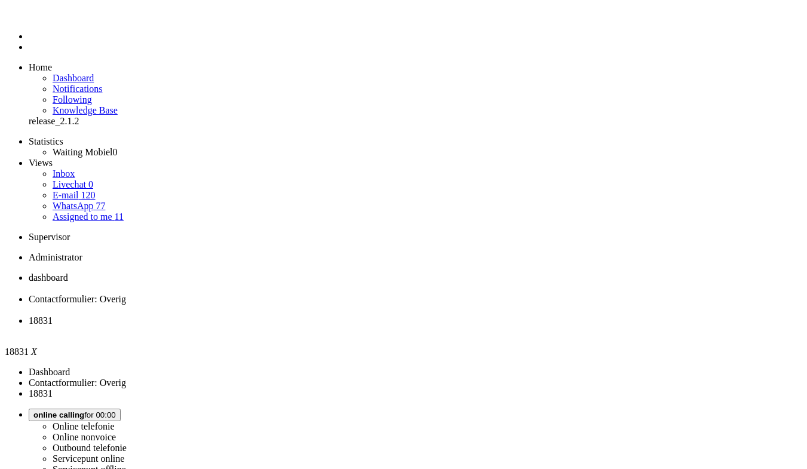
click at [112, 409] on button "Wrap up for 00:02:11" at bounding box center [71, 415] width 84 height 13
click at [662, 421] on ul "Online telefonie Online nonvoice Outbound telefonie Servicepunt online Servicep…" at bounding box center [416, 475] width 774 height 108
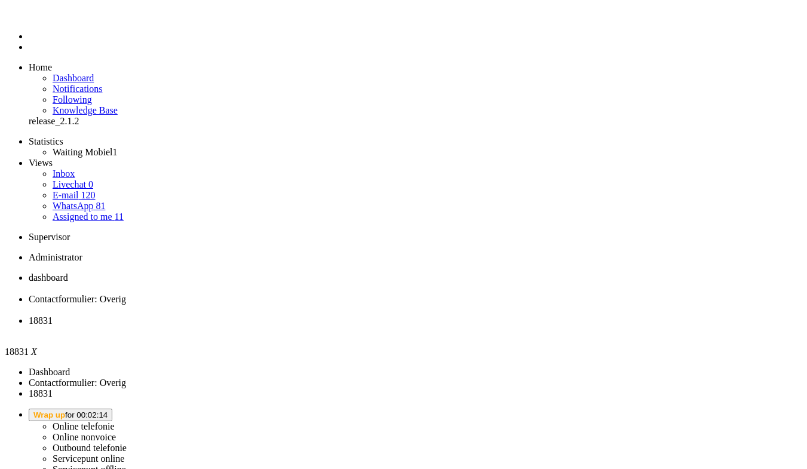
click at [112, 409] on button "Wrap up for 00:02:14" at bounding box center [71, 415] width 84 height 13
click at [116, 432] on label "Online nonvoice" at bounding box center [84, 437] width 63 height 10
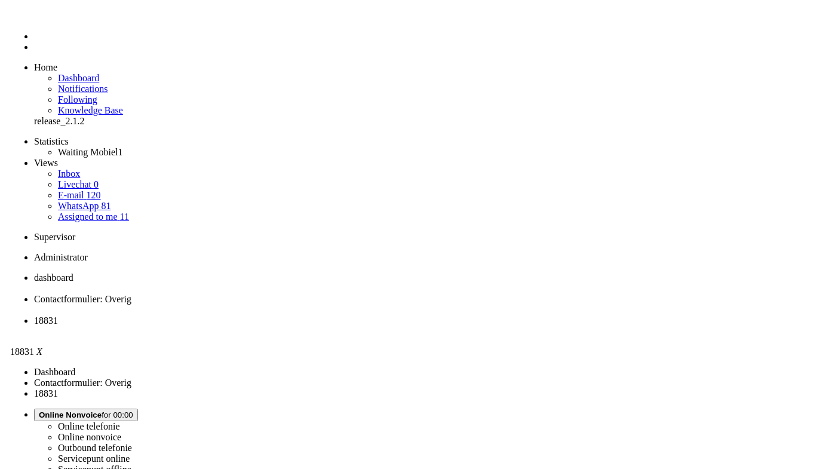
scroll to position [60, 0]
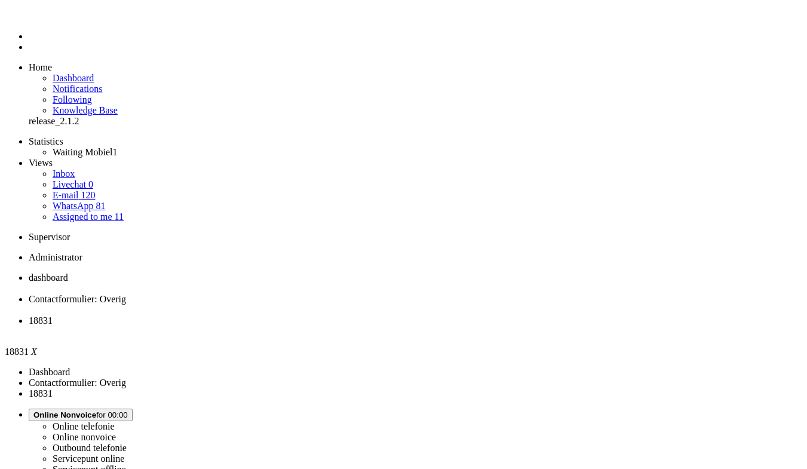
click at [447, 326] on div "Close tab" at bounding box center [416, 331] width 774 height 11
